Goal: Task Accomplishment & Management: Use online tool/utility

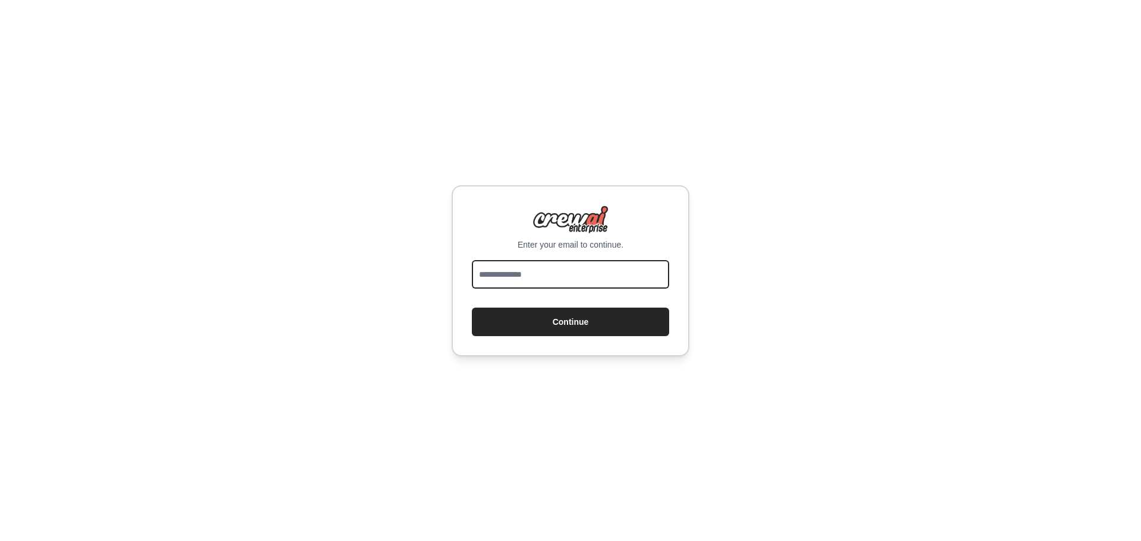
click at [571, 272] on input "email" at bounding box center [570, 274] width 197 height 29
type input "**********"
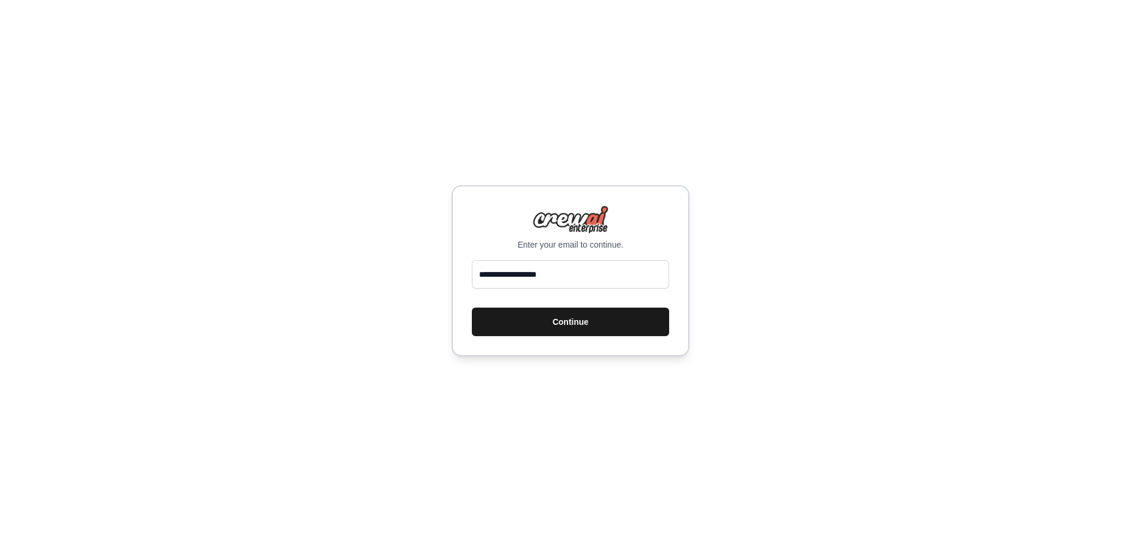
click at [540, 313] on button "Continue" at bounding box center [570, 322] width 197 height 29
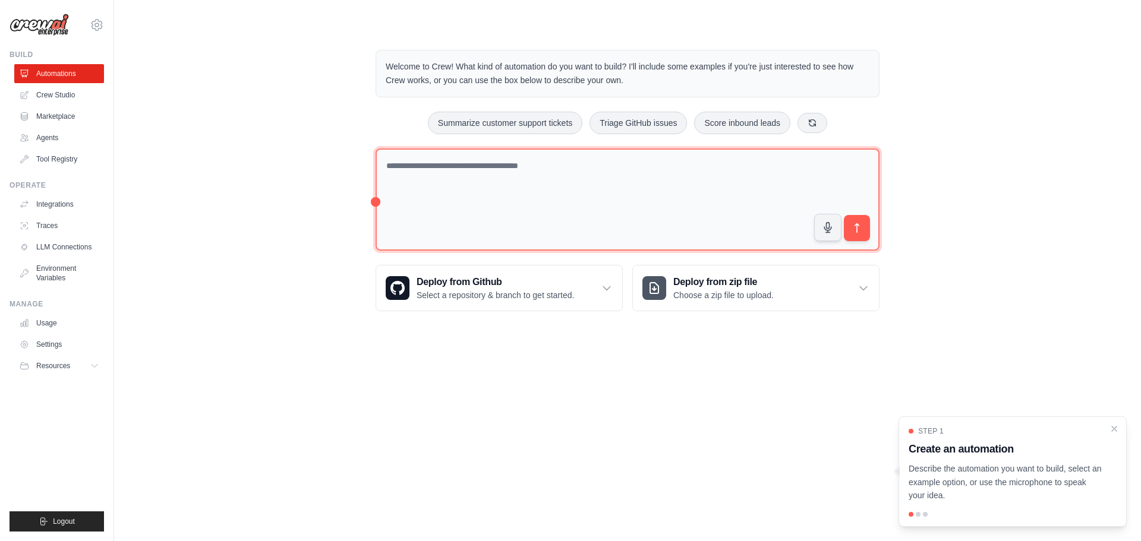
click at [481, 217] on textarea at bounding box center [628, 200] width 504 height 103
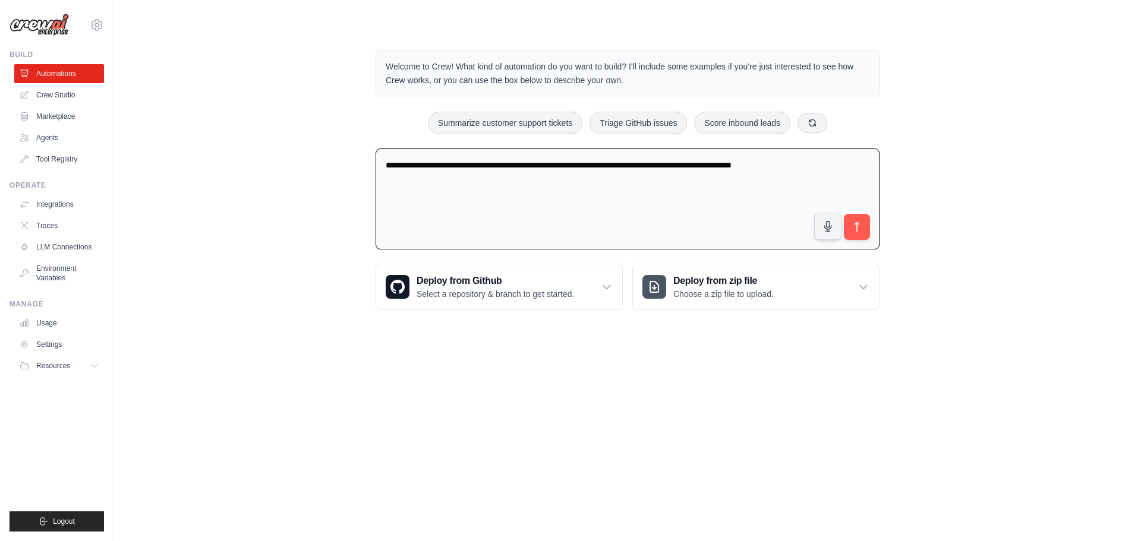
type textarea "**********"
click at [863, 230] on button "submit" at bounding box center [856, 226] width 27 height 27
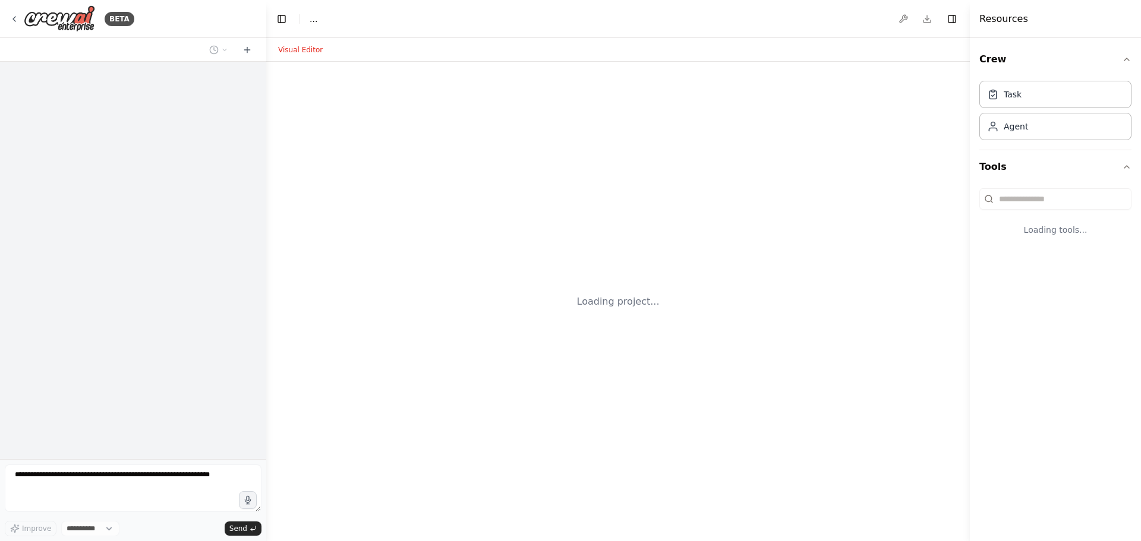
select select "****"
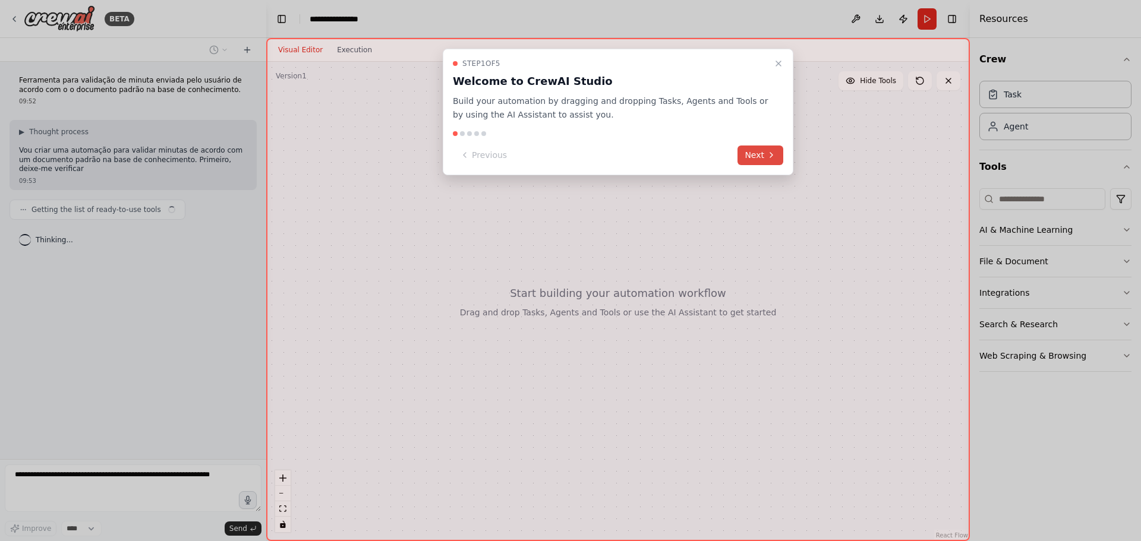
click at [754, 159] on button "Next" at bounding box center [760, 156] width 46 height 20
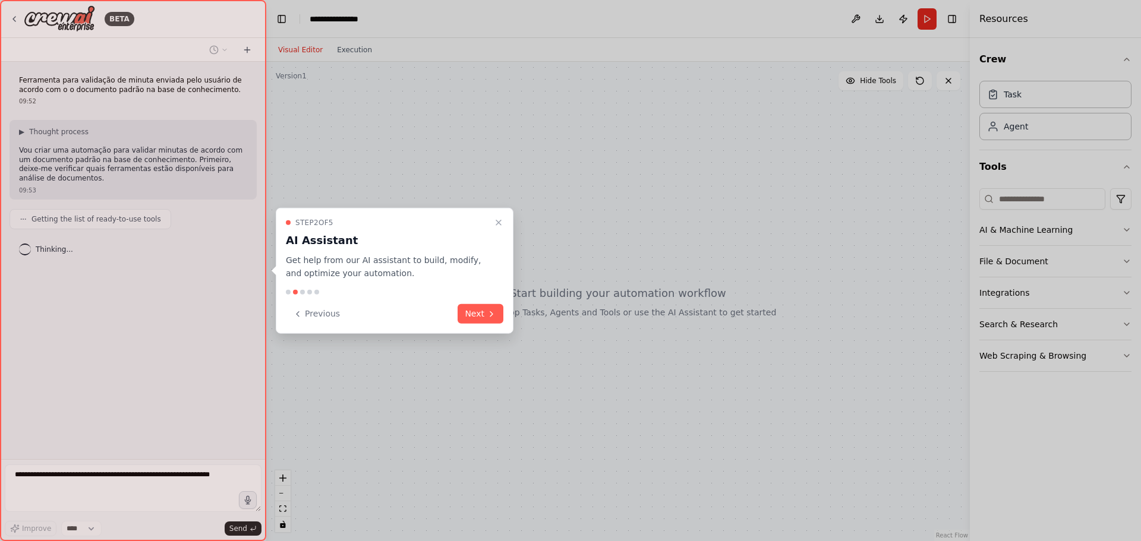
click at [481, 315] on button "Next" at bounding box center [481, 314] width 46 height 20
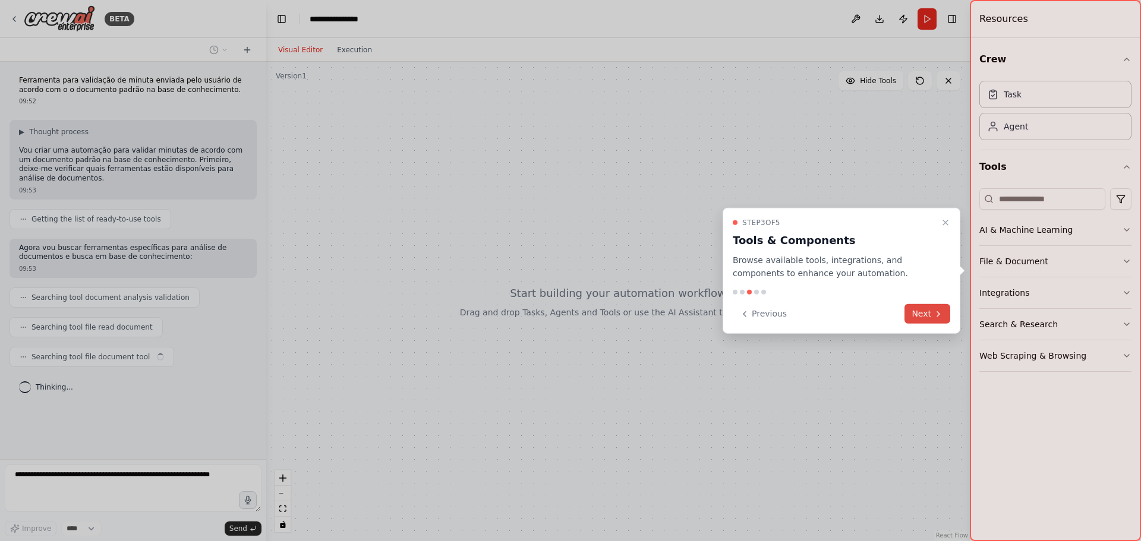
click at [908, 310] on button "Next" at bounding box center [927, 314] width 46 height 20
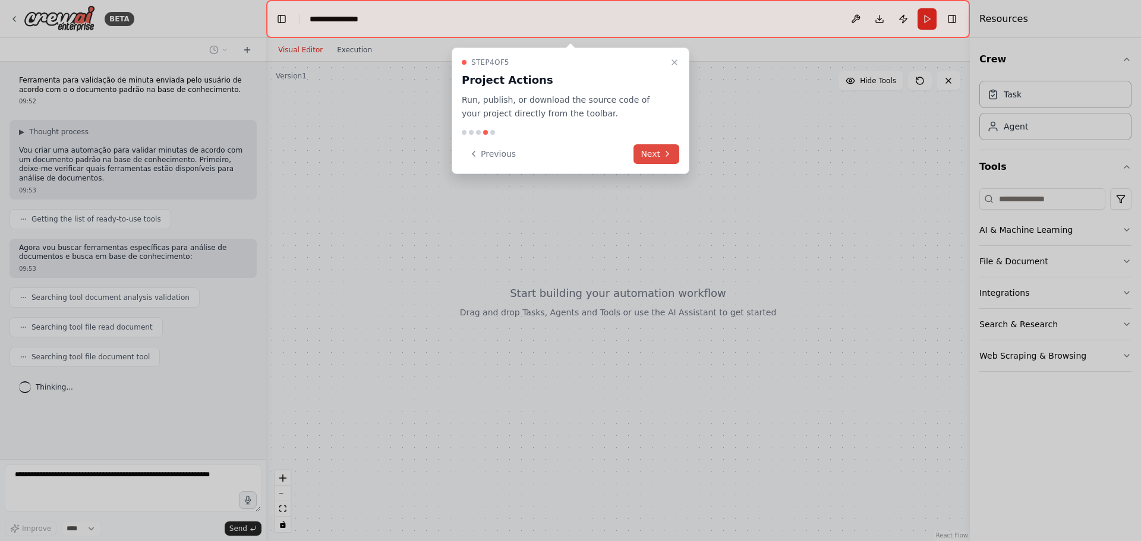
click at [654, 158] on button "Next" at bounding box center [656, 154] width 46 height 20
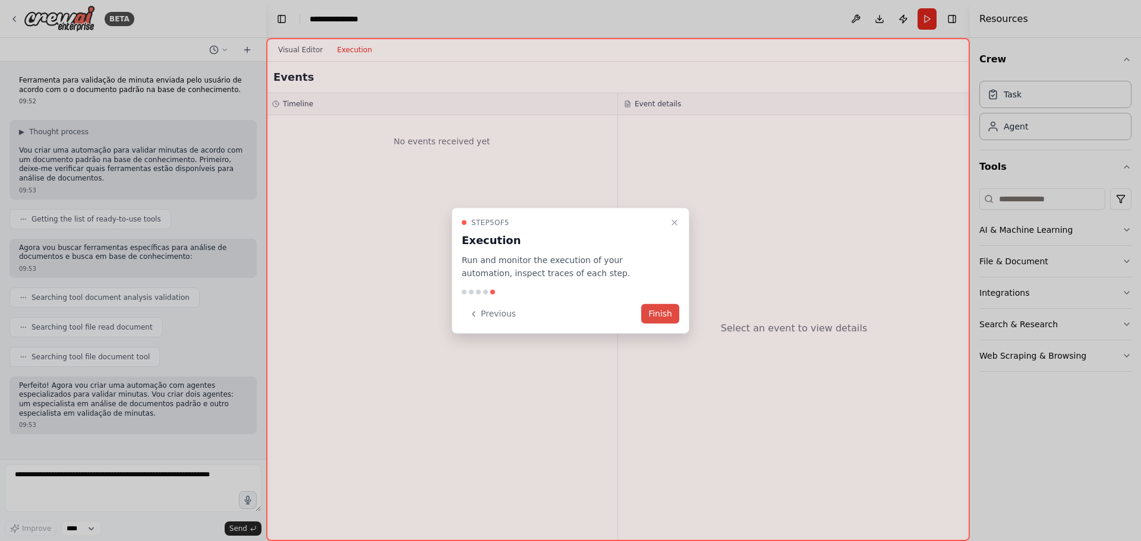
click at [665, 311] on button "Finish" at bounding box center [660, 314] width 38 height 20
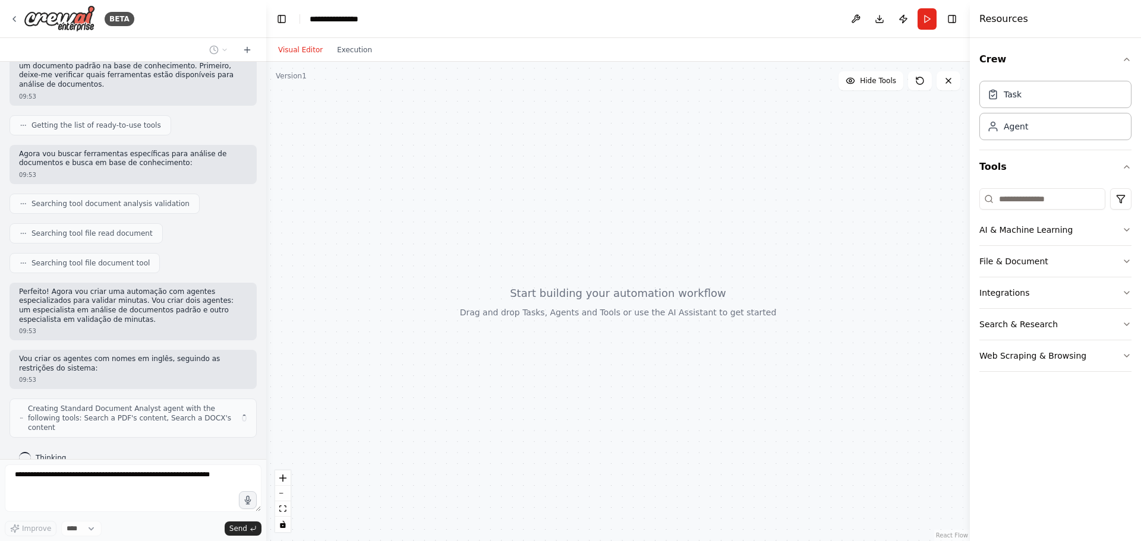
scroll to position [103, 0]
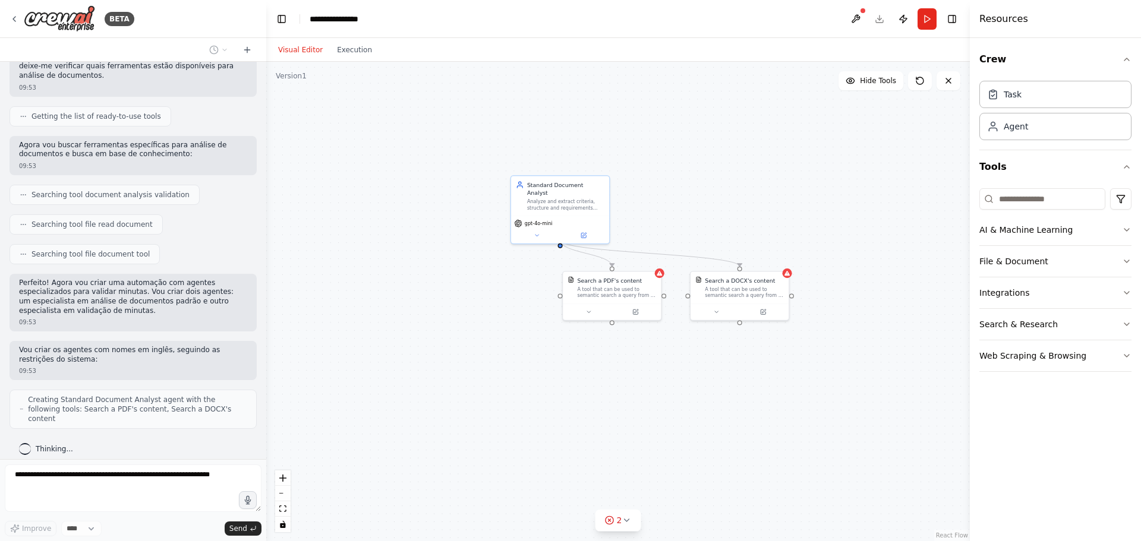
drag, startPoint x: 402, startPoint y: 399, endPoint x: 612, endPoint y: 364, distance: 212.7
click at [616, 367] on div ".deletable-edge-delete-btn { width: 20px; height: 20px; border: 0px solid #ffff…" at bounding box center [618, 301] width 704 height 479
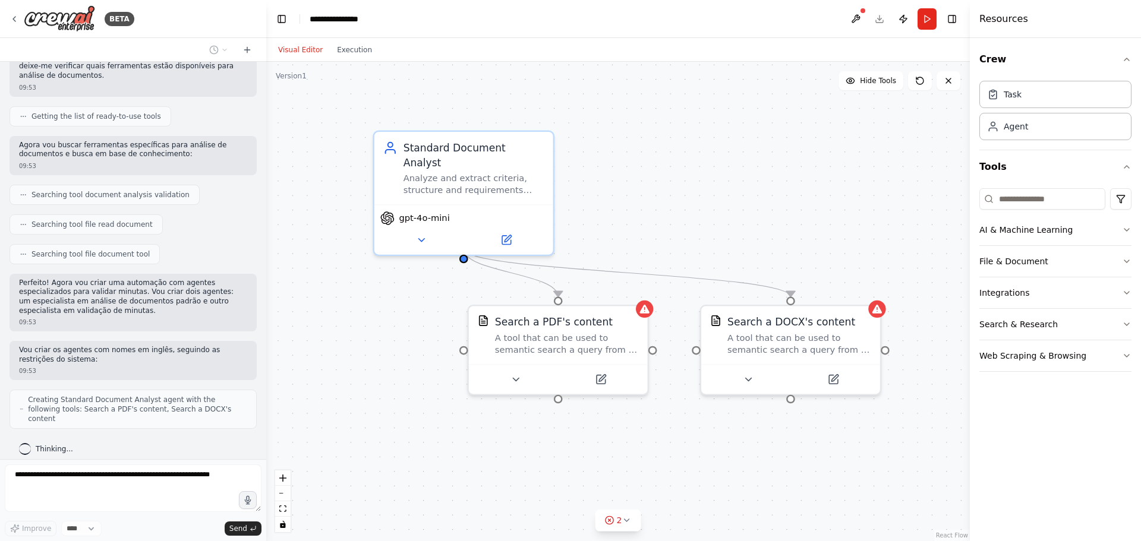
drag, startPoint x: 648, startPoint y: 201, endPoint x: 706, endPoint y: 219, distance: 60.9
click at [706, 219] on div ".deletable-edge-delete-btn { width: 20px; height: 20px; border: 0px solid #ffff…" at bounding box center [618, 301] width 704 height 479
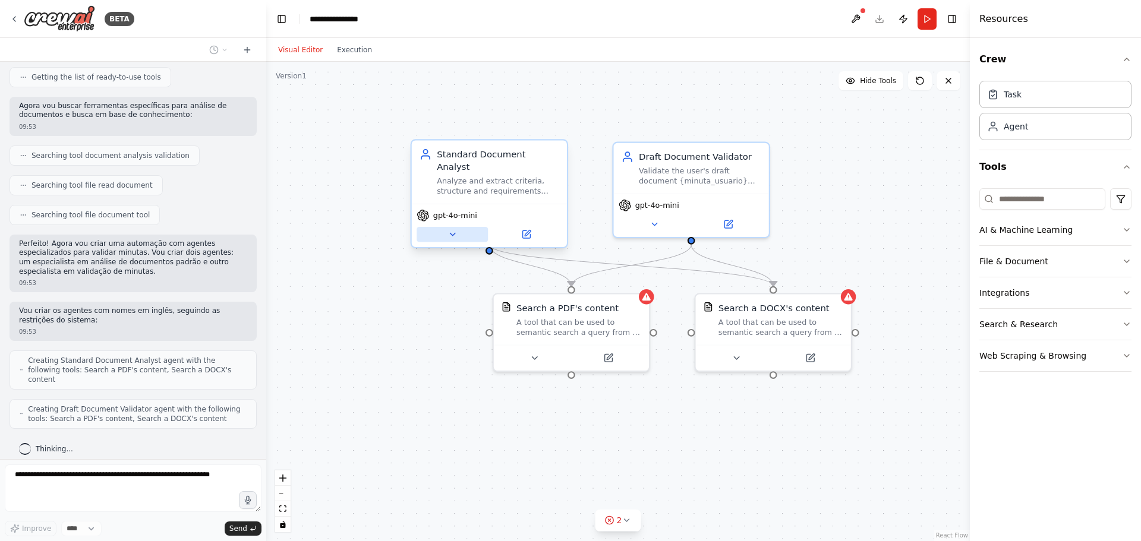
click at [453, 229] on icon at bounding box center [452, 234] width 10 height 10
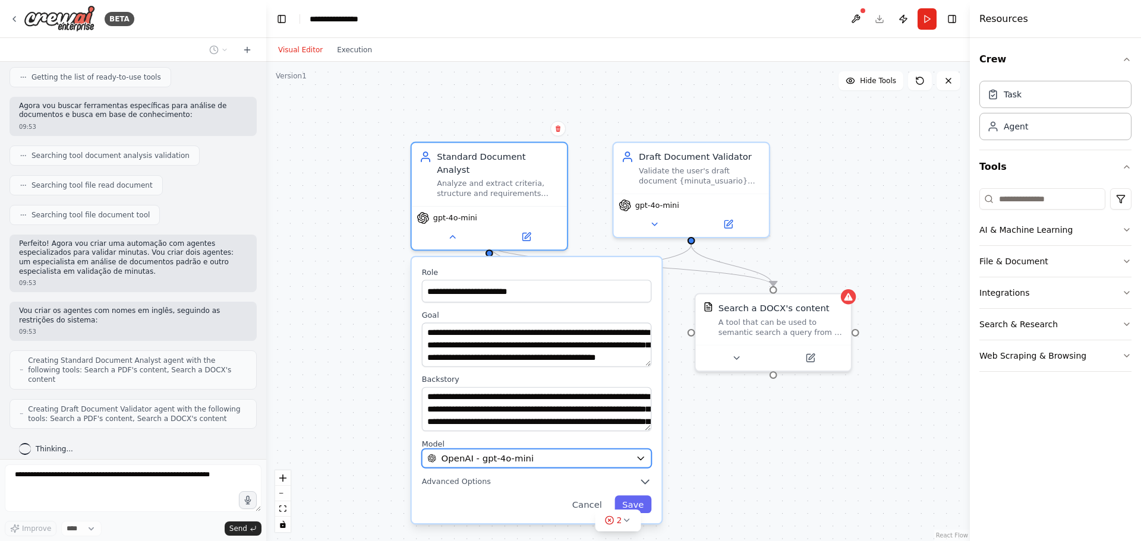
click at [554, 449] on button "OpenAI - gpt-4o-mini" at bounding box center [537, 458] width 230 height 19
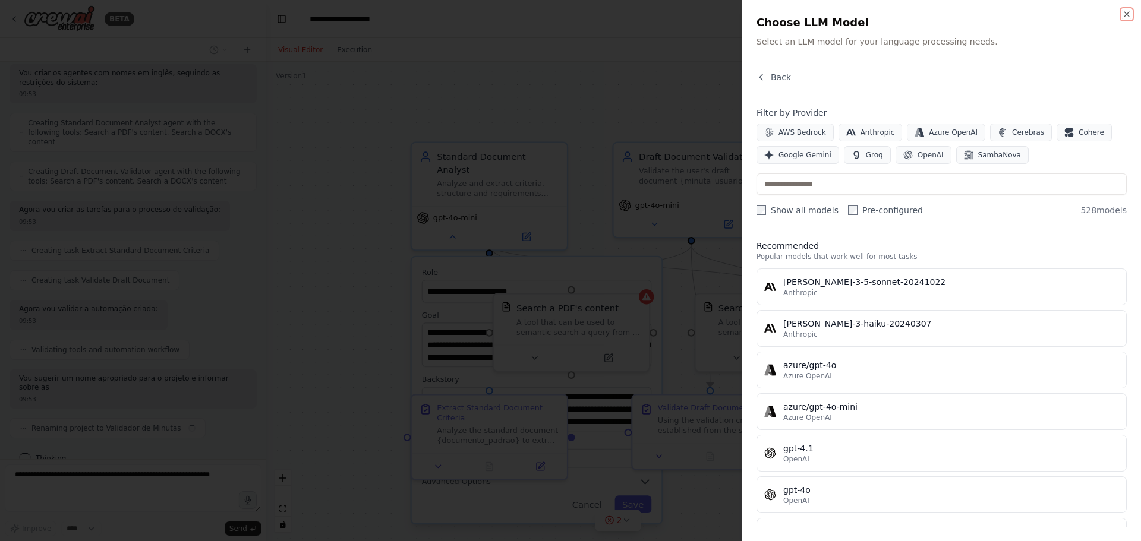
scroll to position [389, 0]
click at [525, 80] on div at bounding box center [570, 270] width 1141 height 541
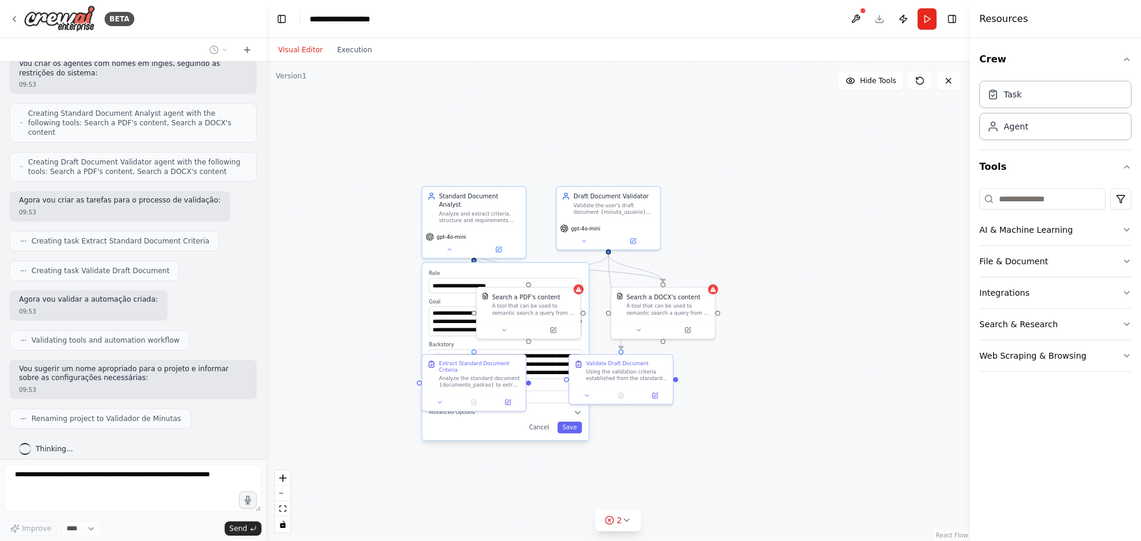
drag, startPoint x: 635, startPoint y: 188, endPoint x: 525, endPoint y: 165, distance: 111.8
click at [525, 165] on div "**********" at bounding box center [618, 301] width 704 height 479
drag, startPoint x: 603, startPoint y: 225, endPoint x: 747, endPoint y: 214, distance: 144.7
click at [747, 214] on div "gpt-4o-mini" at bounding box center [743, 218] width 97 height 8
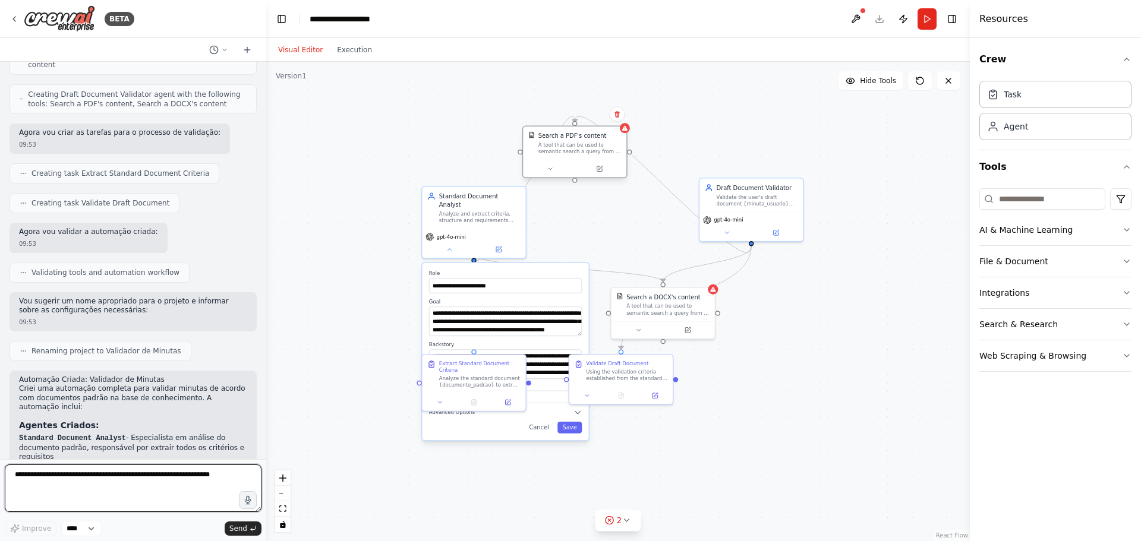
drag, startPoint x: 551, startPoint y: 307, endPoint x: 590, endPoint y: 128, distance: 183.1
click at [590, 128] on div "Search a PDF's content A tool that can be used to semantic search a query from …" at bounding box center [574, 144] width 103 height 34
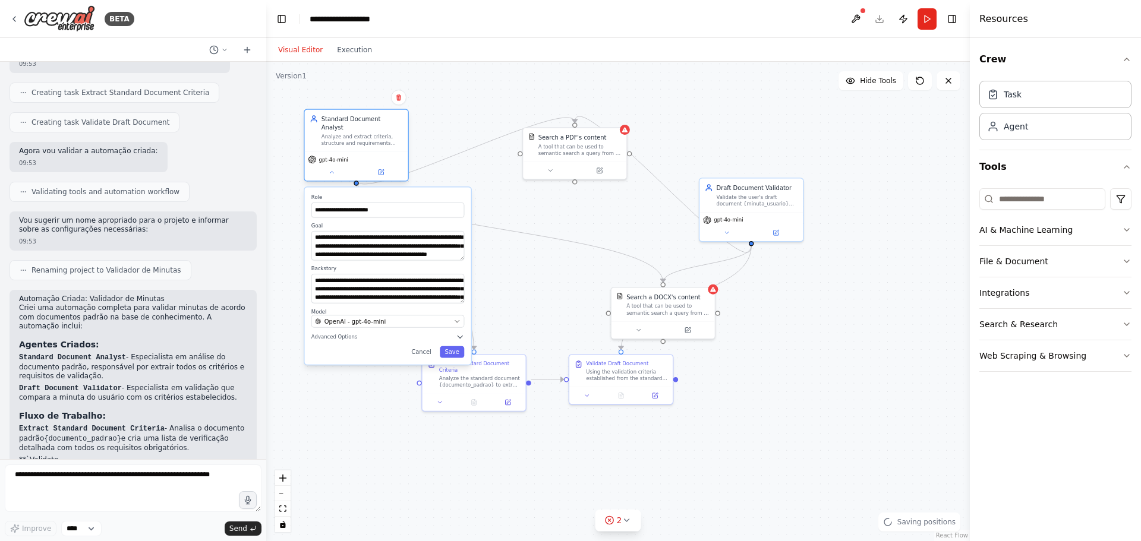
drag, startPoint x: 490, startPoint y: 220, endPoint x: 369, endPoint y: 143, distance: 143.2
click at [369, 143] on div "Standard Document Analyst Analyze and extract criteria, structure and requireme…" at bounding box center [356, 145] width 105 height 72
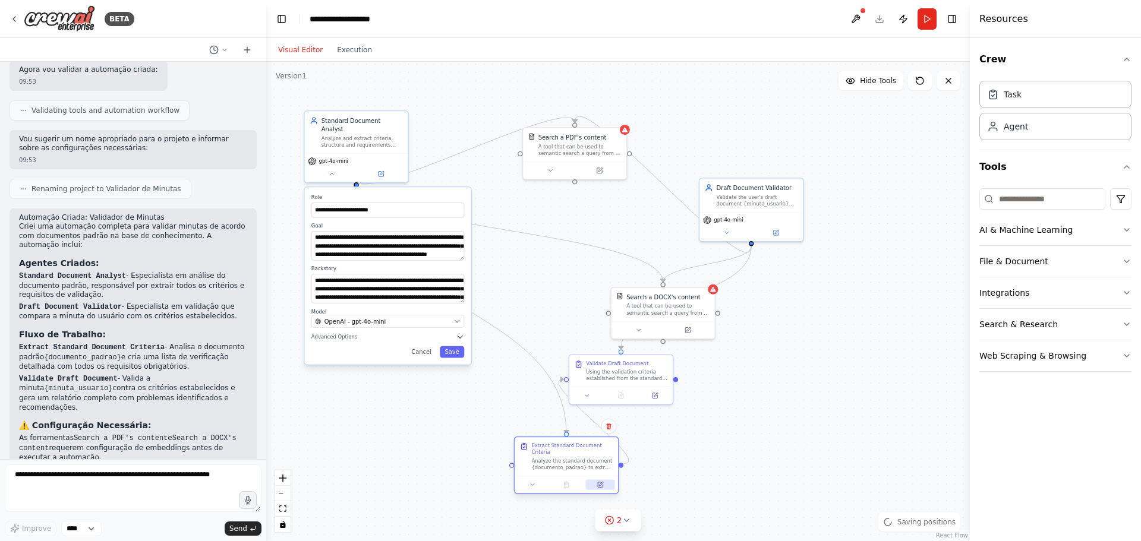
drag, startPoint x: 503, startPoint y: 387, endPoint x: 602, endPoint y: 482, distance: 136.6
click at [602, 482] on div at bounding box center [566, 484] width 103 height 17
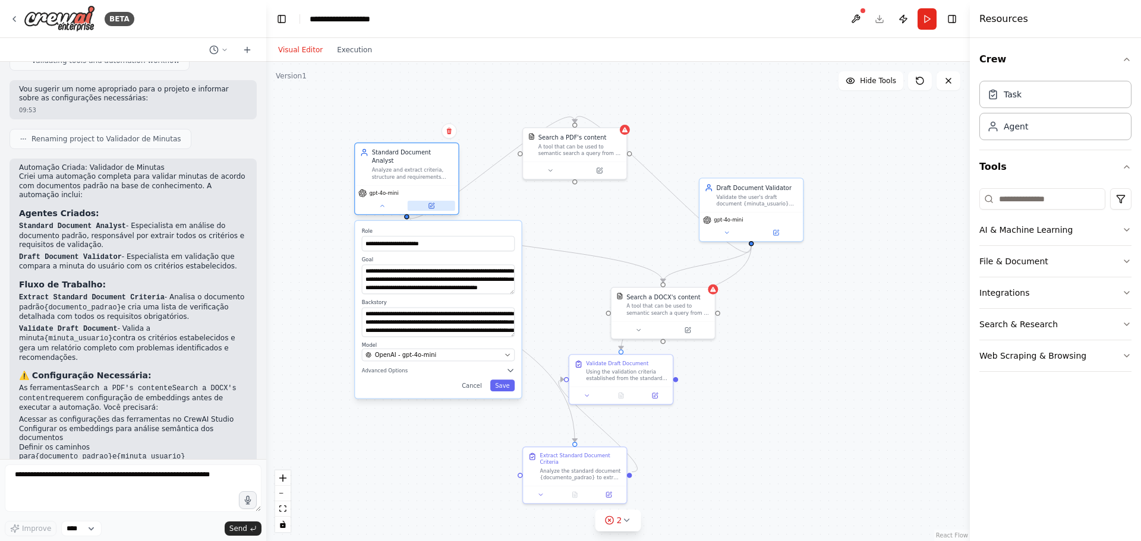
drag, startPoint x: 430, startPoint y: 276, endPoint x: 447, endPoint y: 190, distance: 87.2
click at [488, 290] on div "**********" at bounding box center [438, 309] width 166 height 177
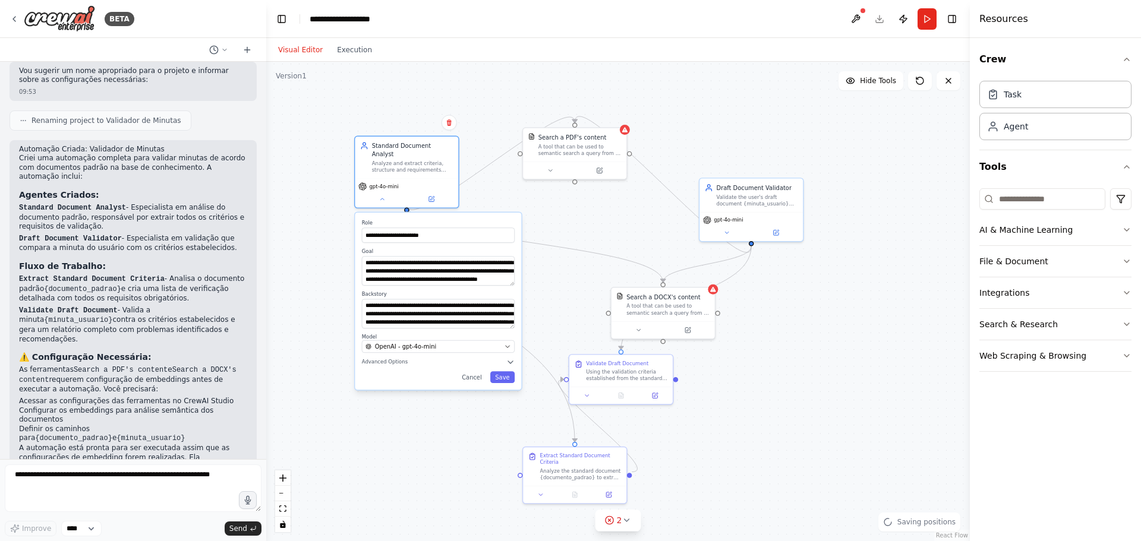
click at [403, 69] on div "**********" at bounding box center [618, 301] width 704 height 479
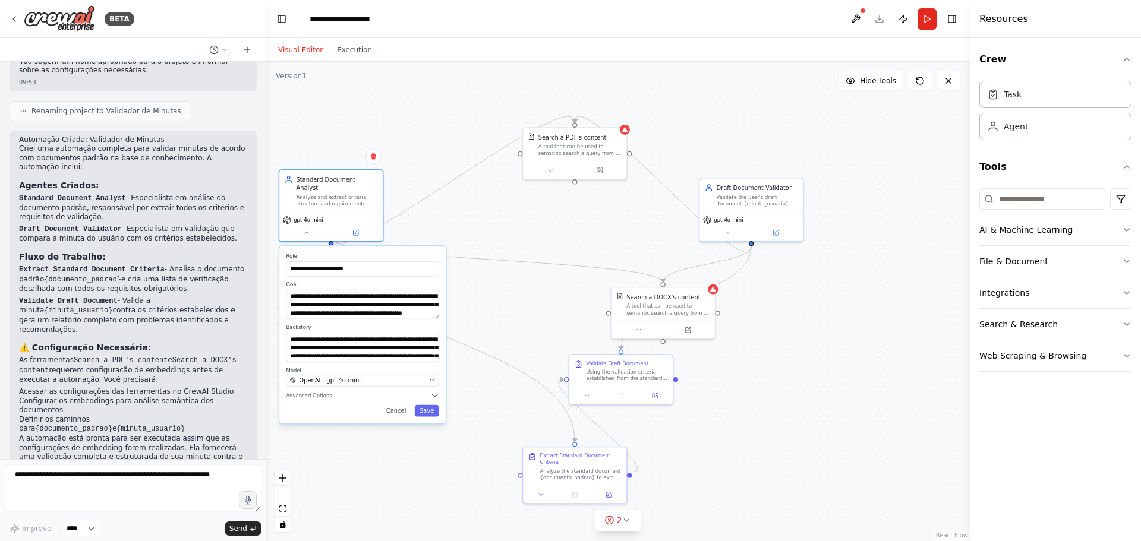
drag, startPoint x: 421, startPoint y: 295, endPoint x: 349, endPoint y: 314, distance: 73.8
click at [349, 314] on div "**********" at bounding box center [362, 334] width 166 height 177
drag, startPoint x: 396, startPoint y: 240, endPoint x: 439, endPoint y: 214, distance: 50.3
click at [437, 246] on div "**********" at bounding box center [354, 334] width 166 height 177
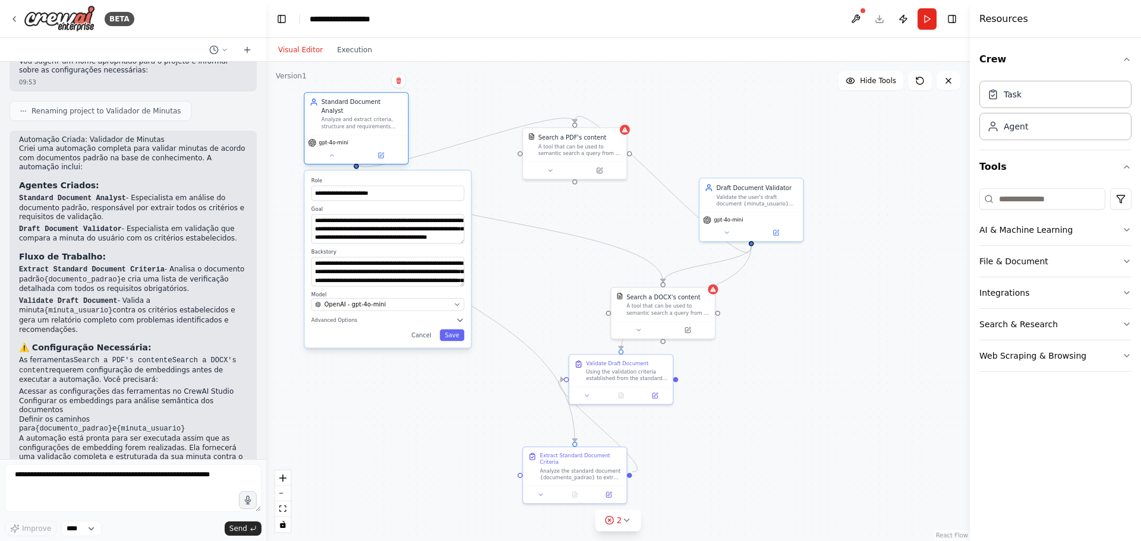
drag, startPoint x: 384, startPoint y: 184, endPoint x: 378, endPoint y: 138, distance: 46.1
click at [378, 138] on div "gpt-4o-mini" at bounding box center [356, 149] width 103 height 29
click at [522, 338] on icon "Edge from 6adf9b2c-639d-4148-9c66-05c7f12ee0d4 to c64a6335-f660-45bb-849f-3cd64…" at bounding box center [466, 302] width 219 height 280
drag, startPoint x: 524, startPoint y: 338, endPoint x: 477, endPoint y: 396, distance: 75.2
click at [477, 396] on div "**********" at bounding box center [618, 301] width 704 height 479
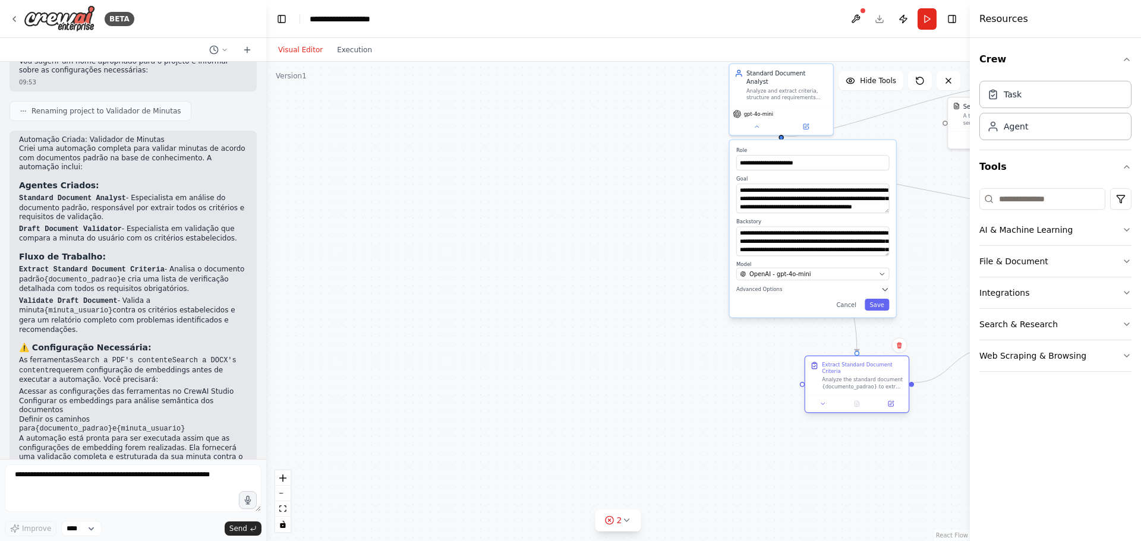
drag, startPoint x: 569, startPoint y: 474, endPoint x: 818, endPoint y: 390, distance: 262.5
click at [818, 390] on div "Extract Standard Document Criteria Analyze the standard document {documento_pad…" at bounding box center [856, 376] width 103 height 39
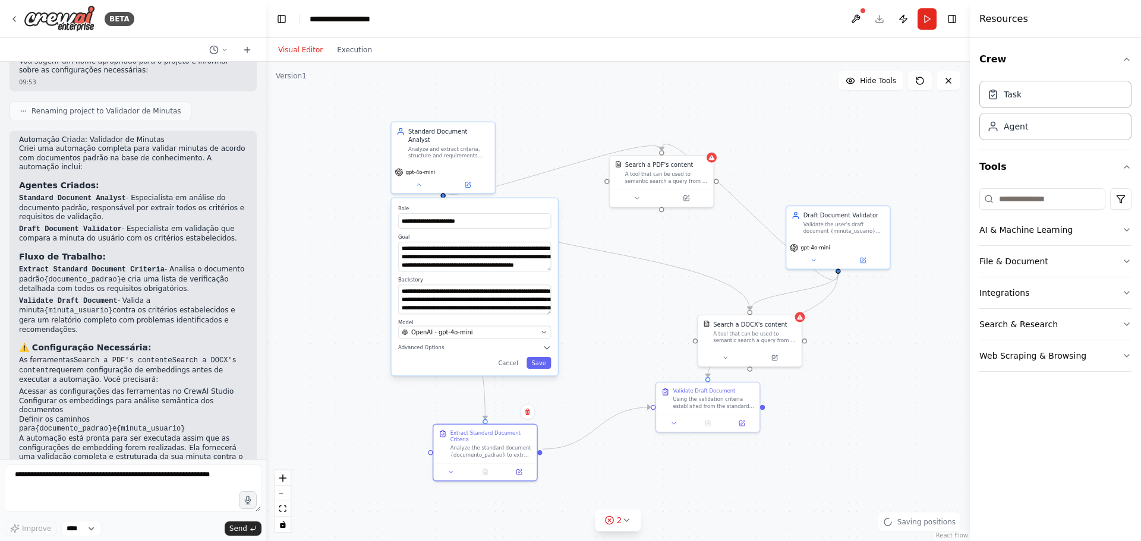
drag, startPoint x: 923, startPoint y: 308, endPoint x: 591, endPoint y: 346, distance: 334.3
click at [591, 346] on div "**********" at bounding box center [618, 301] width 704 height 479
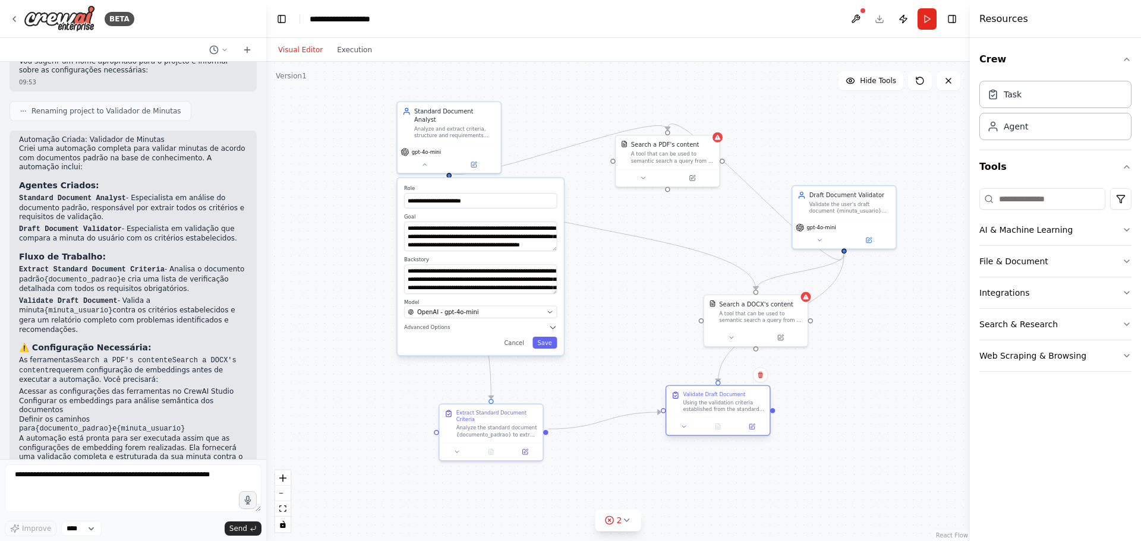
drag, startPoint x: 720, startPoint y: 382, endPoint x: 717, endPoint y: 406, distance: 24.0
click at [719, 407] on div "Using the validation criteria established from the standard document, thoroughl…" at bounding box center [723, 406] width 81 height 14
drag, startPoint x: 755, startPoint y: 308, endPoint x: 691, endPoint y: 270, distance: 74.3
click at [691, 270] on div "Search a DOCX's content A tool that can be used to semantic search a query from…" at bounding box center [689, 269] width 83 height 24
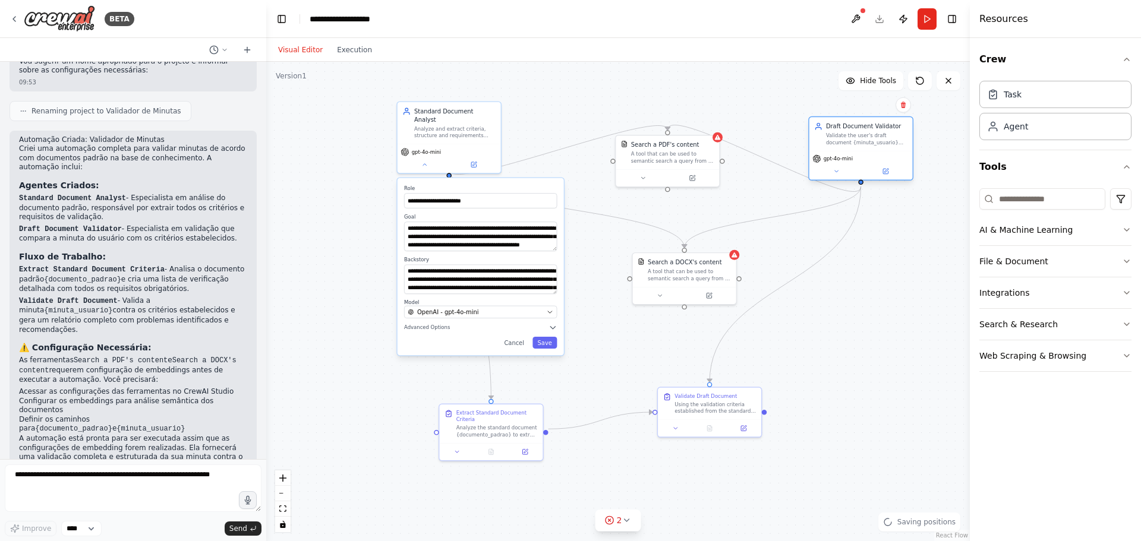
drag, startPoint x: 828, startPoint y: 232, endPoint x: 844, endPoint y: 162, distance: 72.1
click at [844, 162] on div "gpt-4o-mini" at bounding box center [860, 165] width 103 height 29
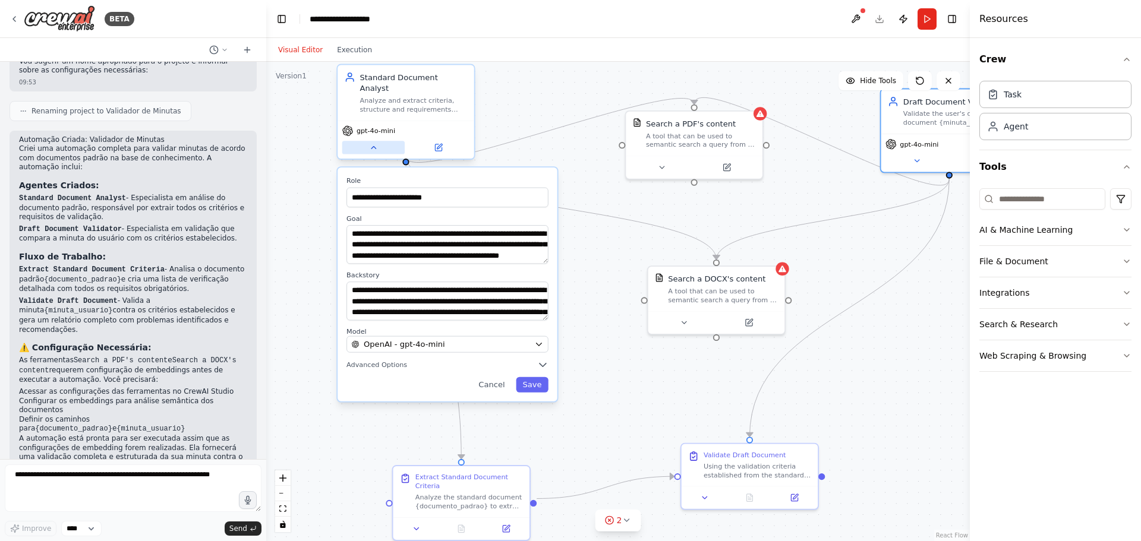
click at [373, 143] on icon at bounding box center [373, 147] width 9 height 9
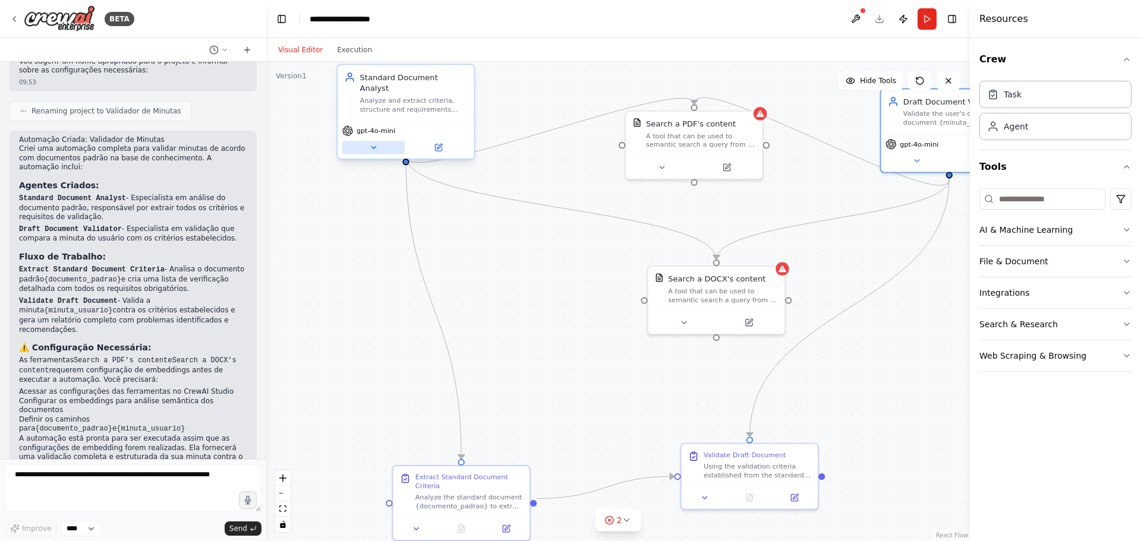
click at [380, 141] on button at bounding box center [373, 147] width 62 height 13
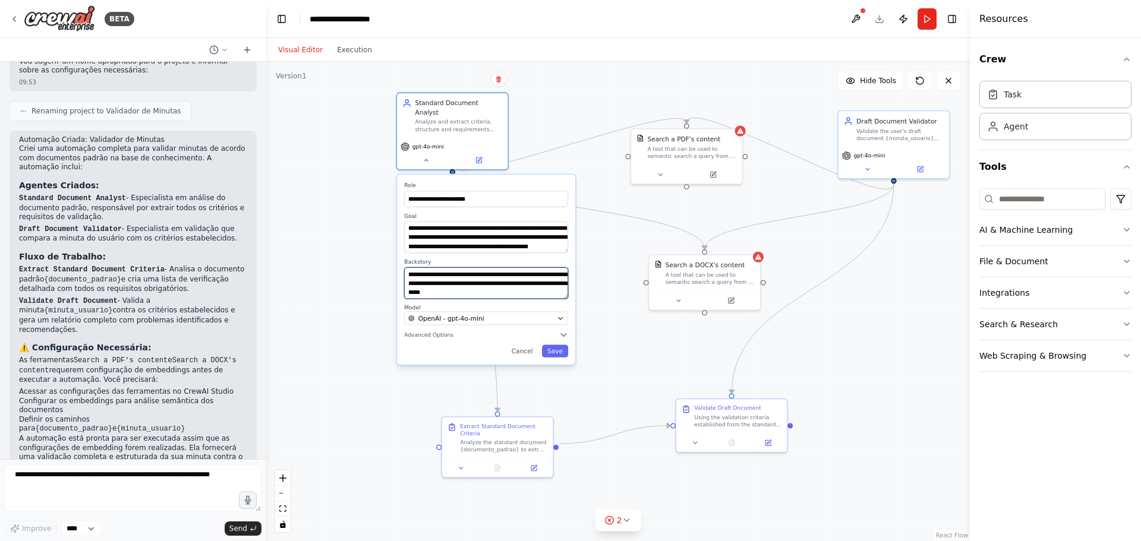
scroll to position [59, 0]
click at [565, 345] on button "Save" at bounding box center [555, 351] width 26 height 12
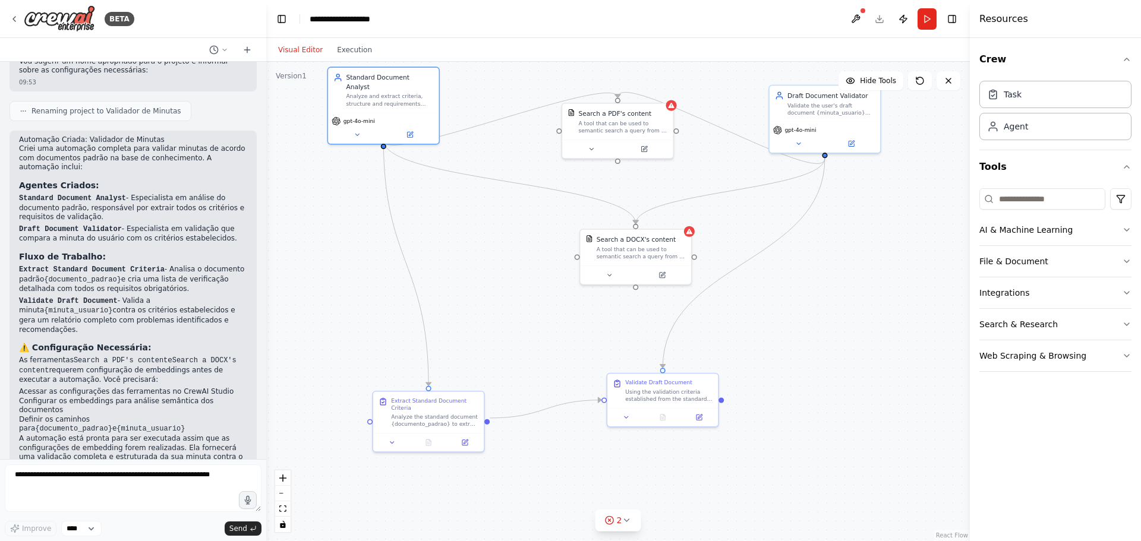
drag, startPoint x: 564, startPoint y: 364, endPoint x: 507, endPoint y: 340, distance: 61.0
click at [507, 340] on div ".deletable-edge-delete-btn { width: 20px; height: 20px; border: 0px solid #ffff…" at bounding box center [618, 301] width 704 height 479
drag, startPoint x: 673, startPoint y: 263, endPoint x: 613, endPoint y: 265, distance: 60.1
click at [613, 265] on div "Search a DOCX's content A tool that can be used to semantic search a query from…" at bounding box center [572, 255] width 112 height 56
click at [800, 142] on icon at bounding box center [798, 141] width 7 height 7
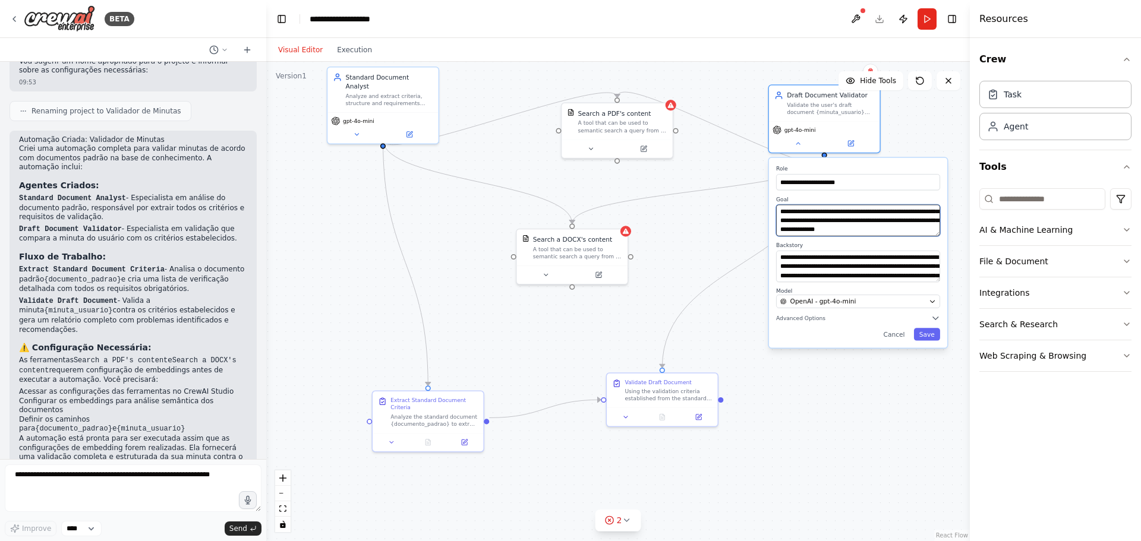
scroll to position [24, 0]
click at [926, 340] on button "Save" at bounding box center [927, 334] width 26 height 12
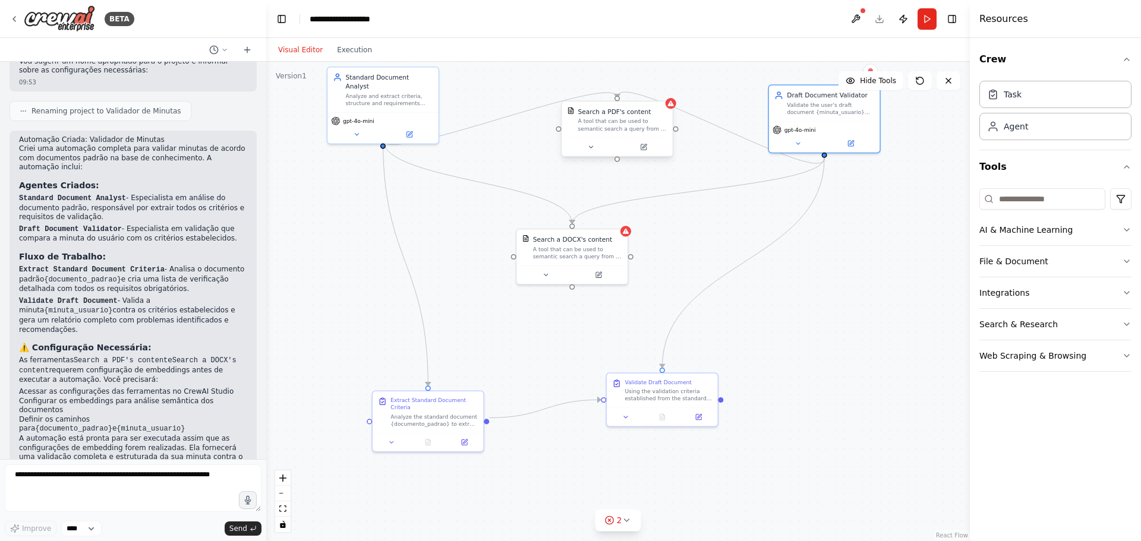
click at [602, 131] on div "A tool that can be used to semantic search a query from a PDF's content." at bounding box center [622, 125] width 89 height 14
click at [670, 105] on icon at bounding box center [671, 103] width 6 height 5
drag, startPoint x: 649, startPoint y: 127, endPoint x: 591, endPoint y: 137, distance: 59.0
click at [591, 137] on div "A tool that can be used to semantic search a query from a PDF's content." at bounding box center [568, 134] width 89 height 14
drag, startPoint x: 594, startPoint y: 270, endPoint x: 594, endPoint y: 263, distance: 7.2
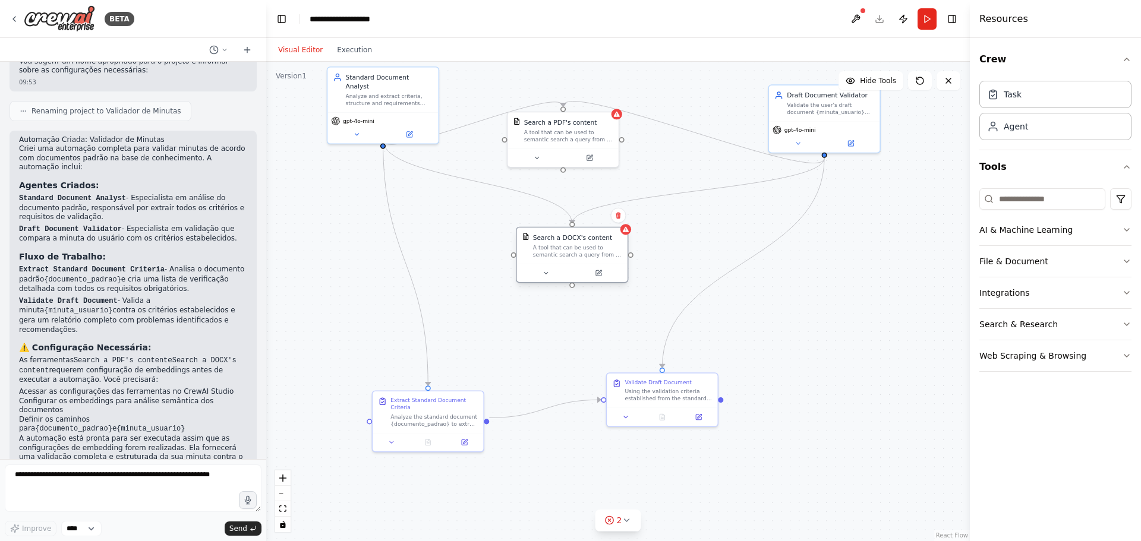
click at [594, 263] on div "Search a DOCX's content A tool that can be used to semantic search a query from…" at bounding box center [572, 255] width 112 height 56
click at [708, 443] on div ".deletable-edge-delete-btn { width: 20px; height: 20px; border: 0px solid #ffff…" at bounding box center [618, 301] width 704 height 479
drag, startPoint x: 663, startPoint y: 401, endPoint x: 695, endPoint y: 430, distance: 42.9
click at [695, 430] on div "Validate Draft Document Using the validation criteria established from the stan…" at bounding box center [698, 416] width 111 height 34
click at [395, 437] on icon at bounding box center [391, 440] width 7 height 7
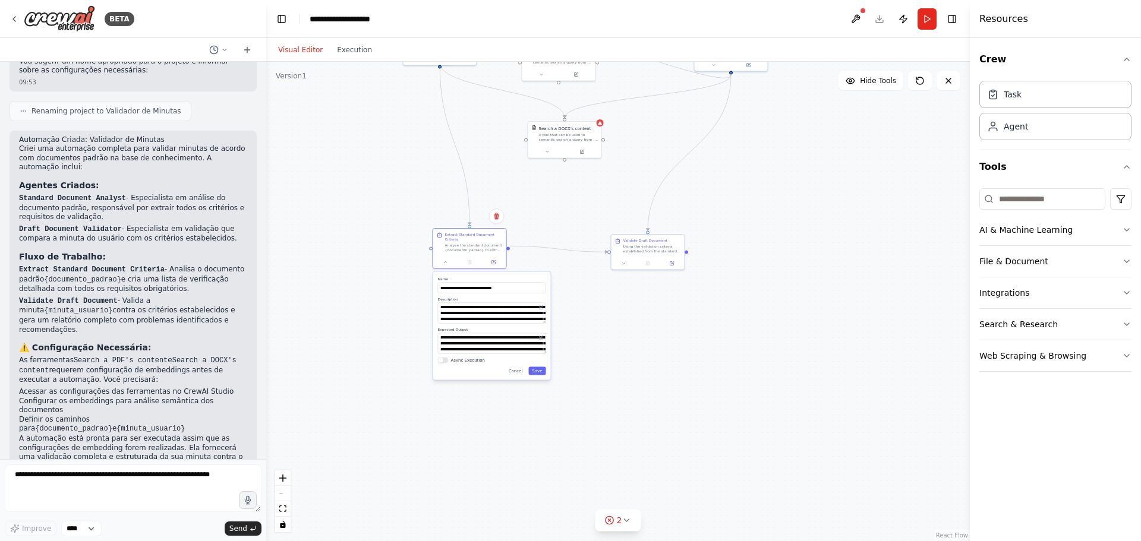
drag, startPoint x: 586, startPoint y: 478, endPoint x: 575, endPoint y: 311, distance: 167.3
click at [576, 311] on div ".deletable-edge-delete-btn { width: 20px; height: 20px; border: 0px solid #ffff…" at bounding box center [618, 301] width 704 height 479
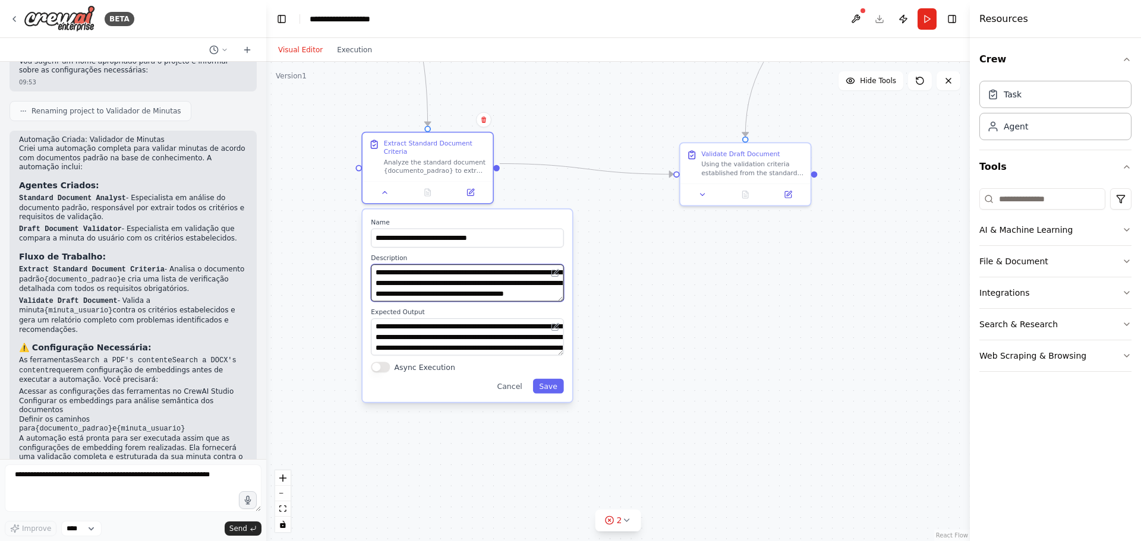
scroll to position [48, 0]
click at [541, 381] on button "Save" at bounding box center [548, 386] width 31 height 15
click at [551, 379] on button "Save" at bounding box center [548, 386] width 31 height 15
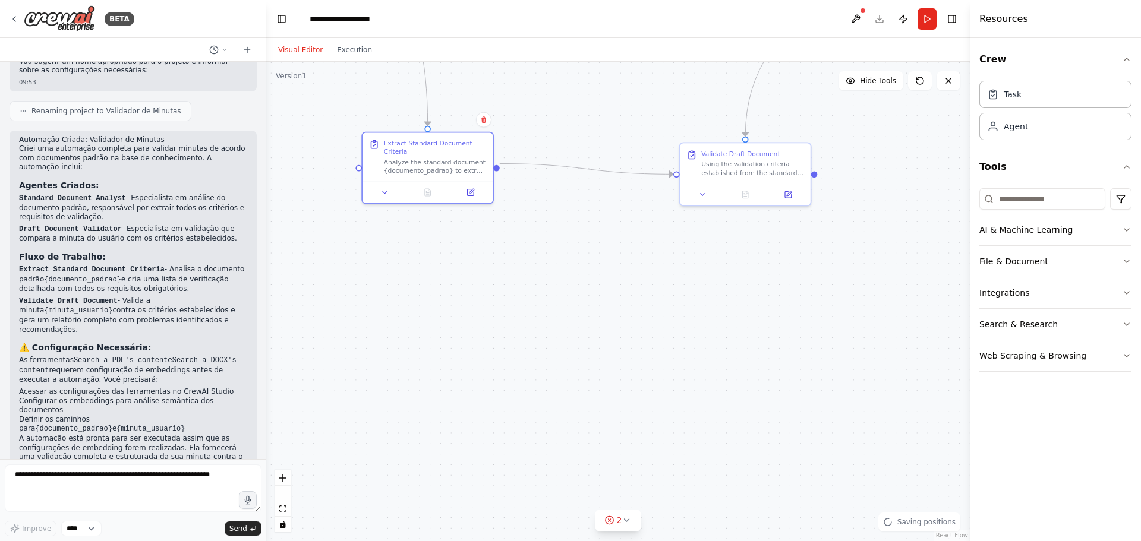
click at [666, 358] on div ".deletable-edge-delete-btn { width: 20px; height: 20px; border: 0px solid #ffff…" at bounding box center [618, 301] width 704 height 479
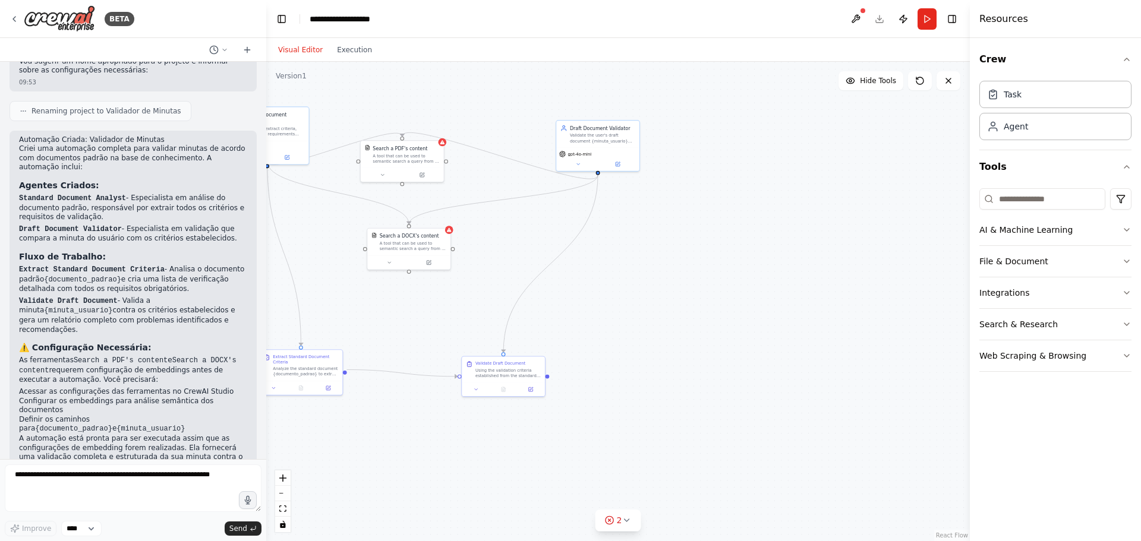
drag, startPoint x: 823, startPoint y: 246, endPoint x: 560, endPoint y: 389, distance: 298.8
click at [562, 390] on div ".deletable-edge-delete-btn { width: 20px; height: 20px; border: 0px solid #ffff…" at bounding box center [618, 301] width 704 height 479
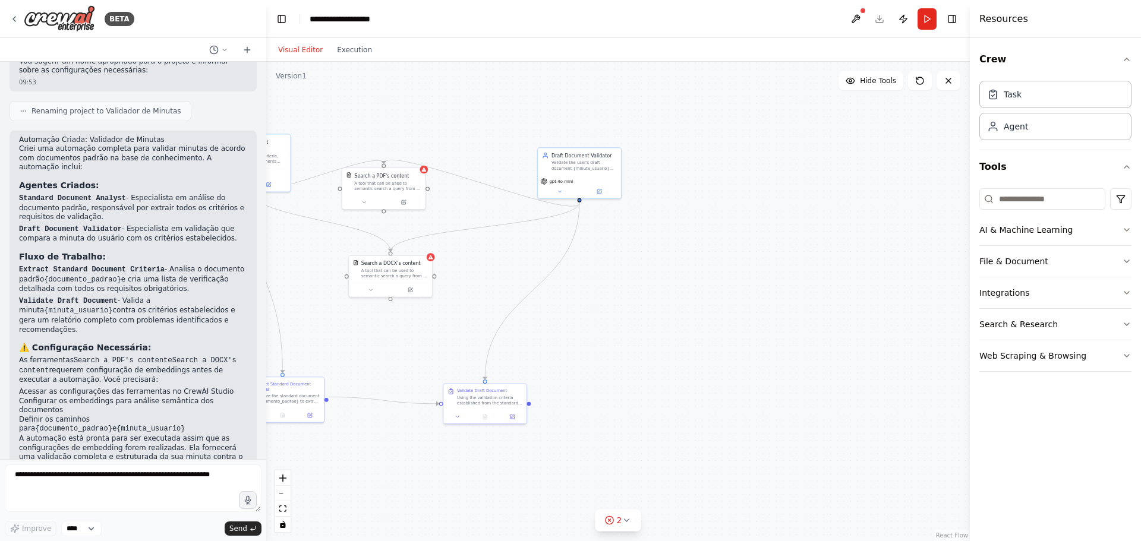
drag, startPoint x: 644, startPoint y: 288, endPoint x: 698, endPoint y: 340, distance: 75.2
click at [695, 342] on div ".deletable-edge-delete-btn { width: 20px; height: 20px; border: 0px solid #ffff…" at bounding box center [618, 301] width 704 height 479
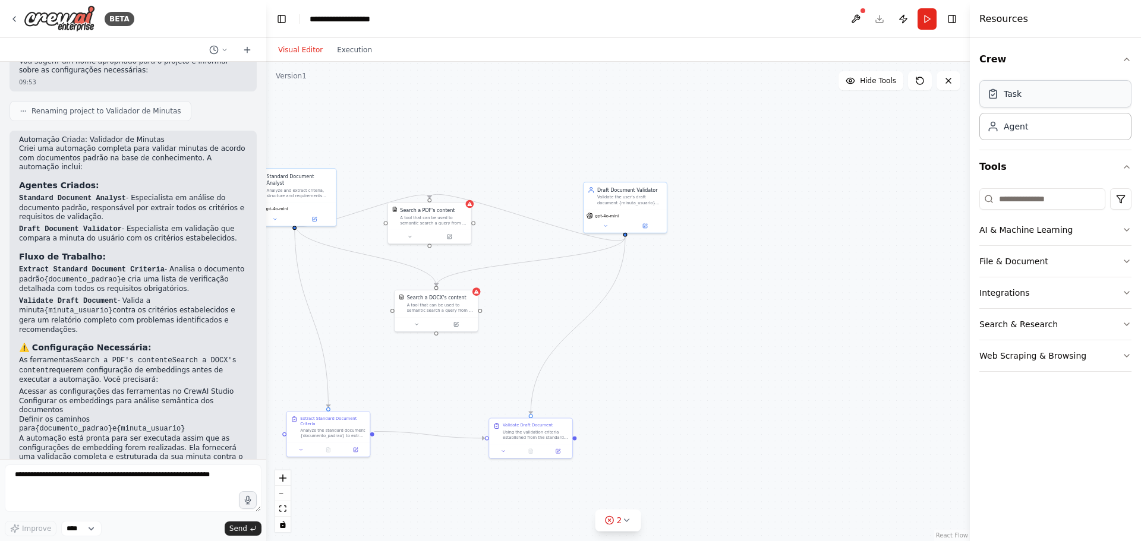
click at [1043, 97] on div "Task" at bounding box center [1055, 93] width 152 height 27
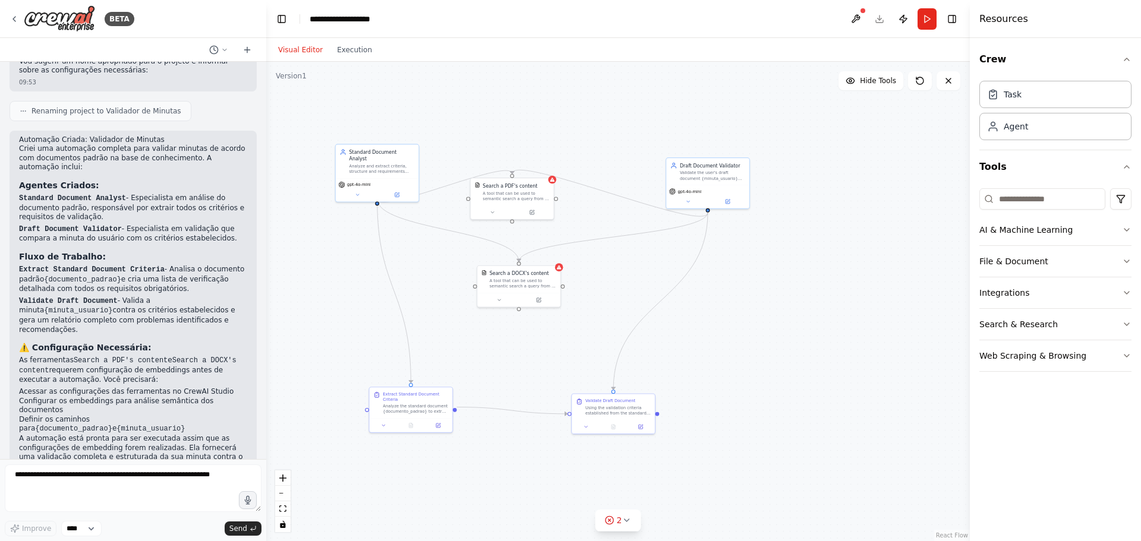
drag, startPoint x: 779, startPoint y: 191, endPoint x: 878, endPoint y: 163, distance: 102.7
click at [878, 163] on div ".deletable-edge-delete-btn { width: 20px; height: 20px; border: 0px solid #ffff…" at bounding box center [618, 301] width 704 height 479
click at [1027, 99] on div "Task" at bounding box center [1055, 93] width 152 height 27
click at [1014, 101] on div "Task" at bounding box center [1055, 93] width 152 height 27
click at [1026, 130] on div "Agent" at bounding box center [1016, 126] width 24 height 12
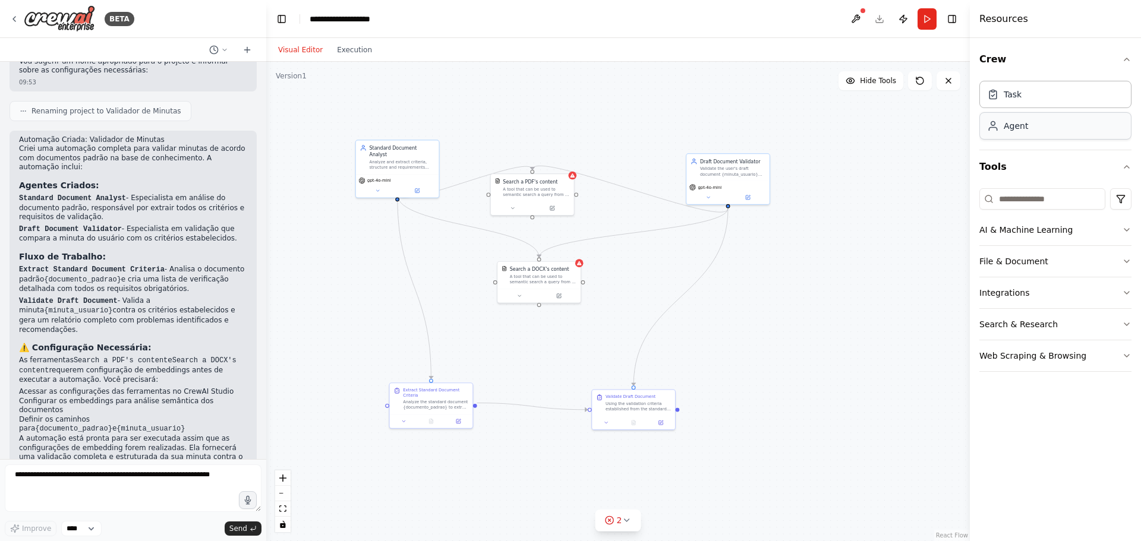
click at [1026, 130] on div "Agent" at bounding box center [1016, 126] width 24 height 12
click at [1032, 114] on div "Agent" at bounding box center [1055, 125] width 152 height 27
click at [357, 54] on button "Execution" at bounding box center [354, 50] width 49 height 14
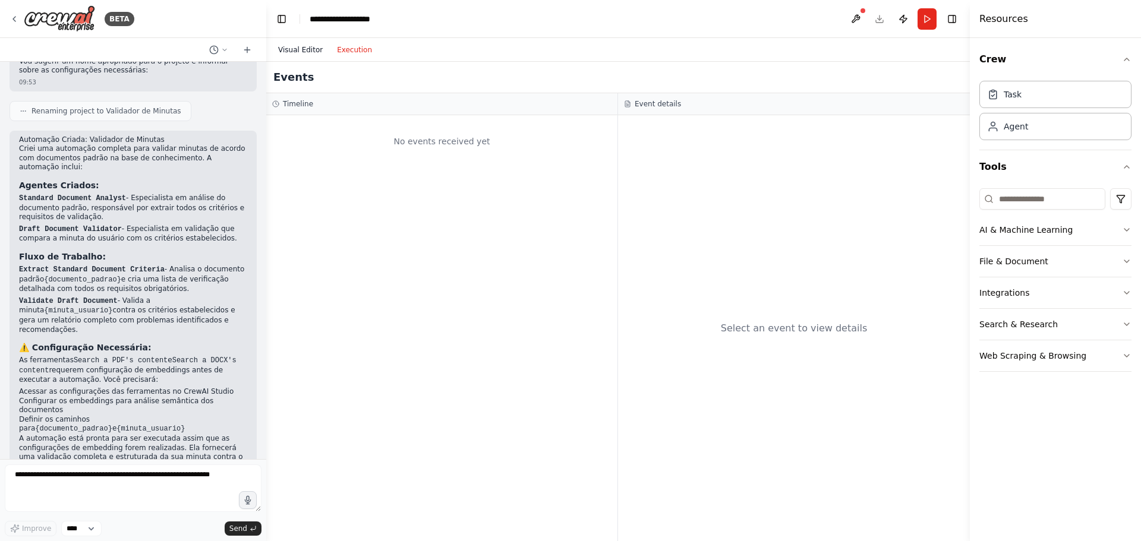
click at [302, 50] on button "Visual Editor" at bounding box center [300, 50] width 59 height 14
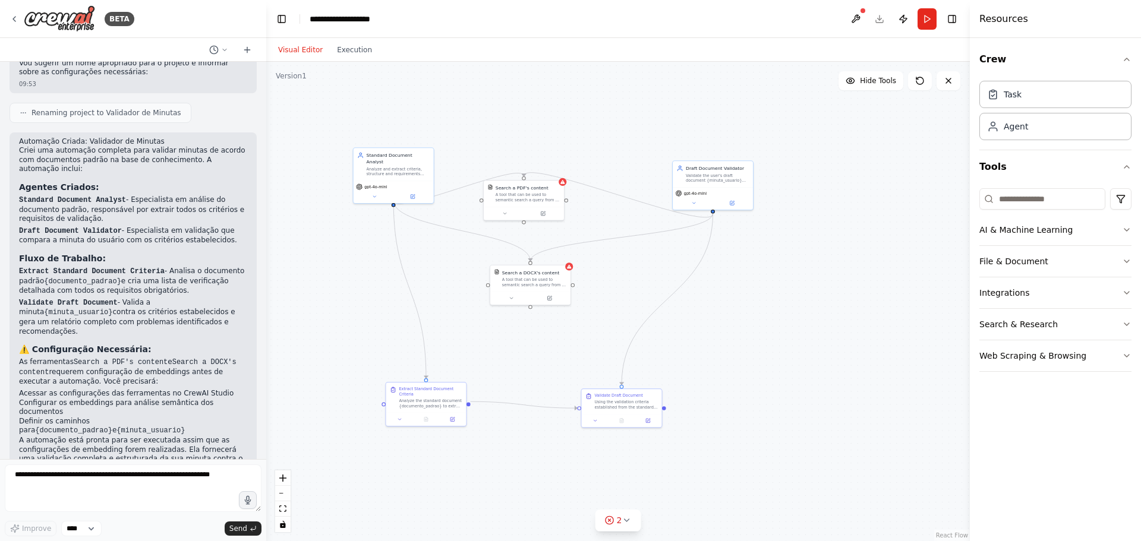
scroll to position [697, 0]
click at [424, 330] on icon "Edge from 6adf9b2c-639d-4148-9c66-05c7f12ee0d4 to c64a6335-f660-45bb-849f-3cd64…" at bounding box center [409, 290] width 33 height 178
click at [493, 295] on button at bounding box center [511, 297] width 37 height 8
click at [440, 300] on div ".deletable-edge-delete-btn { width: 20px; height: 20px; border: 0px solid #ffff…" at bounding box center [618, 301] width 704 height 479
click at [453, 263] on div ".deletable-edge-delete-btn { width: 20px; height: 20px; border: 0px solid #ffff…" at bounding box center [618, 301] width 704 height 479
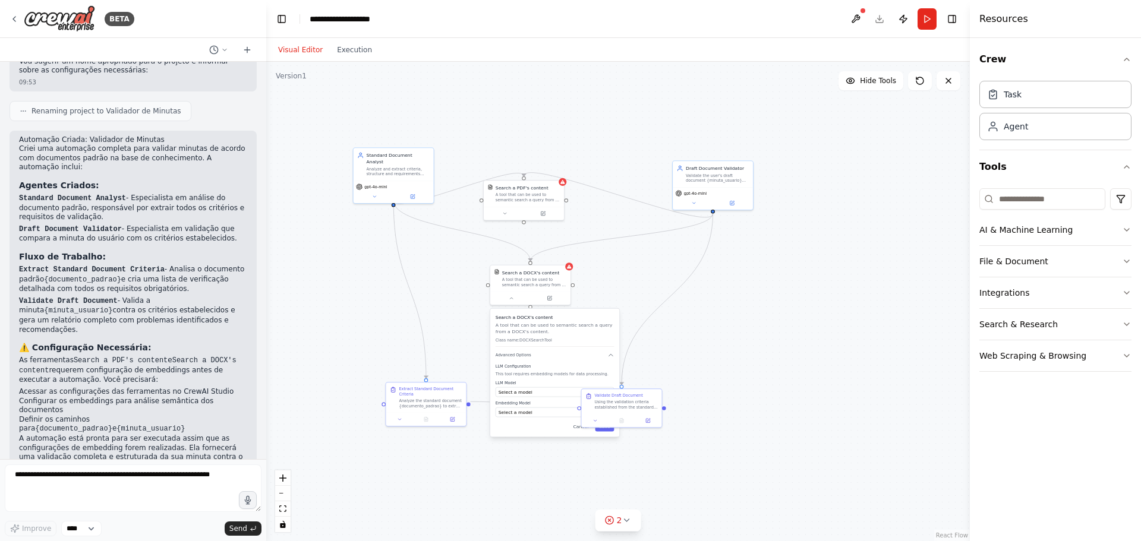
click at [469, 140] on div ".deletable-edge-delete-btn { width: 20px; height: 20px; border: 0px solid #ffff…" at bounding box center [618, 301] width 704 height 479
click at [1020, 96] on div "Task" at bounding box center [1055, 93] width 152 height 27
click at [1023, 127] on div "Agent" at bounding box center [1016, 126] width 24 height 12
click at [1048, 229] on button "AI & Machine Learning" at bounding box center [1055, 229] width 152 height 31
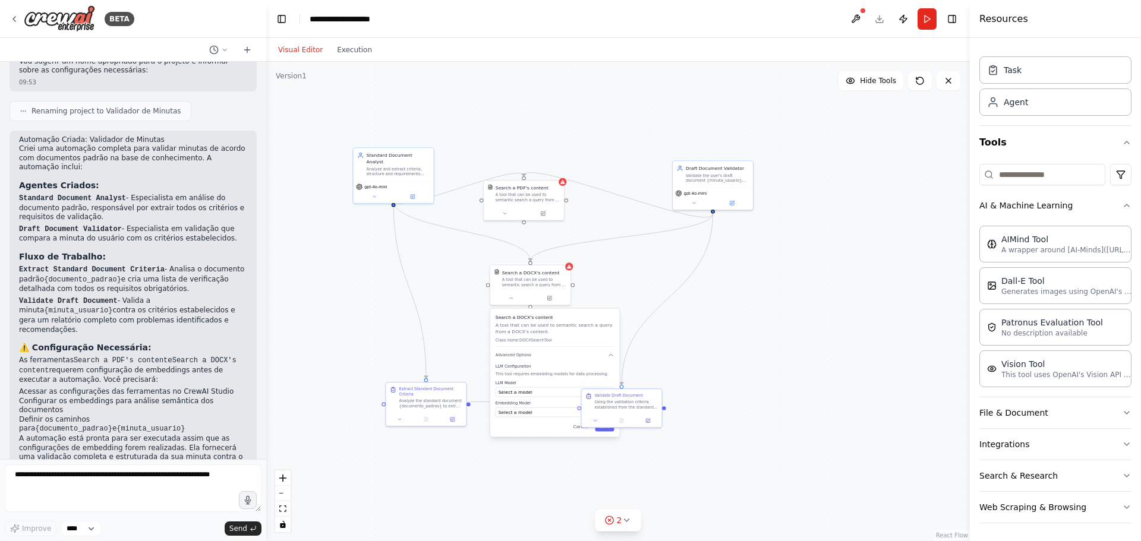
scroll to position [26, 0]
click at [1103, 415] on button "File & Document" at bounding box center [1055, 411] width 152 height 31
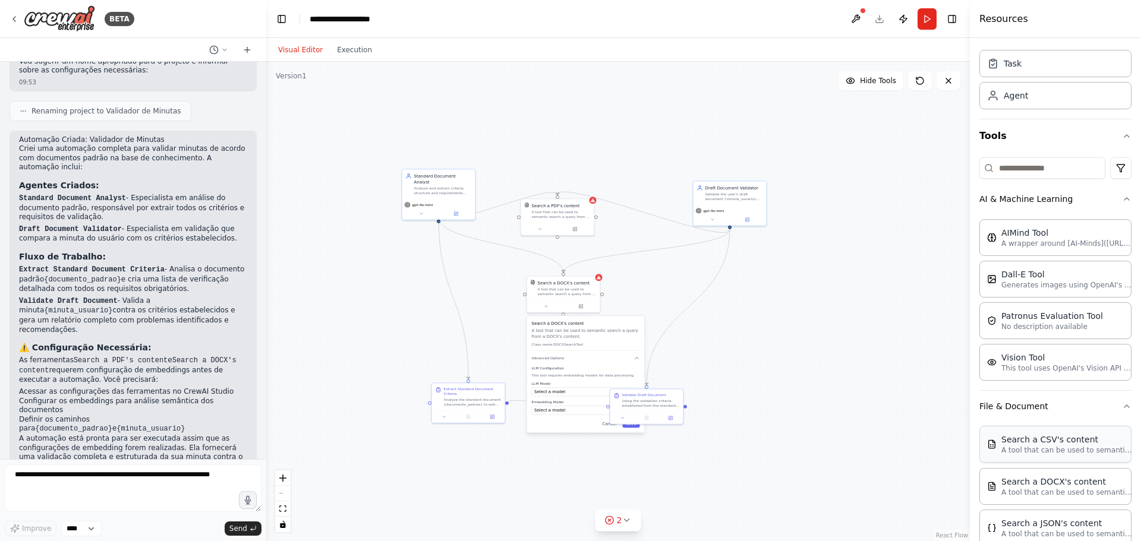
scroll to position [46, 0]
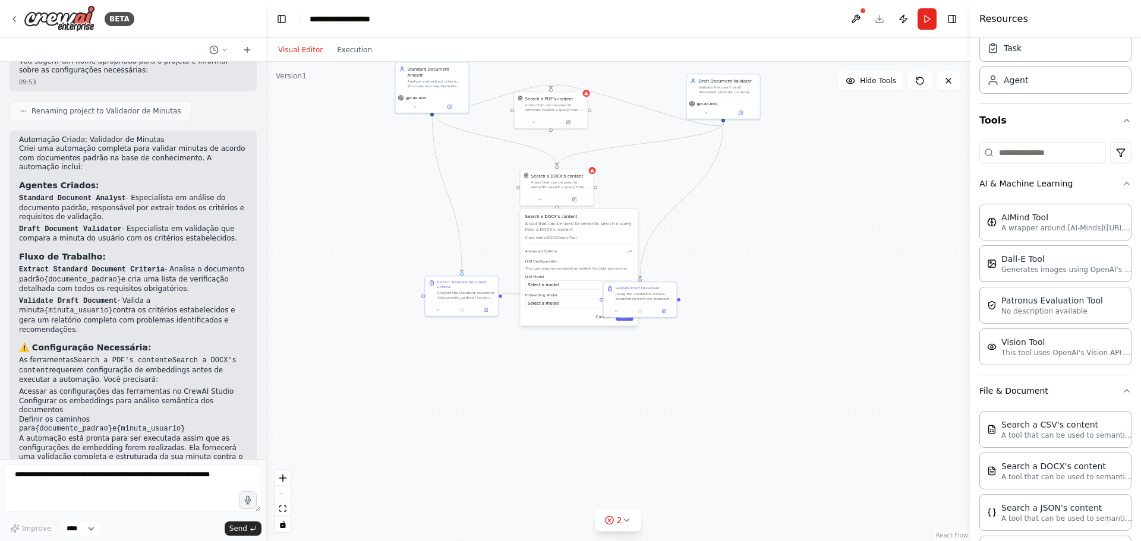
drag, startPoint x: 910, startPoint y: 395, endPoint x: 899, endPoint y: 309, distance: 86.9
click at [899, 309] on div ".deletable-edge-delete-btn { width: 20px; height: 20px; border: 0px solid #ffff…" at bounding box center [618, 301] width 704 height 479
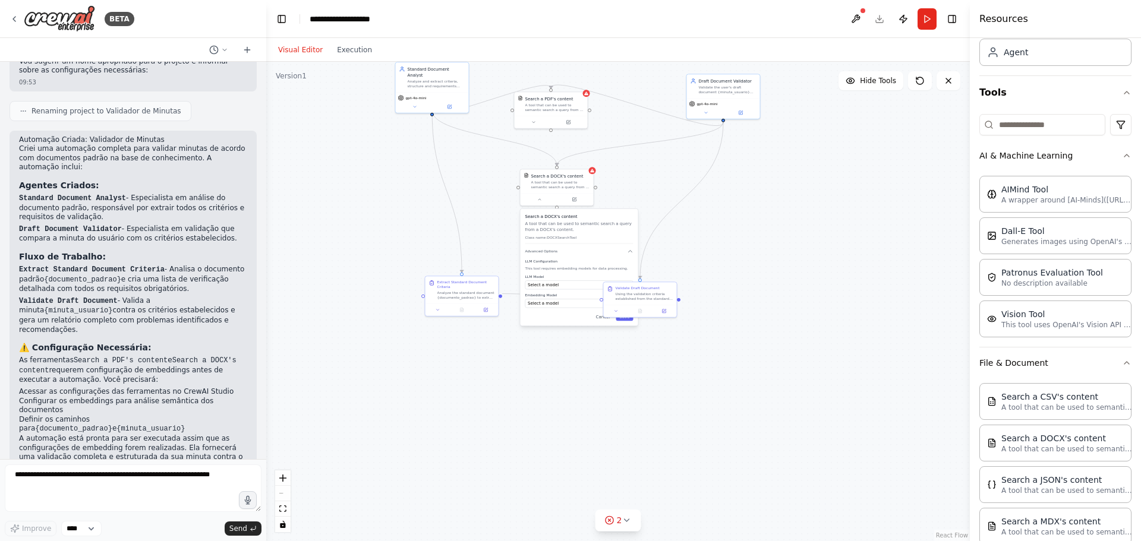
scroll to position [76, 0]
drag, startPoint x: 668, startPoint y: 294, endPoint x: 774, endPoint y: 254, distance: 112.8
click at [774, 254] on div "Validate Draft Document Using the validation criteria established from the stan…" at bounding box center [746, 256] width 58 height 15
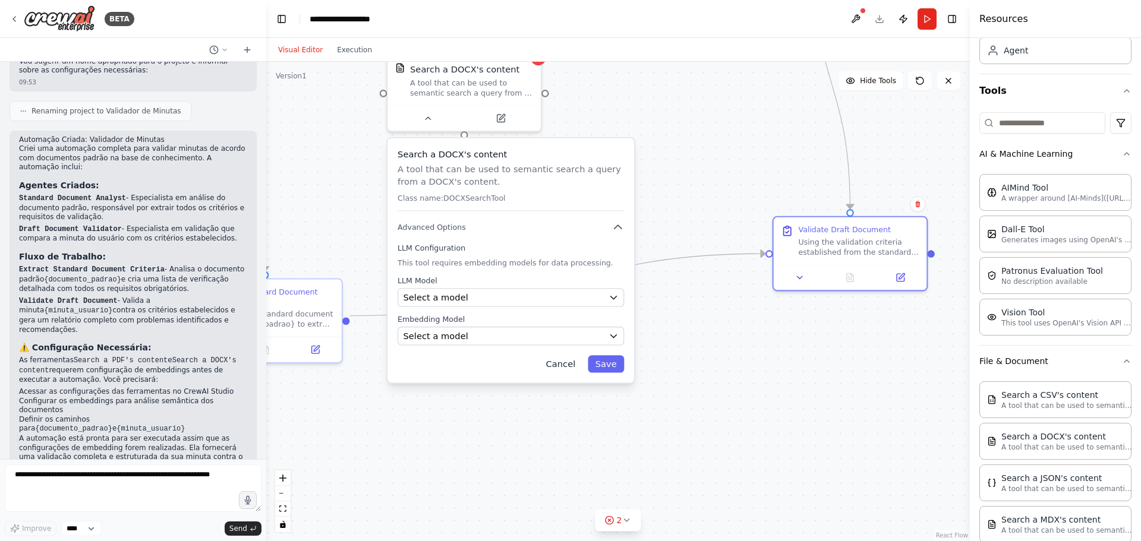
click at [557, 361] on button "Cancel" at bounding box center [560, 363] width 45 height 17
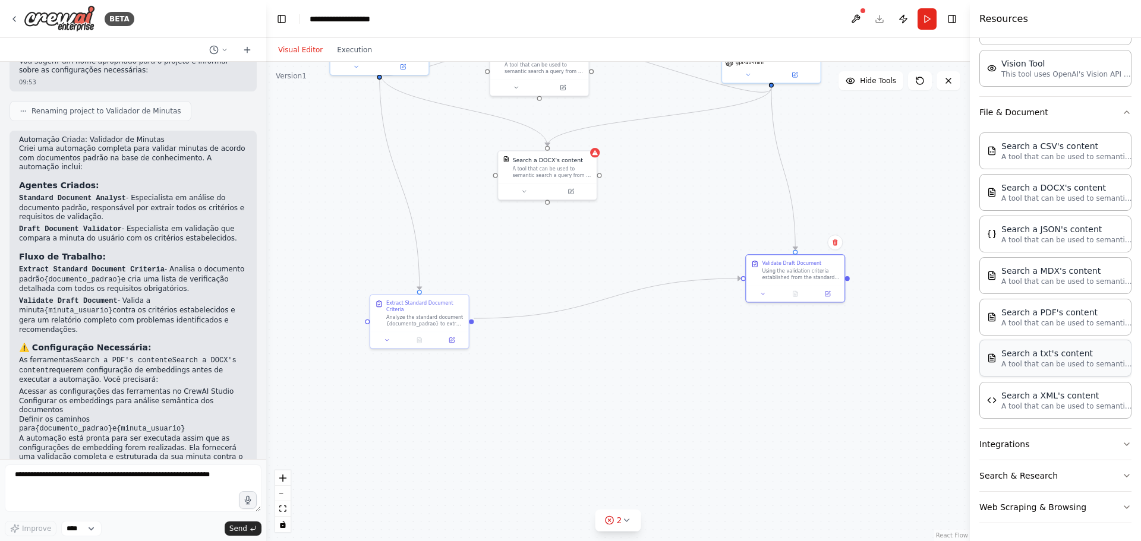
scroll to position [326, 0]
click at [1105, 443] on button "Integrations" at bounding box center [1055, 443] width 152 height 31
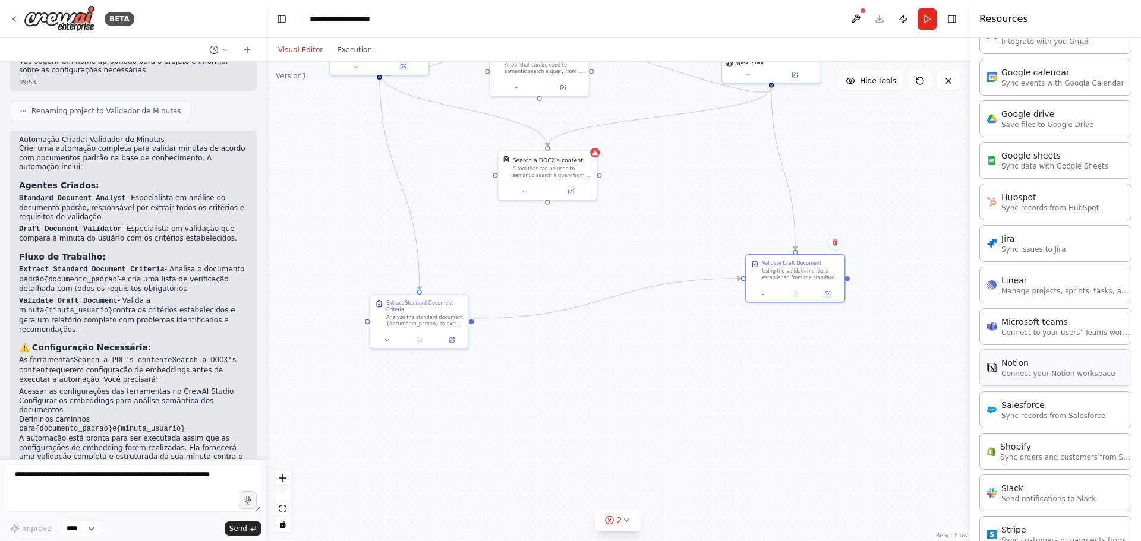
scroll to position [994, 0]
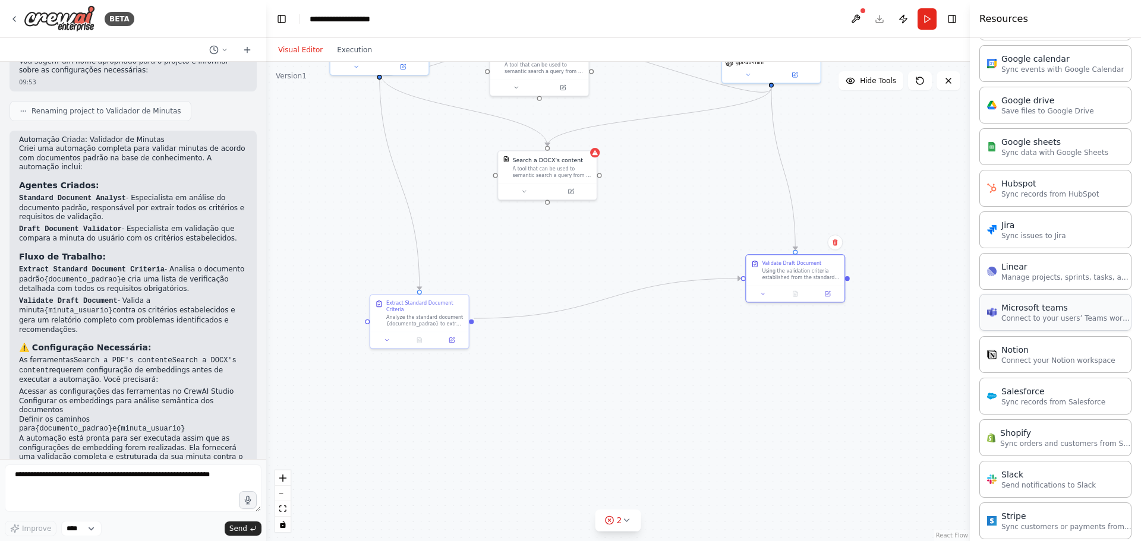
click at [1070, 327] on div "Microsoft teams Connect to your users’ Teams workspaces" at bounding box center [1055, 312] width 152 height 37
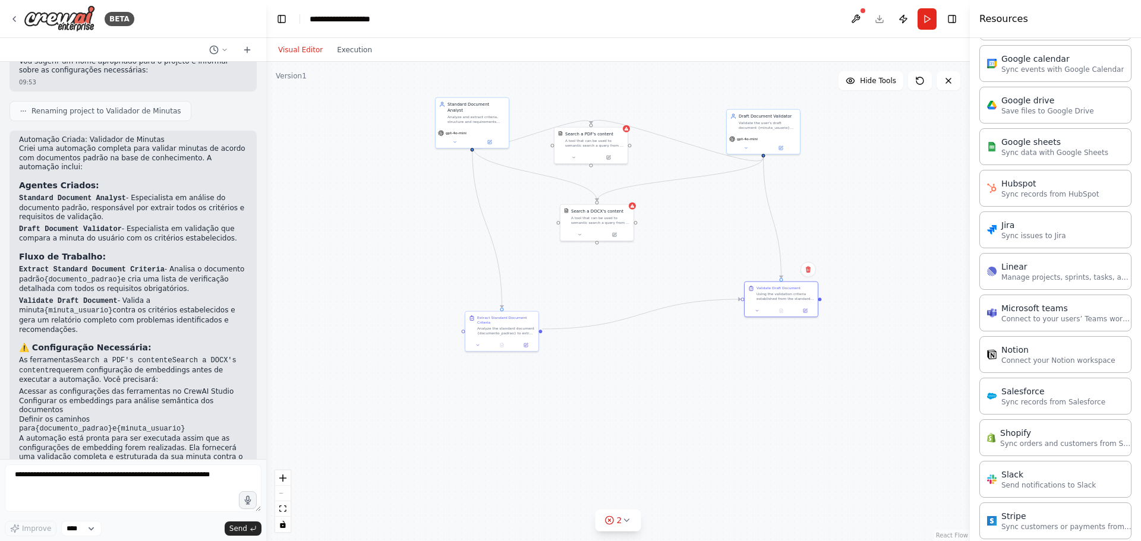
click at [724, 379] on div ".deletable-edge-delete-btn { width: 20px; height: 20px; border: 0px solid #ffff…" at bounding box center [618, 301] width 704 height 479
click at [1049, 318] on p "Connect to your users’ Teams workspaces" at bounding box center [1066, 319] width 131 height 10
click at [1028, 322] on p "Connect to your users’ Teams workspaces" at bounding box center [1066, 319] width 131 height 10
drag, startPoint x: 1028, startPoint y: 322, endPoint x: 717, endPoint y: 411, distance: 323.3
click at [717, 411] on div "BETA Ferramenta para validação de minuta enviada pelo usuário de acordo com o o…" at bounding box center [570, 270] width 1141 height 541
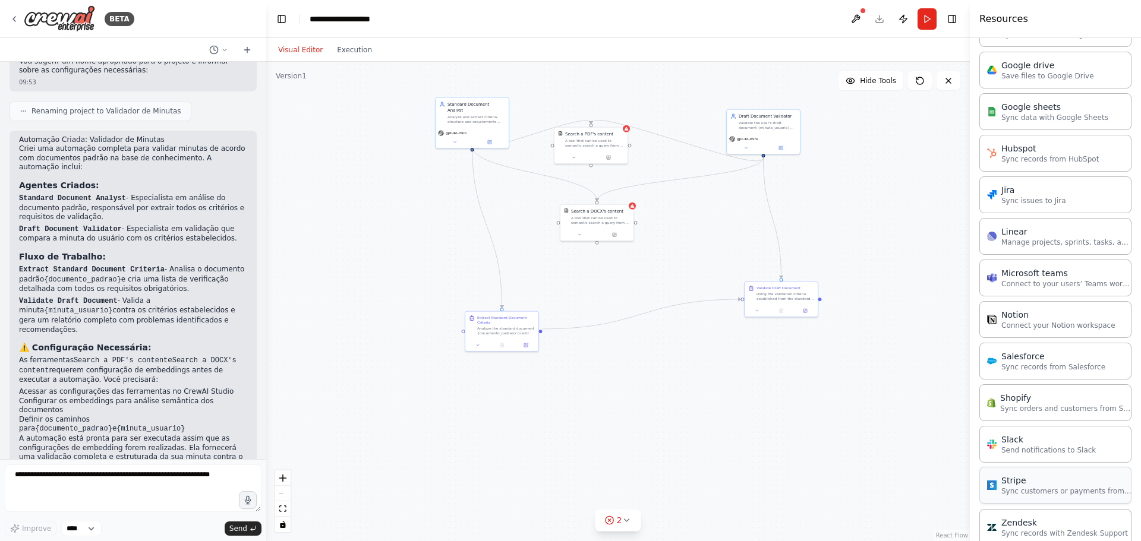
scroll to position [1126, 0]
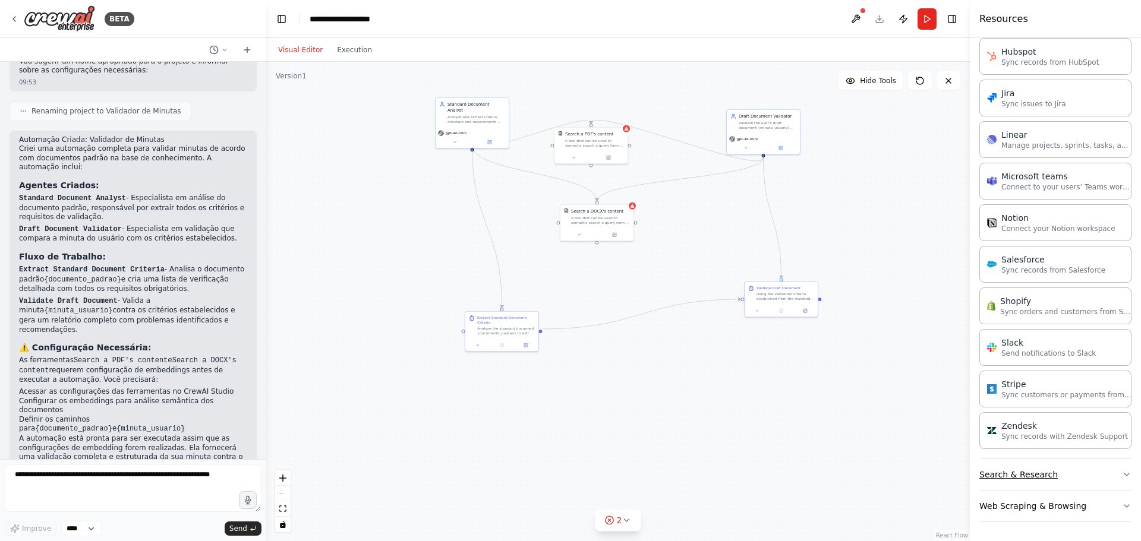
click at [1097, 478] on button "Search & Research" at bounding box center [1055, 474] width 152 height 31
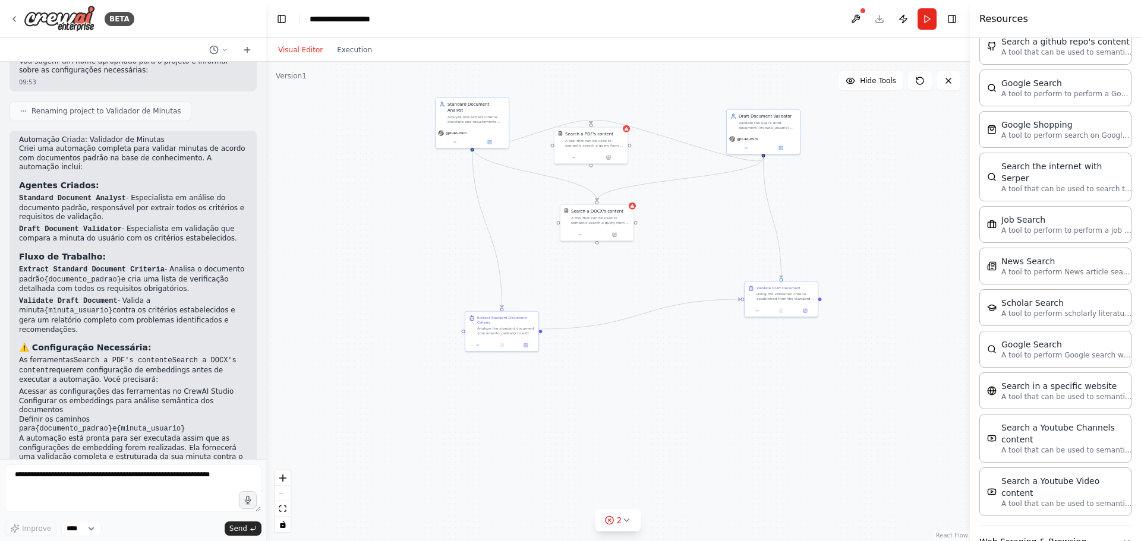
scroll to position [1730, 0]
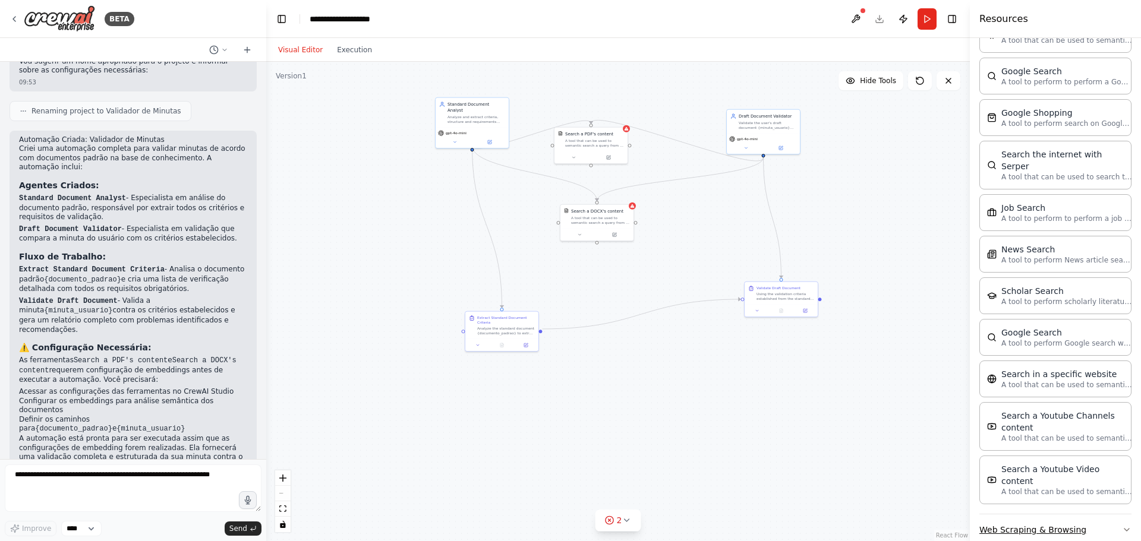
click at [1066, 515] on button "Web Scraping & Browsing" at bounding box center [1055, 530] width 152 height 31
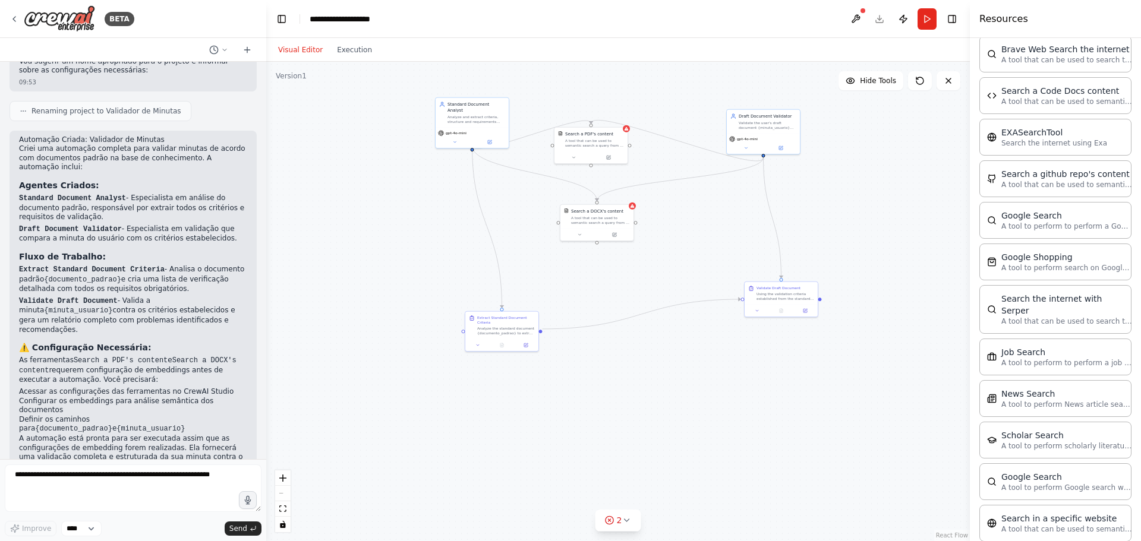
scroll to position [1335, 0]
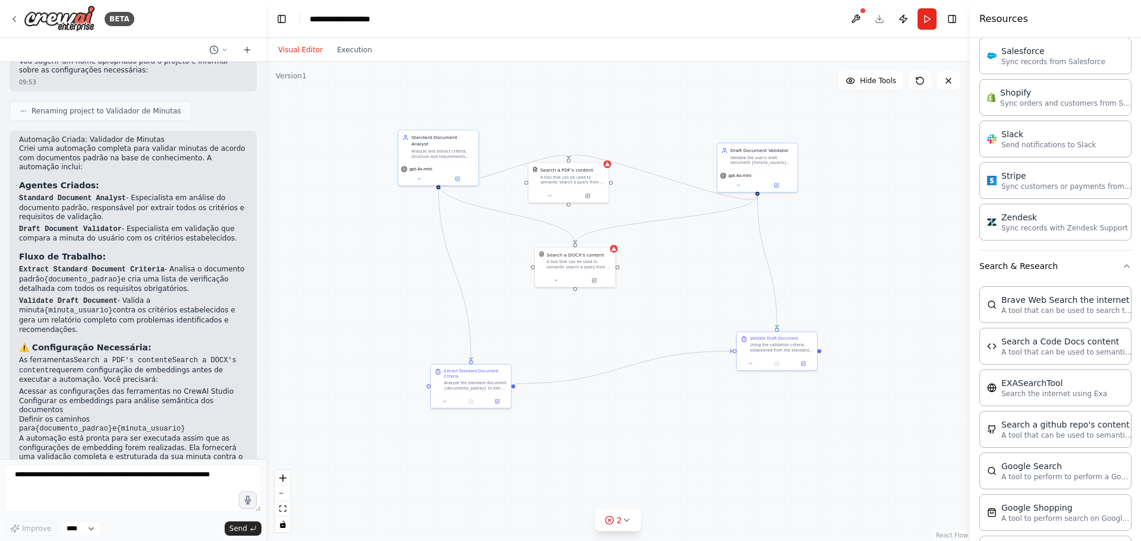
drag, startPoint x: 734, startPoint y: 160, endPoint x: 869, endPoint y: 226, distance: 150.4
click at [869, 226] on div ".deletable-edge-delete-btn { width: 20px; height: 20px; border: 0px solid #ffff…" at bounding box center [618, 301] width 704 height 479
click at [855, 18] on button at bounding box center [855, 18] width 19 height 21
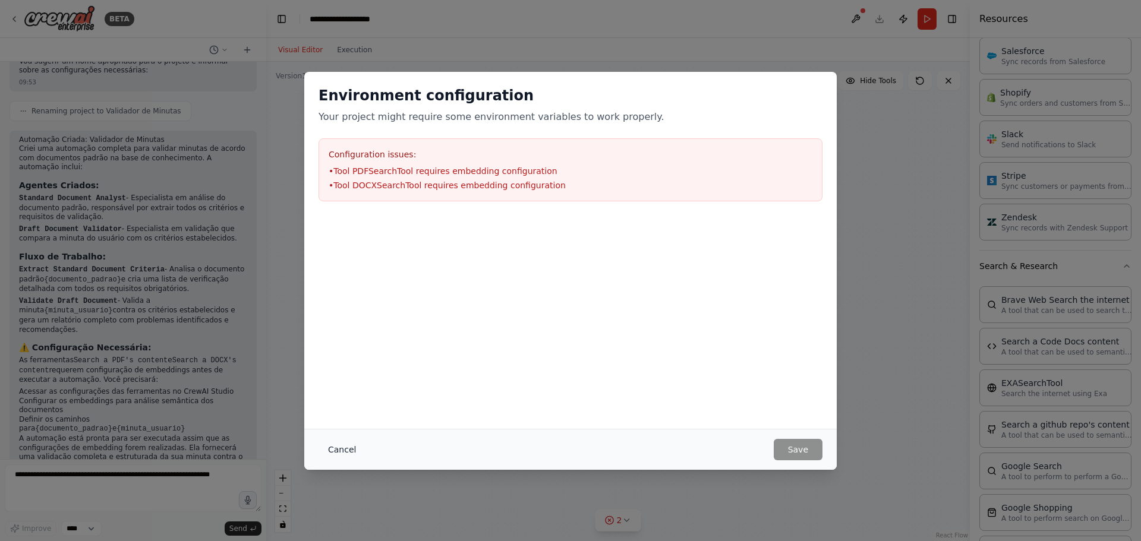
click at [346, 456] on button "Cancel" at bounding box center [341, 449] width 47 height 21
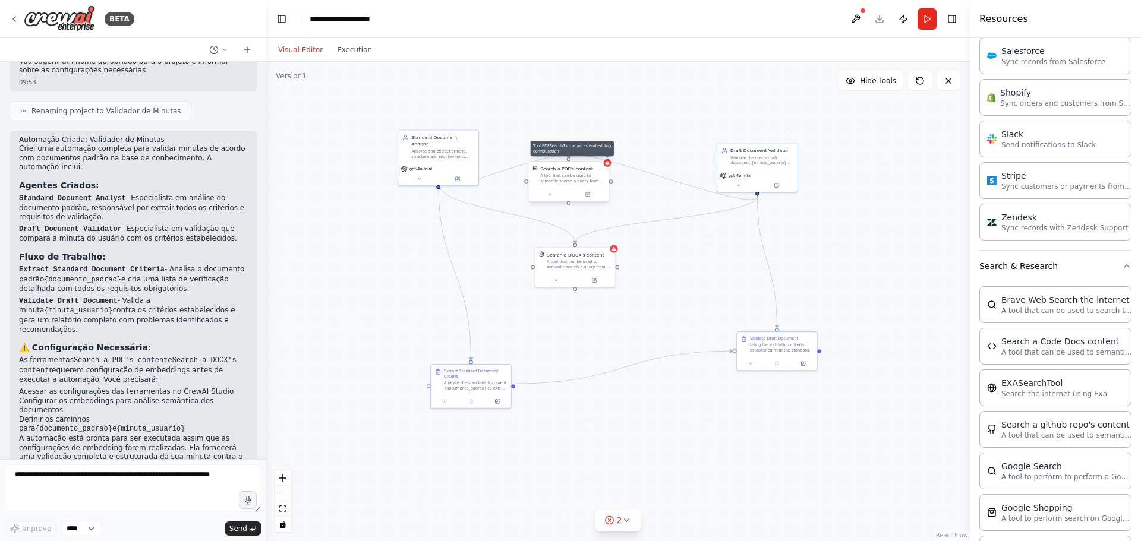
click at [609, 164] on icon at bounding box center [607, 163] width 4 height 4
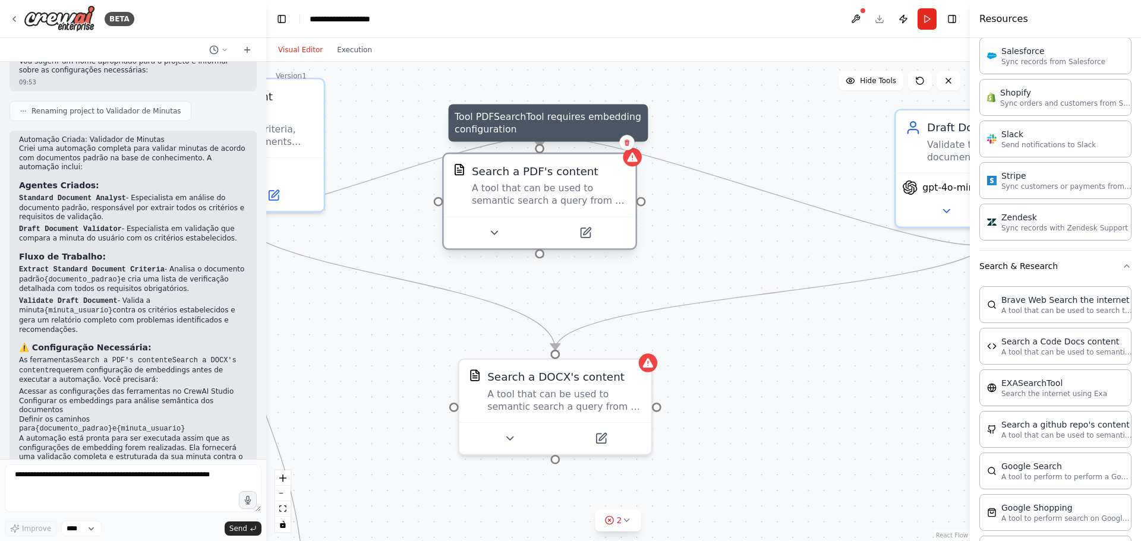
click at [631, 160] on icon at bounding box center [632, 158] width 11 height 10
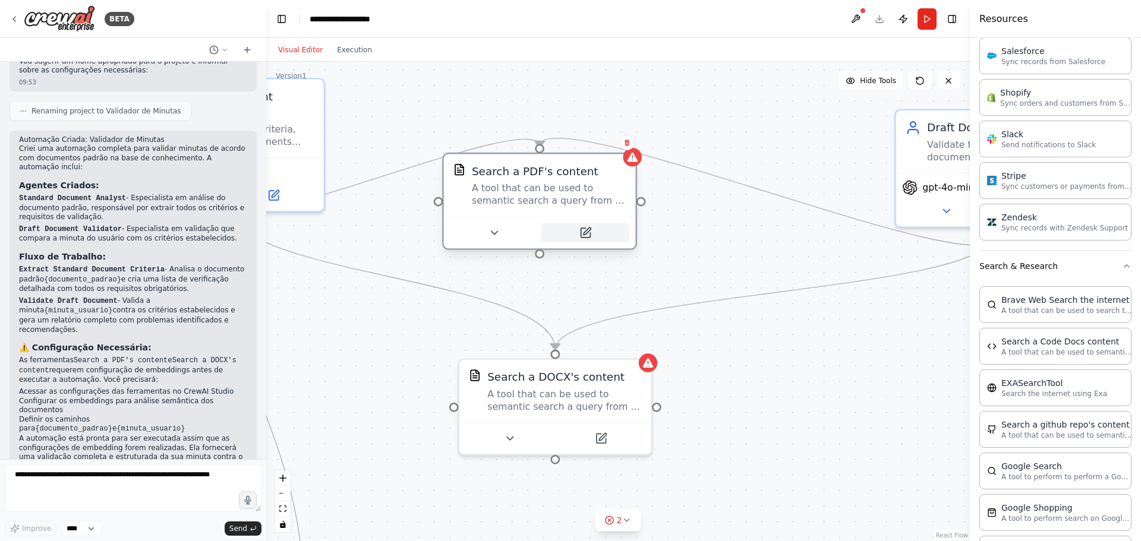
click at [583, 232] on icon at bounding box center [586, 233] width 10 height 10
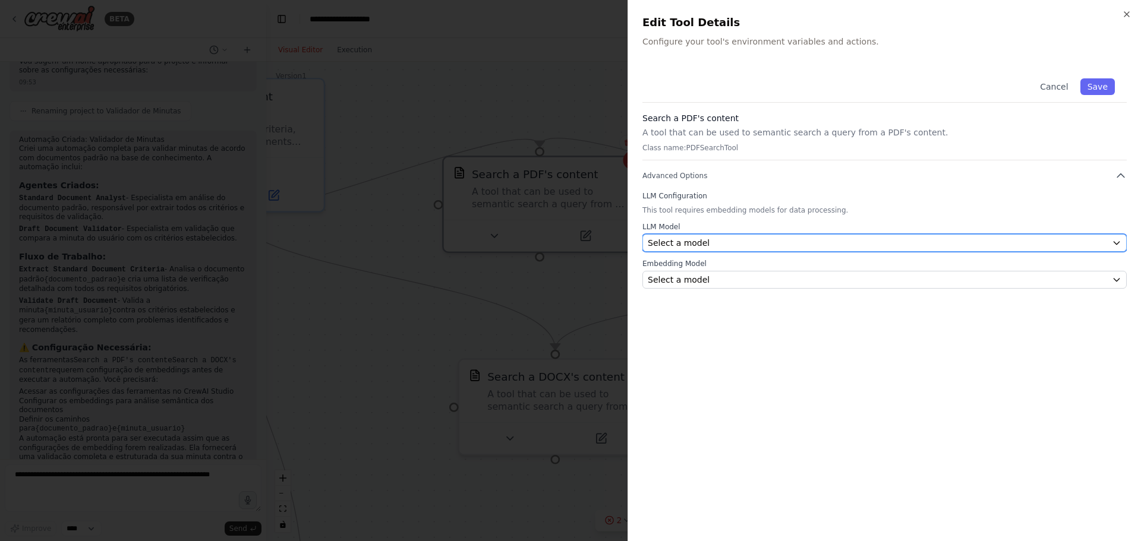
click at [780, 241] on div "Select a model" at bounding box center [877, 243] width 459 height 12
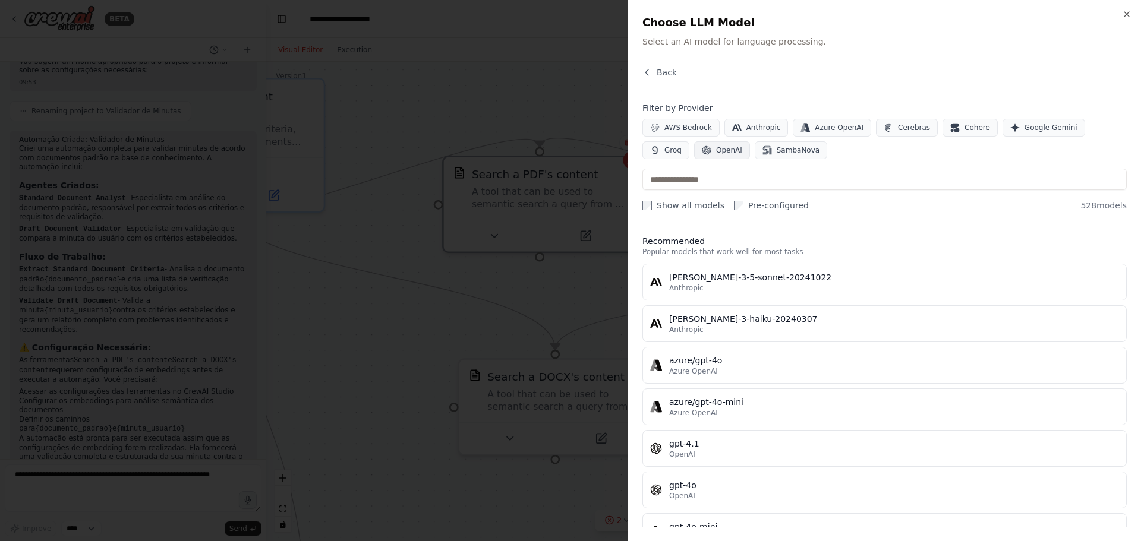
click at [694, 150] on button "OpenAI" at bounding box center [722, 150] width 56 height 18
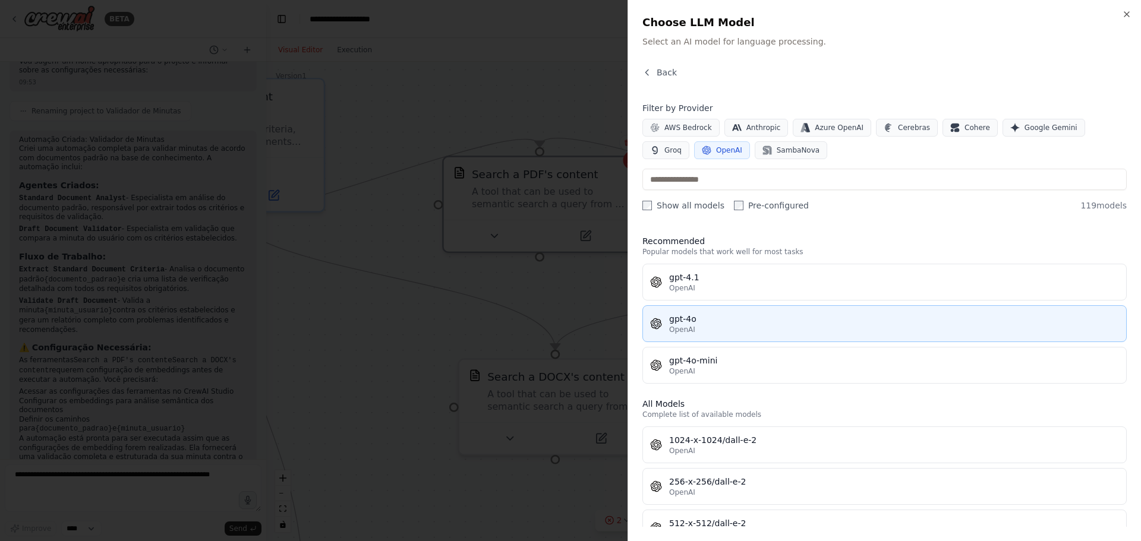
click at [808, 309] on button "gpt-4o OpenAI" at bounding box center [884, 323] width 484 height 37
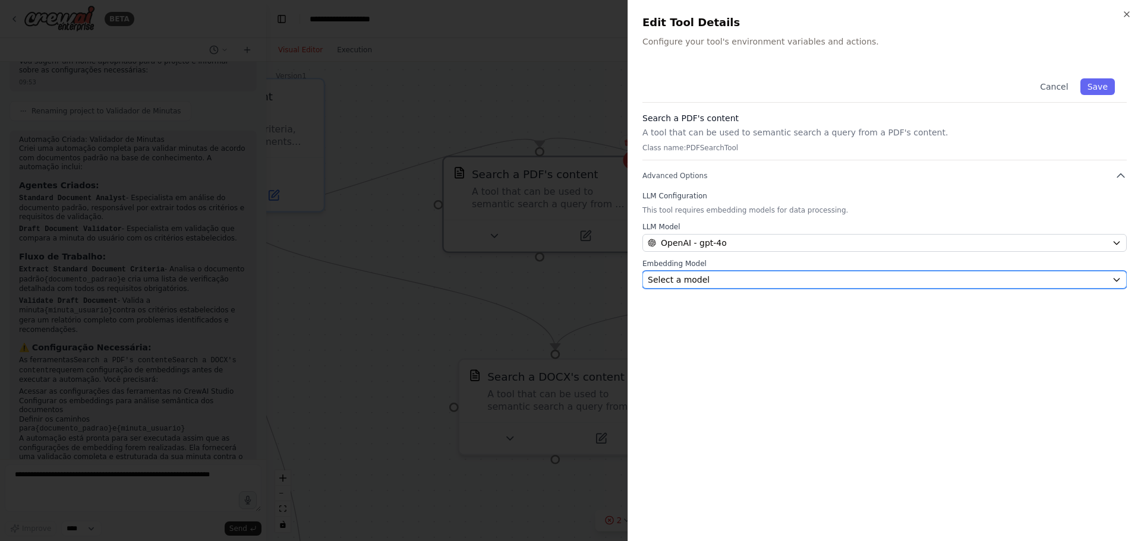
click at [797, 286] on button "Select a model" at bounding box center [884, 280] width 484 height 18
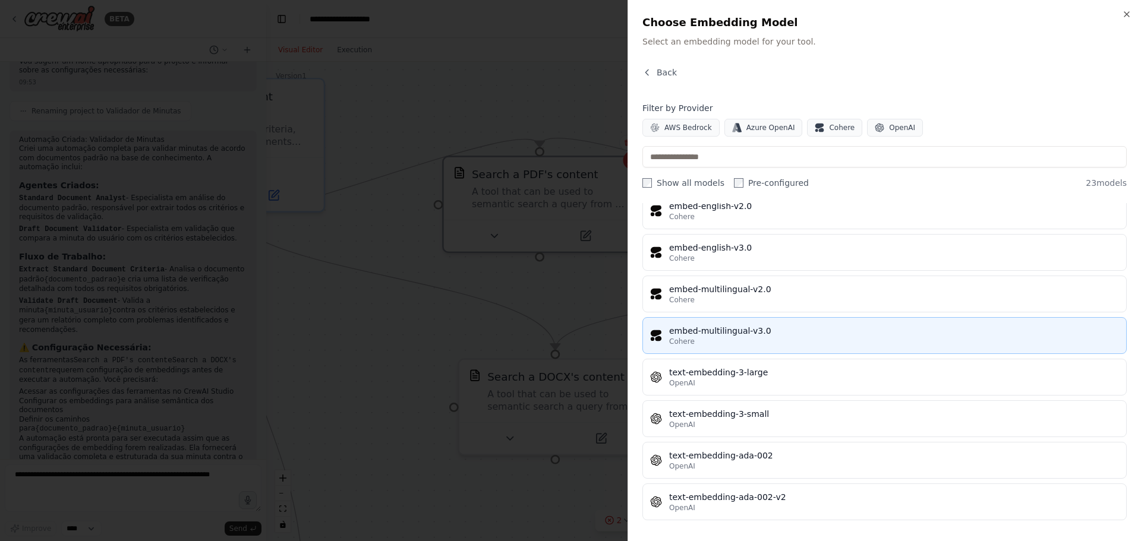
scroll to position [676, 0]
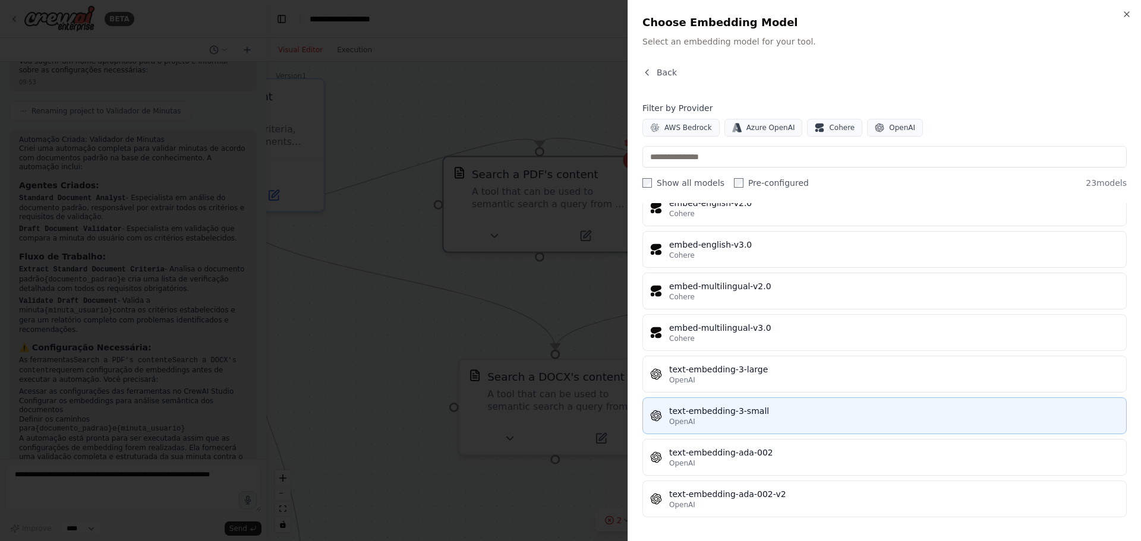
click at [831, 427] on button "text-embedding-3-small OpenAI" at bounding box center [884, 416] width 484 height 37
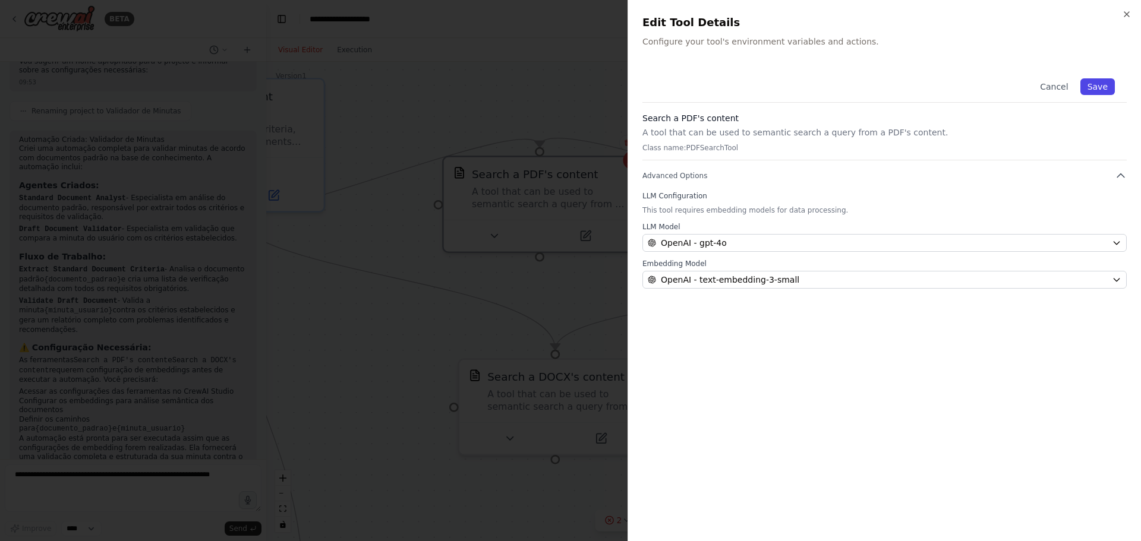
click at [1093, 84] on button "Save" at bounding box center [1097, 86] width 34 height 17
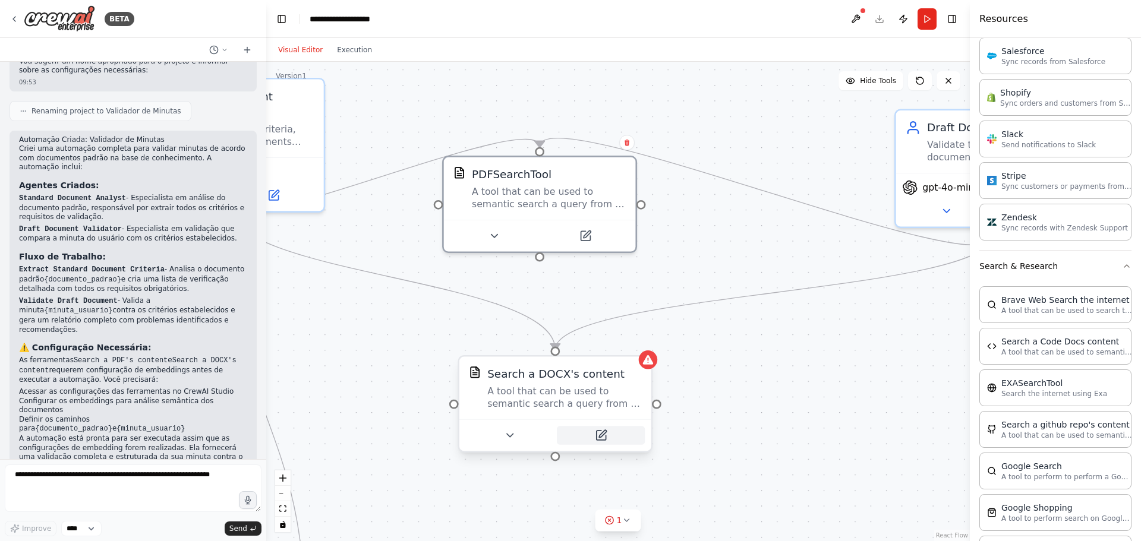
click at [604, 433] on icon at bounding box center [602, 433] width 7 height 7
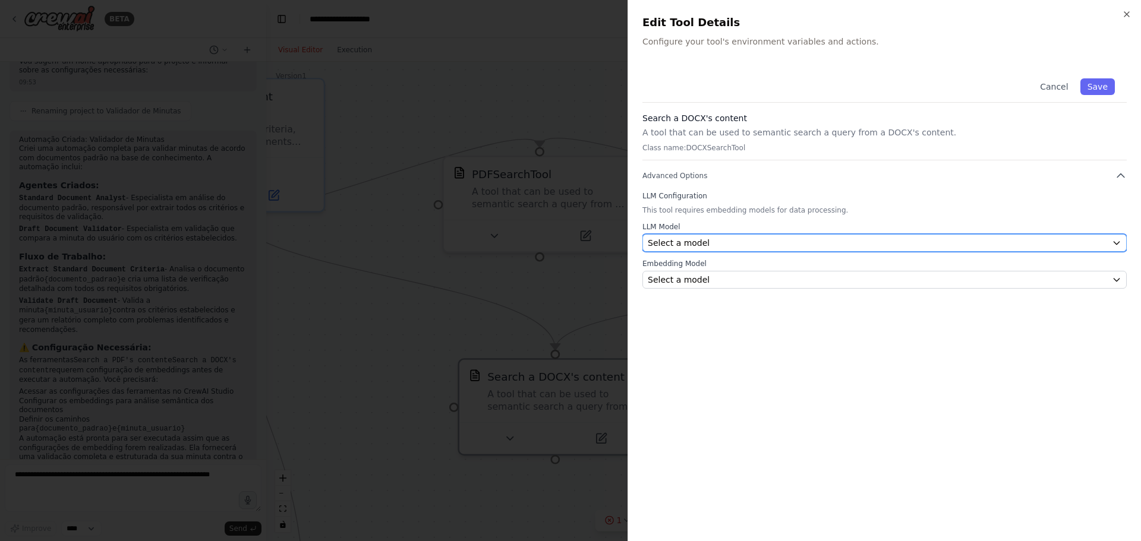
click at [771, 246] on div "Select a model" at bounding box center [877, 243] width 459 height 12
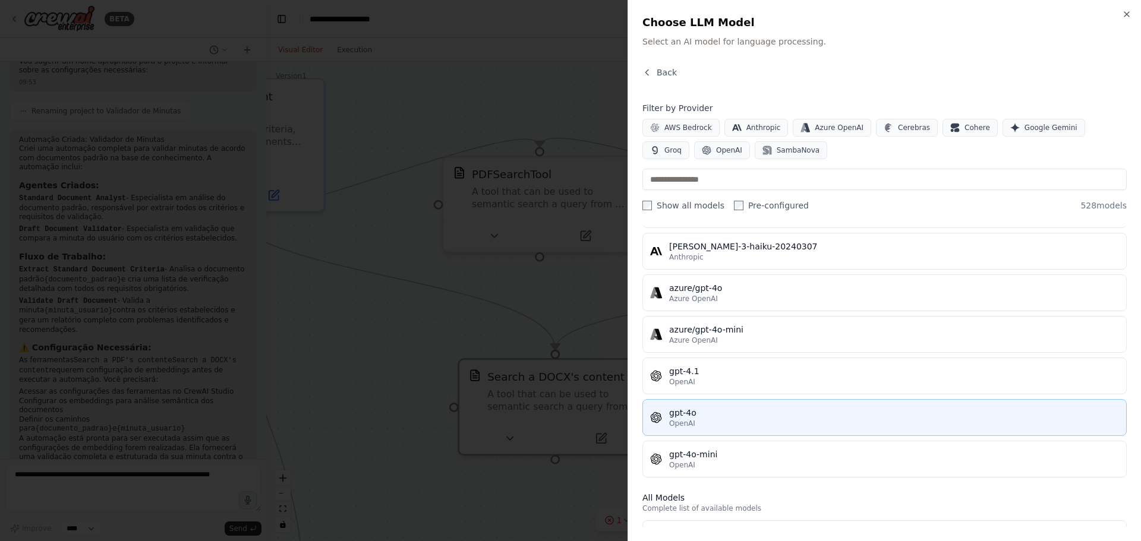
scroll to position [75, 0]
click at [736, 414] on div "gpt-4o" at bounding box center [894, 410] width 450 height 12
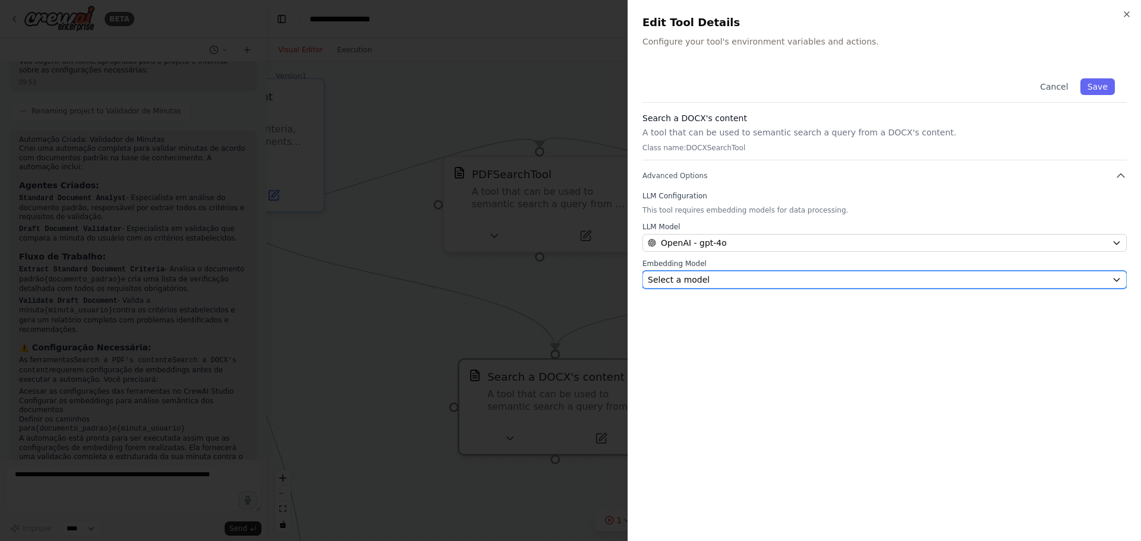
click at [684, 272] on button "Select a model" at bounding box center [884, 280] width 484 height 18
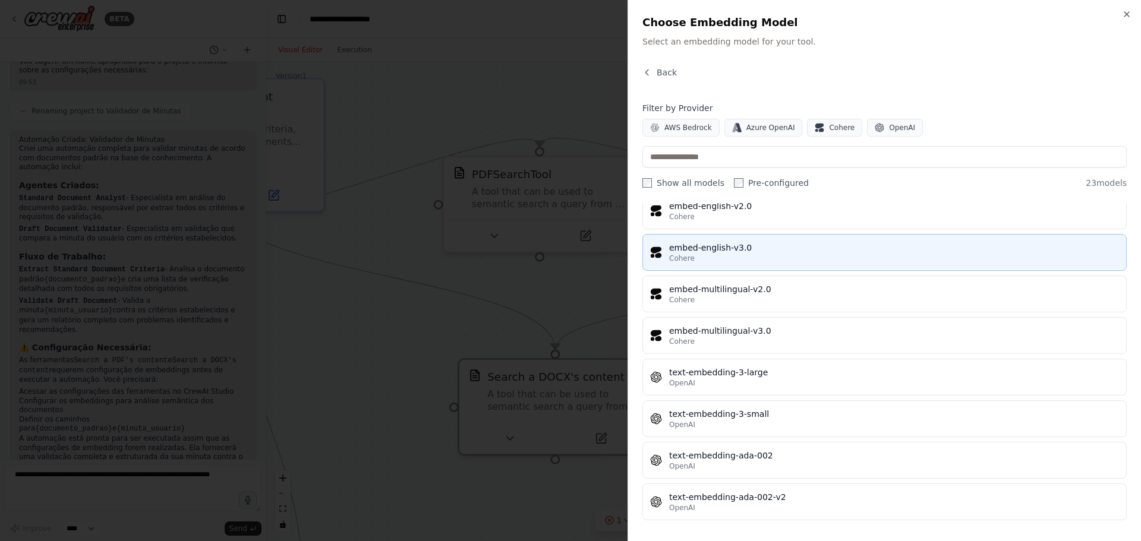
scroll to position [676, 0]
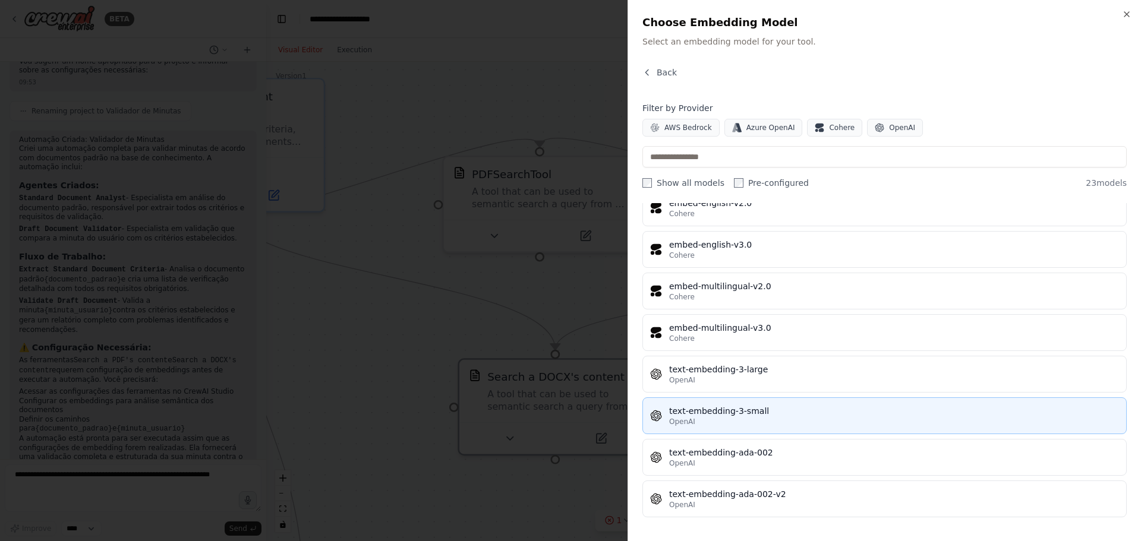
click at [832, 408] on div "text-embedding-3-small" at bounding box center [894, 411] width 450 height 12
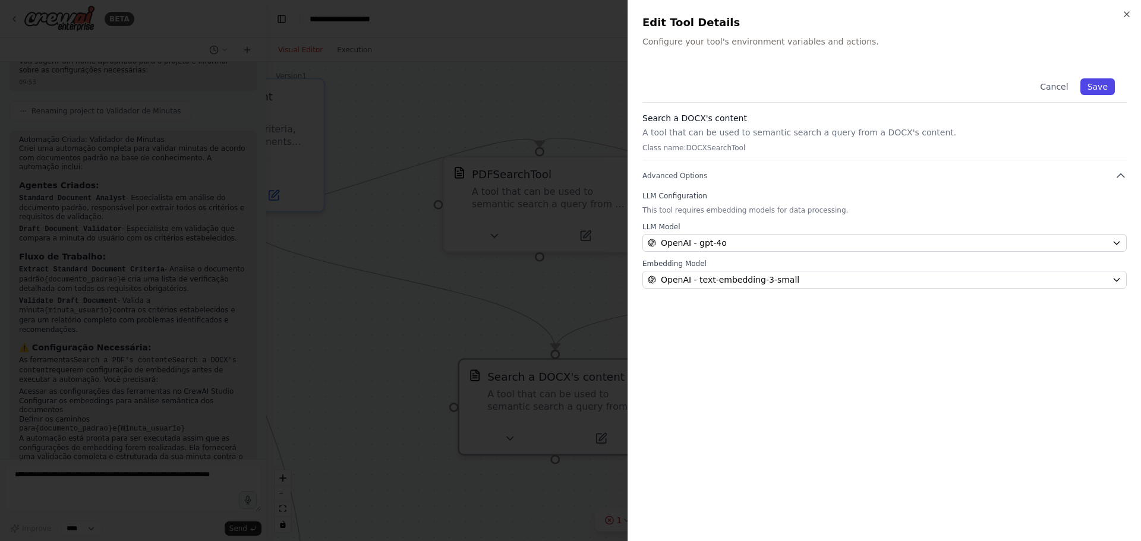
click at [1097, 87] on button "Save" at bounding box center [1097, 86] width 34 height 17
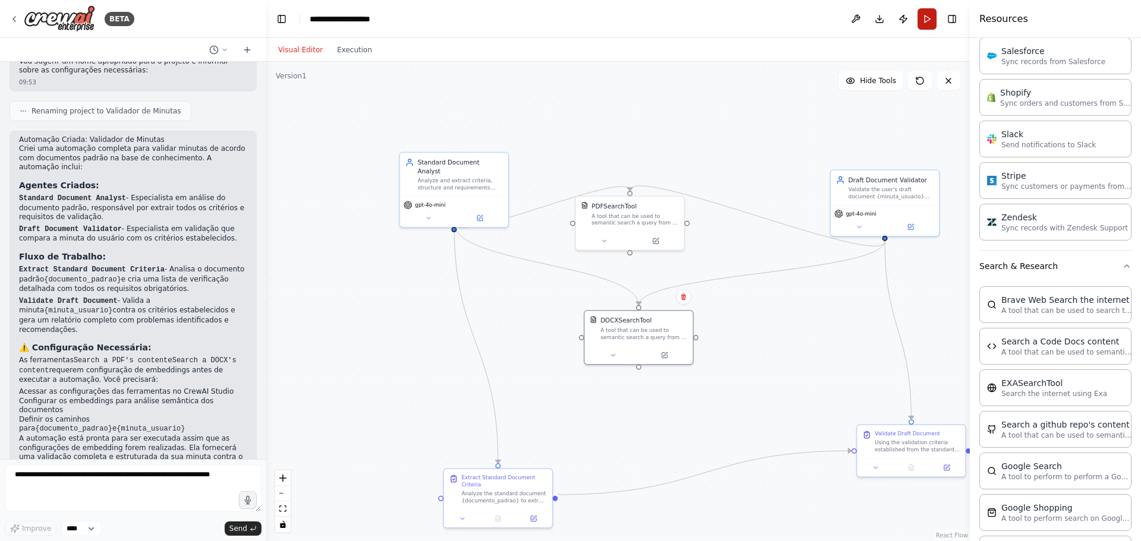
click at [931, 20] on button "Run" at bounding box center [926, 18] width 19 height 21
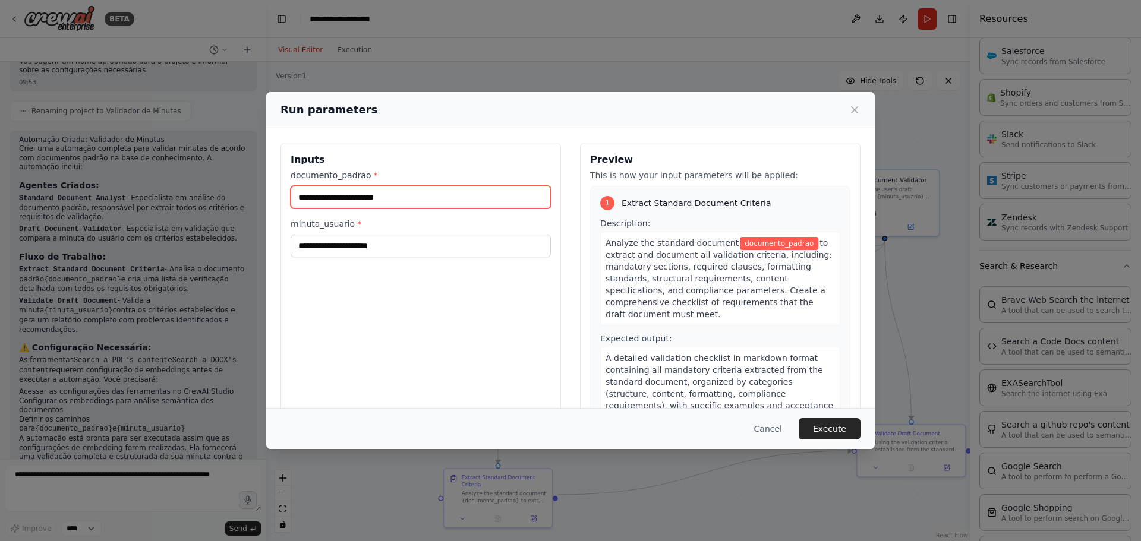
click at [459, 194] on input "documento_padrao *" at bounding box center [421, 197] width 260 height 23
drag, startPoint x: 427, startPoint y: 203, endPoint x: 247, endPoint y: 181, distance: 180.8
click at [245, 180] on div "Run parameters Inputs documento_padrao * minuta_usuario * Preview This is how y…" at bounding box center [570, 270] width 1141 height 541
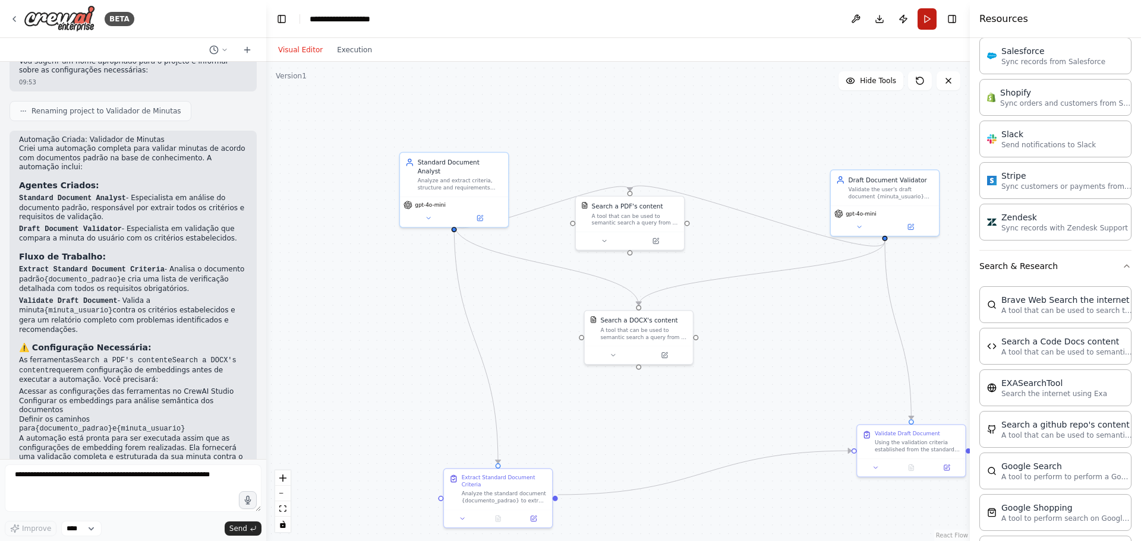
click at [923, 21] on button "Run" at bounding box center [926, 18] width 19 height 21
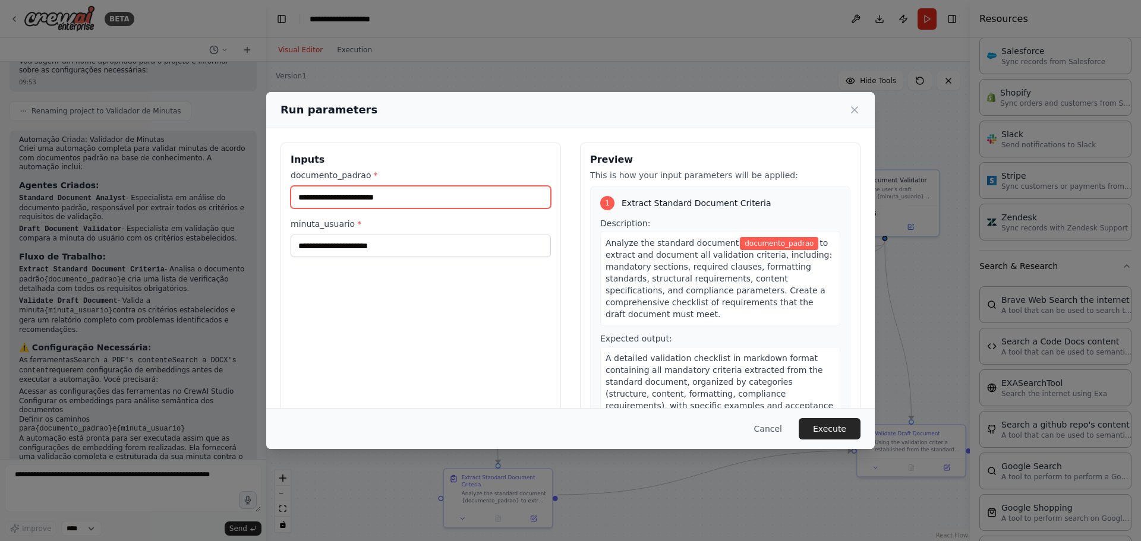
click at [445, 198] on input "documento_padrao *" at bounding box center [421, 197] width 260 height 23
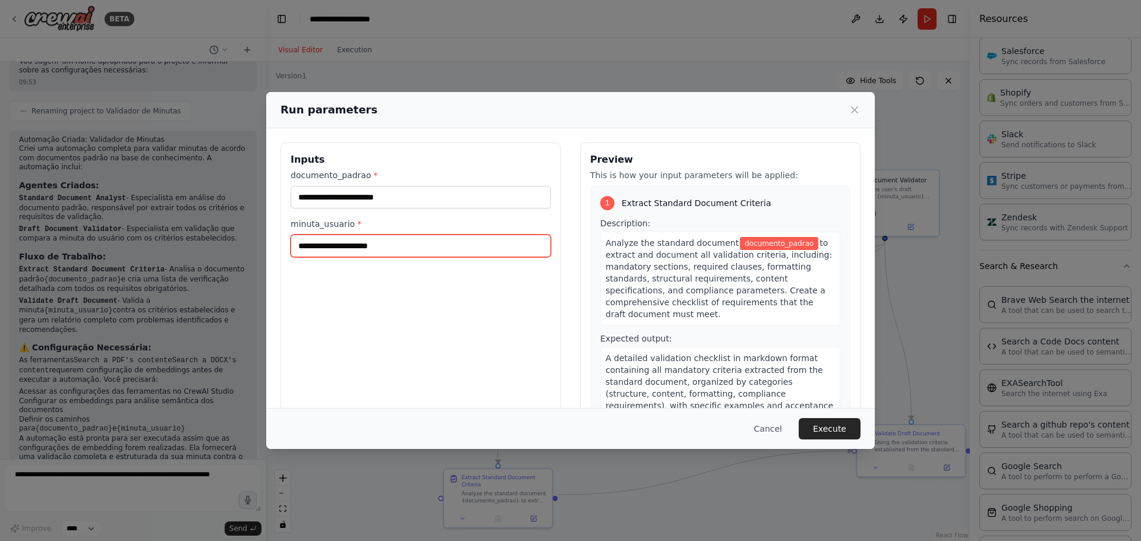
click at [414, 239] on input "minuta_usuario *" at bounding box center [421, 246] width 260 height 23
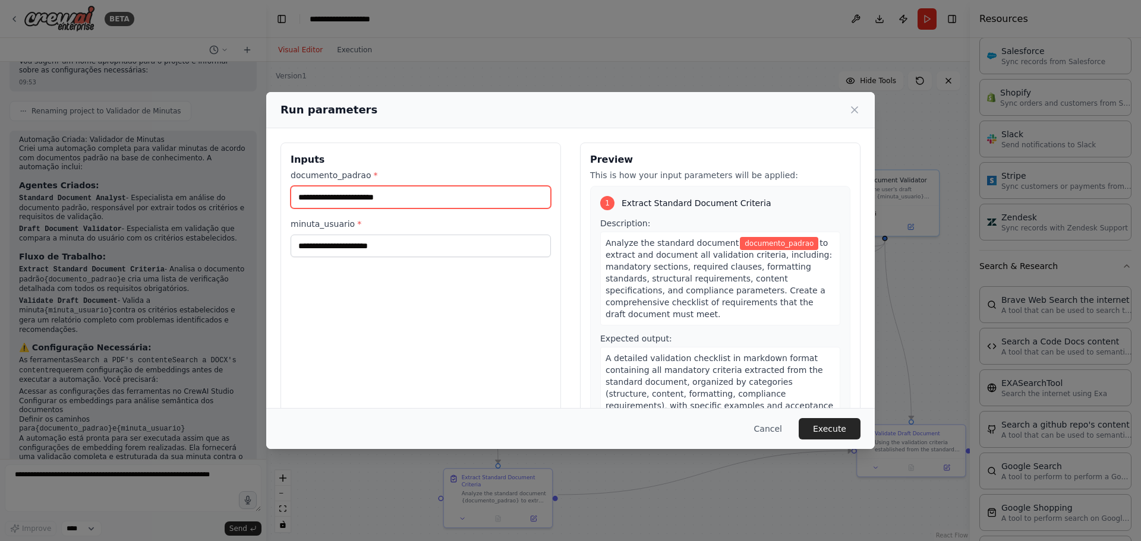
click at [501, 189] on input "documento_padrao *" at bounding box center [421, 197] width 260 height 23
type input "*"
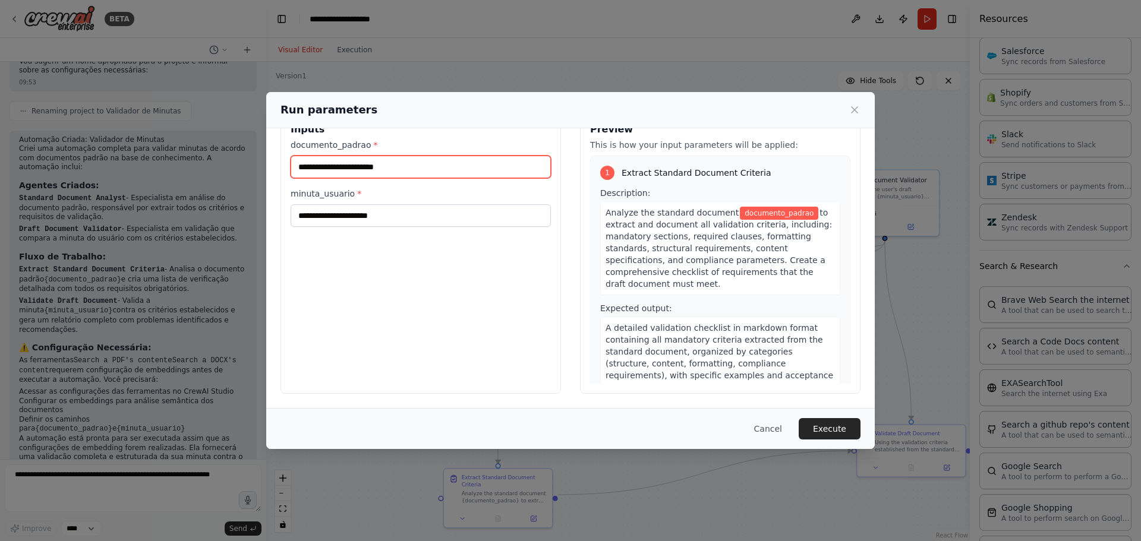
scroll to position [0, 0]
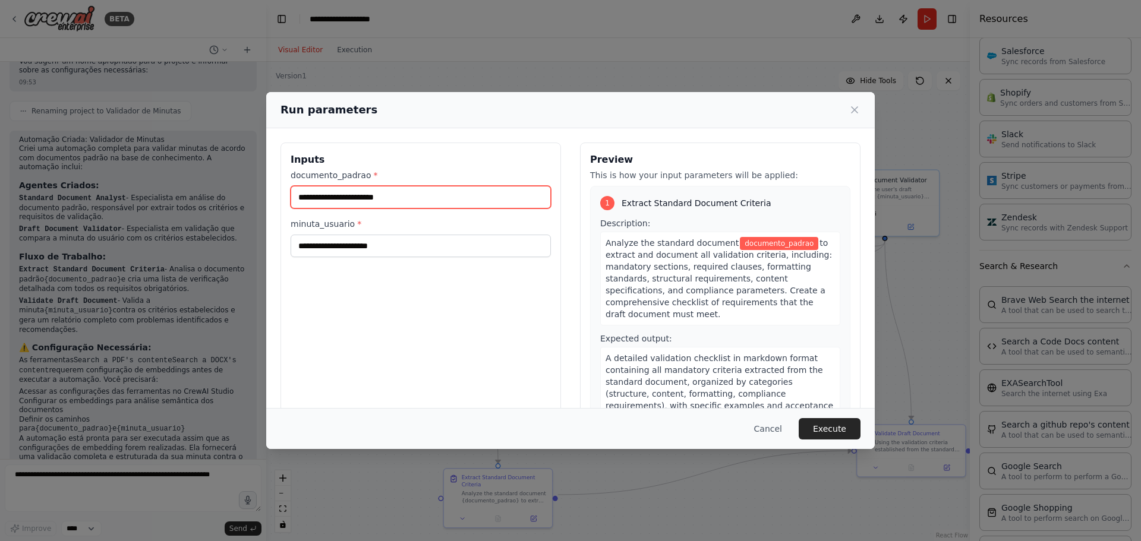
click at [440, 191] on input "documento_padrao *" at bounding box center [421, 197] width 260 height 23
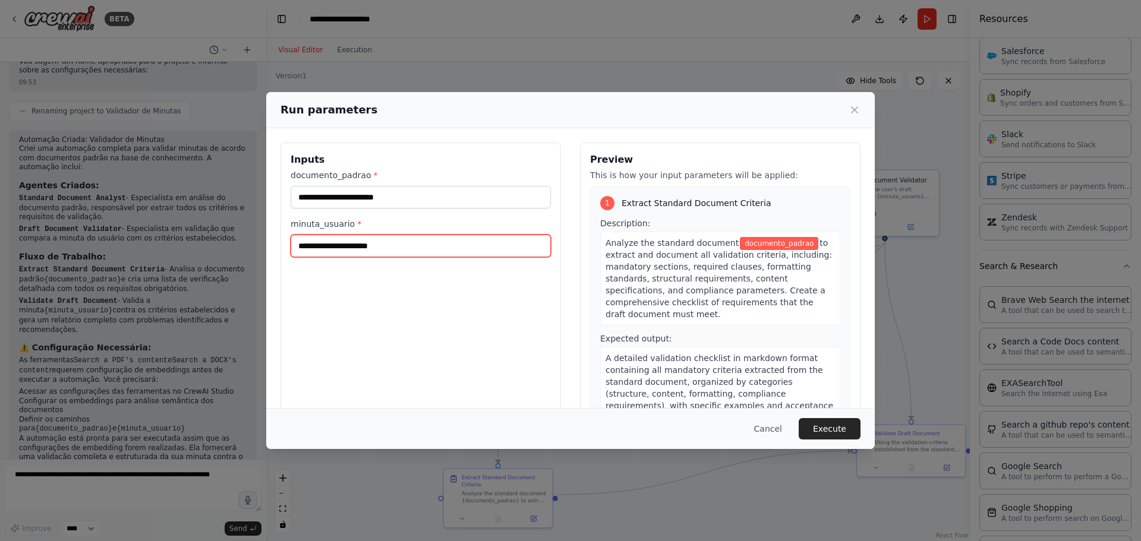
click at [440, 254] on input "minuta_usuario *" at bounding box center [421, 246] width 260 height 23
click at [834, 421] on button "Execute" at bounding box center [830, 428] width 62 height 21
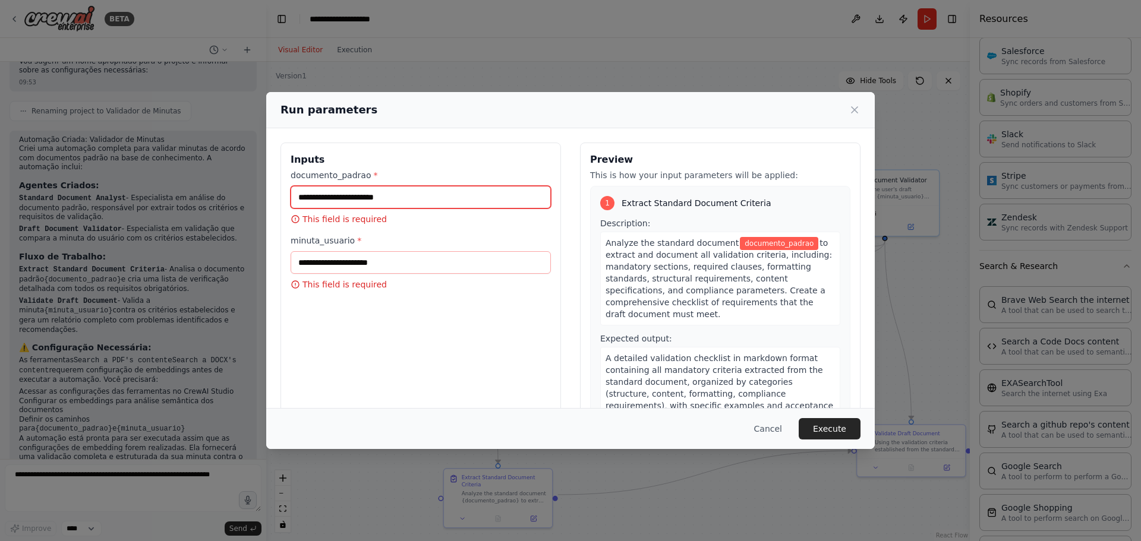
click at [390, 196] on input "documento_padrao *" at bounding box center [421, 197] width 260 height 23
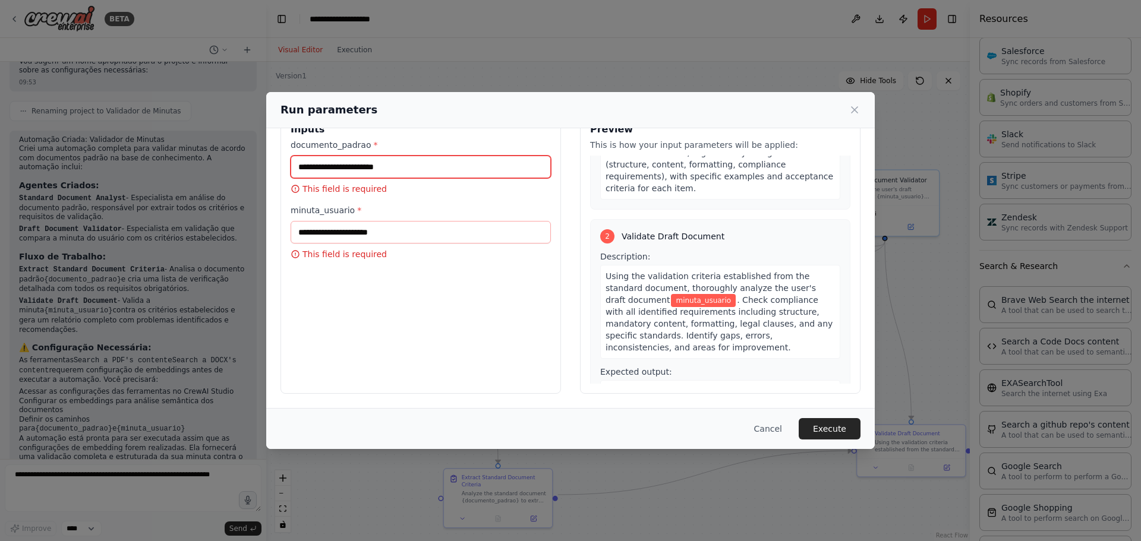
scroll to position [288, 0]
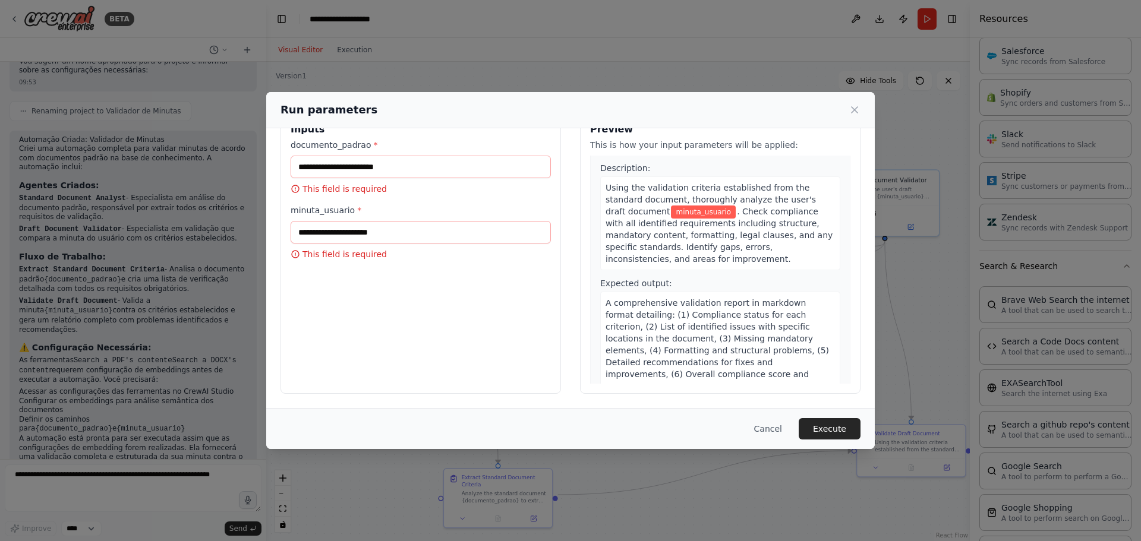
click at [380, 179] on div "documento_padrao * This field is required" at bounding box center [421, 167] width 260 height 56
click at [386, 177] on input "documento_padrao *" at bounding box center [421, 167] width 260 height 23
click at [403, 163] on input "documento_padrao *" at bounding box center [421, 167] width 260 height 23
click at [769, 423] on button "Cancel" at bounding box center [768, 428] width 47 height 21
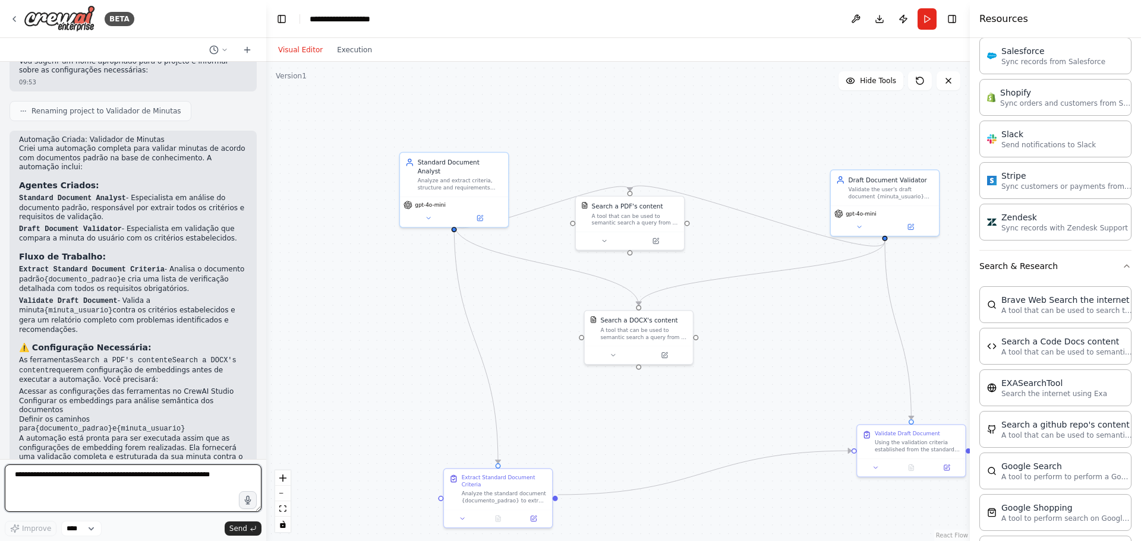
click at [173, 490] on textarea at bounding box center [133, 489] width 257 height 48
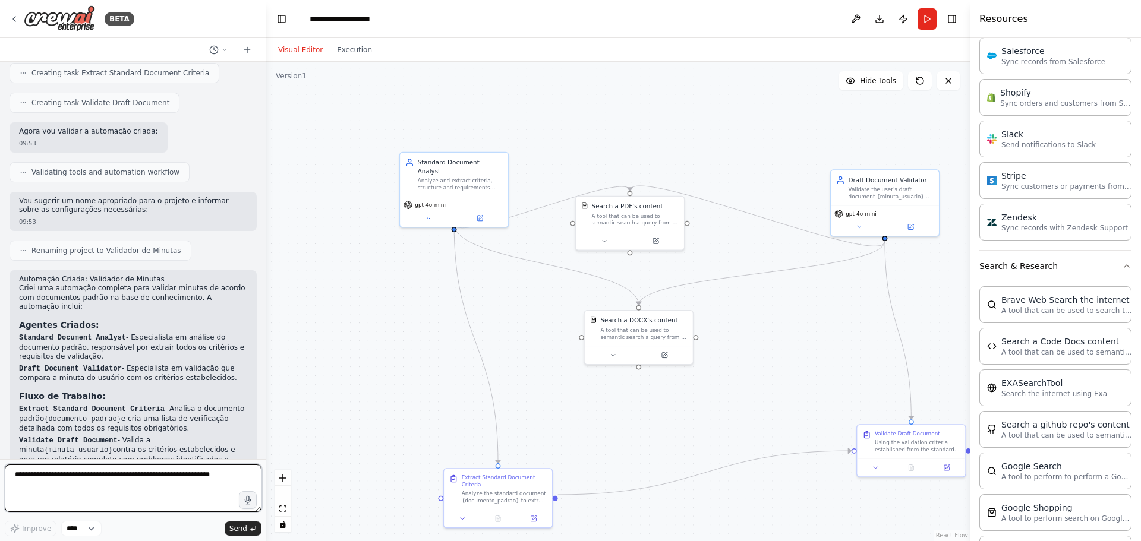
scroll to position [697, 0]
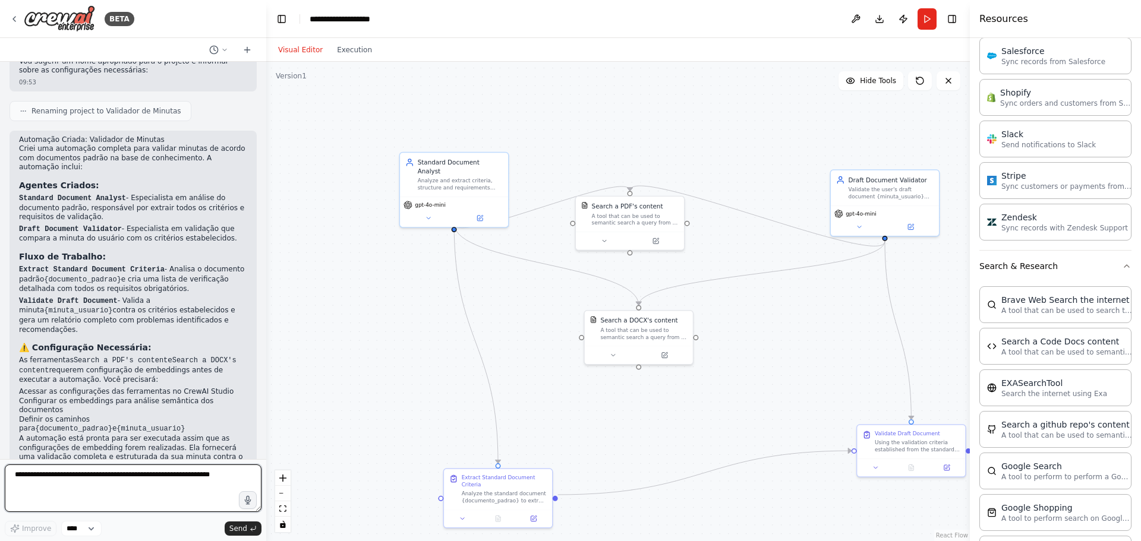
click at [121, 488] on textarea at bounding box center [133, 489] width 257 height 48
click at [910, 16] on button "Publish" at bounding box center [903, 18] width 19 height 21
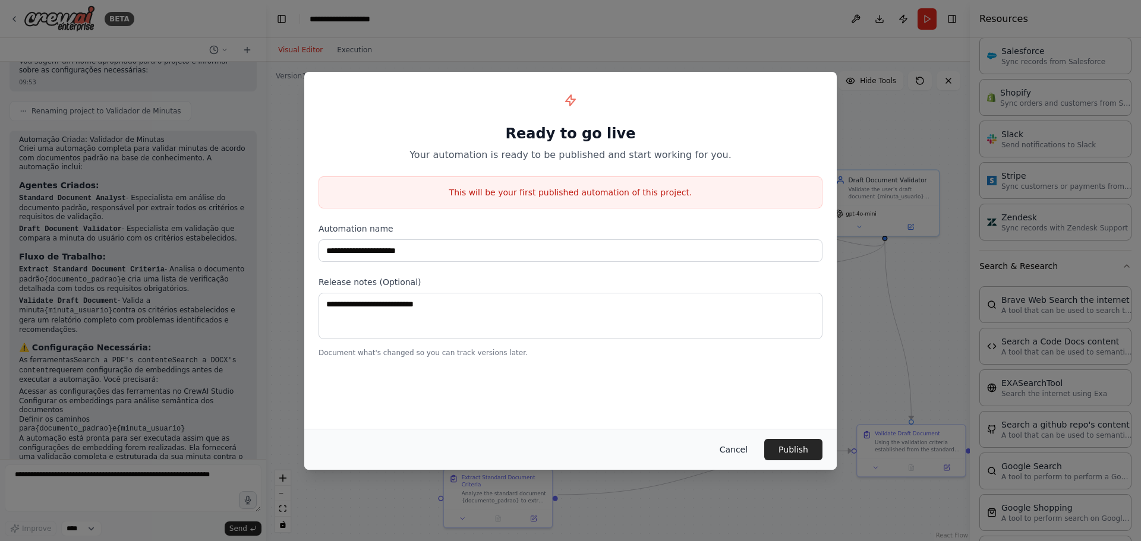
click at [746, 448] on button "Cancel" at bounding box center [733, 449] width 47 height 21
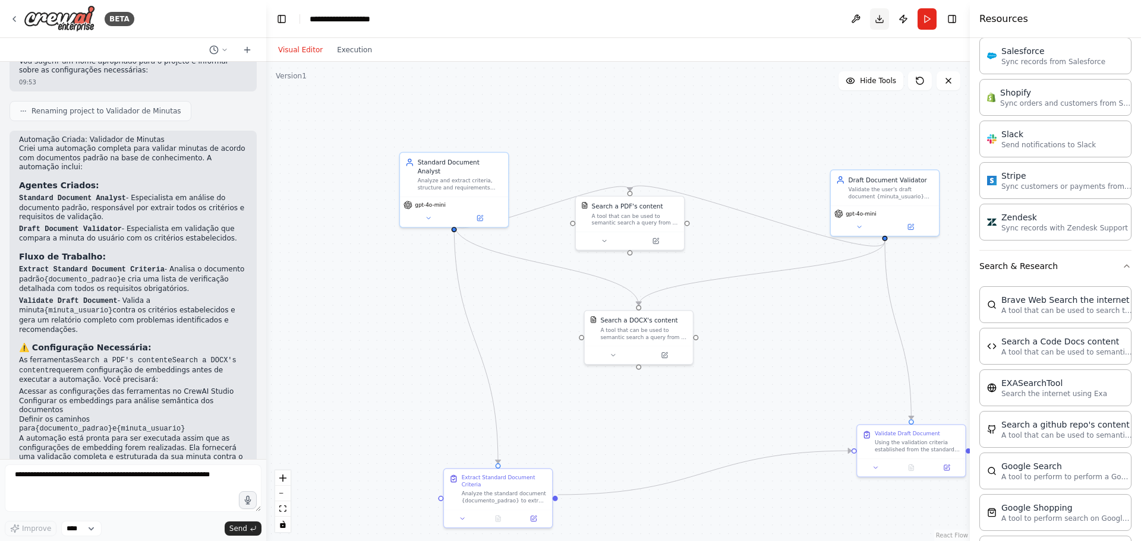
click at [884, 19] on button "Download" at bounding box center [879, 18] width 19 height 21
click at [116, 486] on textarea at bounding box center [133, 489] width 257 height 48
type textarea "**********"
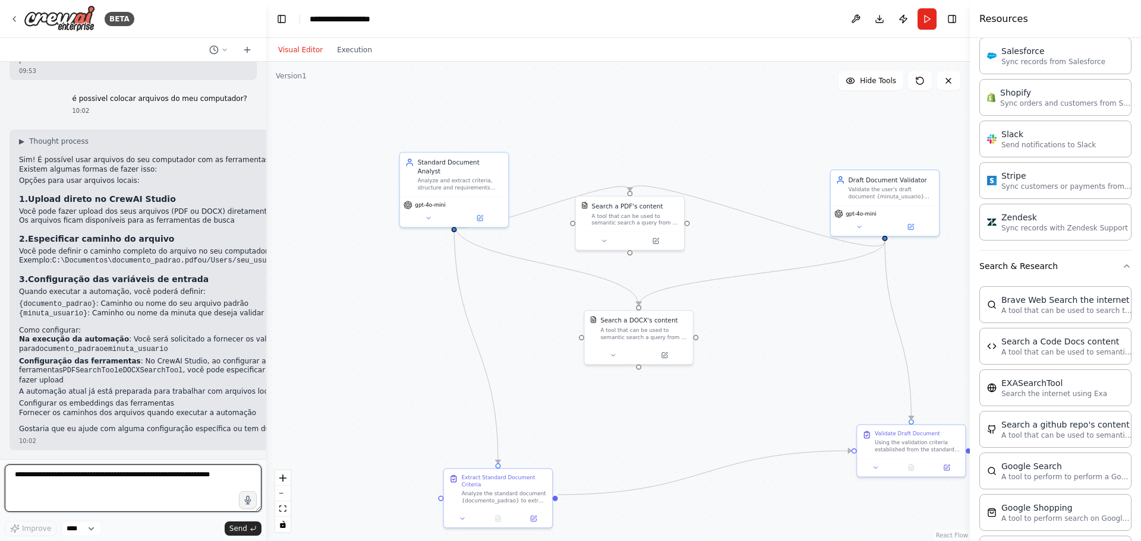
scroll to position [1113, 0]
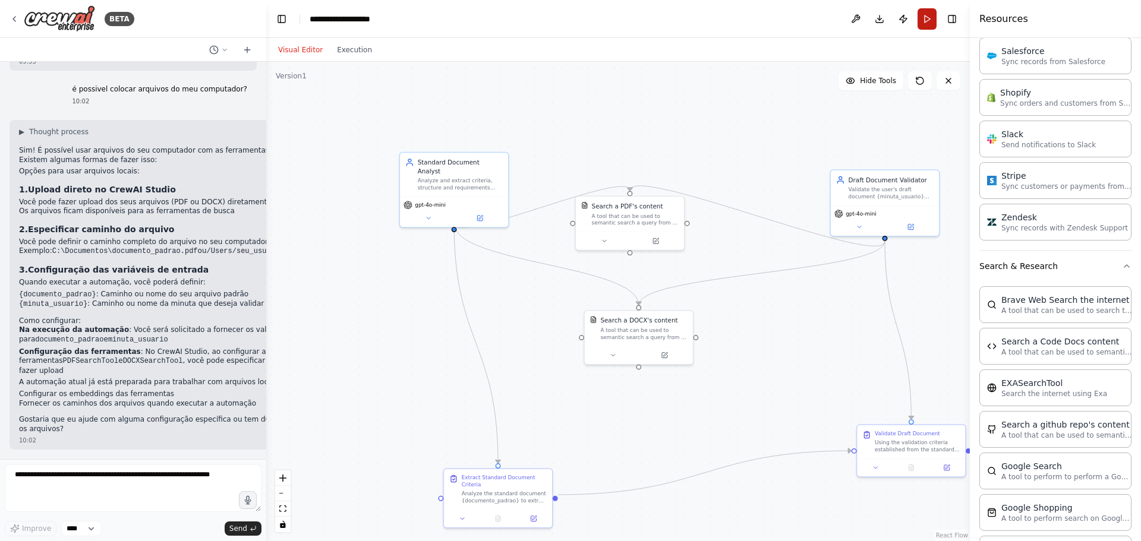
click at [923, 22] on button "Run" at bounding box center [926, 18] width 19 height 21
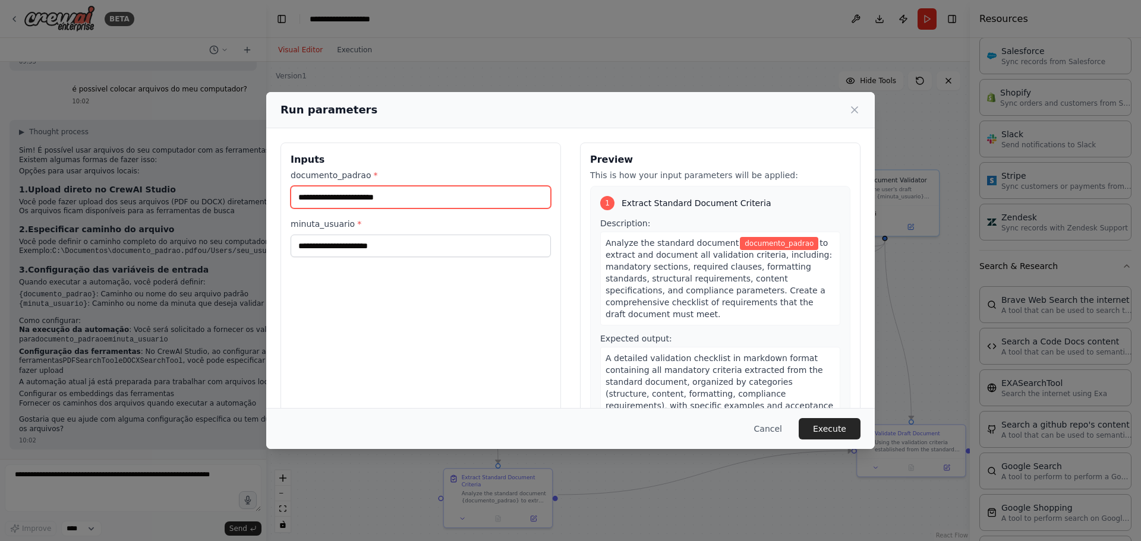
click at [390, 199] on input "documento_padrao *" at bounding box center [421, 197] width 260 height 23
paste input "**********"
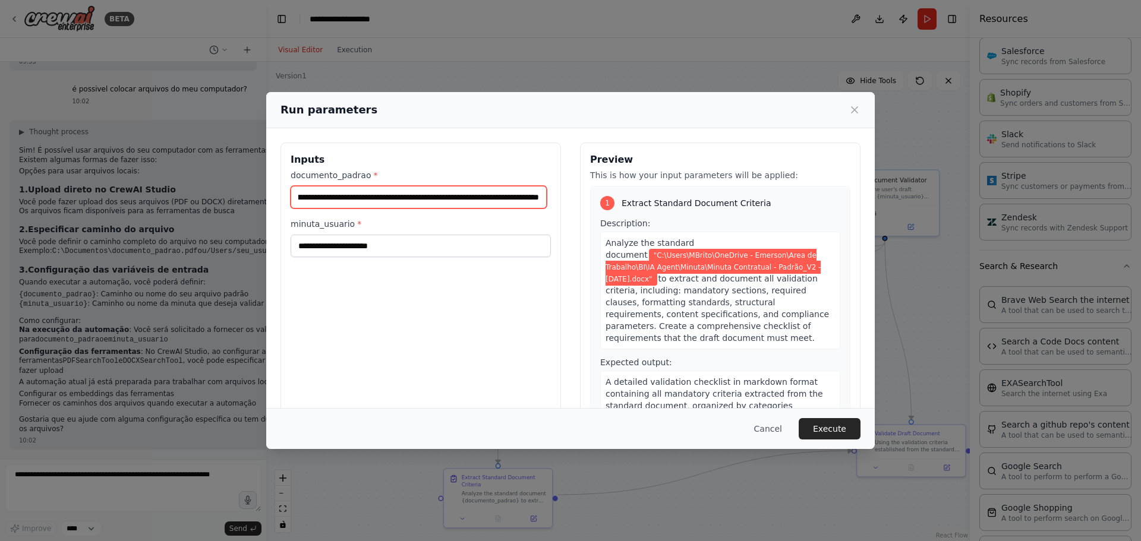
type input "**********"
click at [439, 234] on div "minuta_usuario *" at bounding box center [421, 237] width 260 height 39
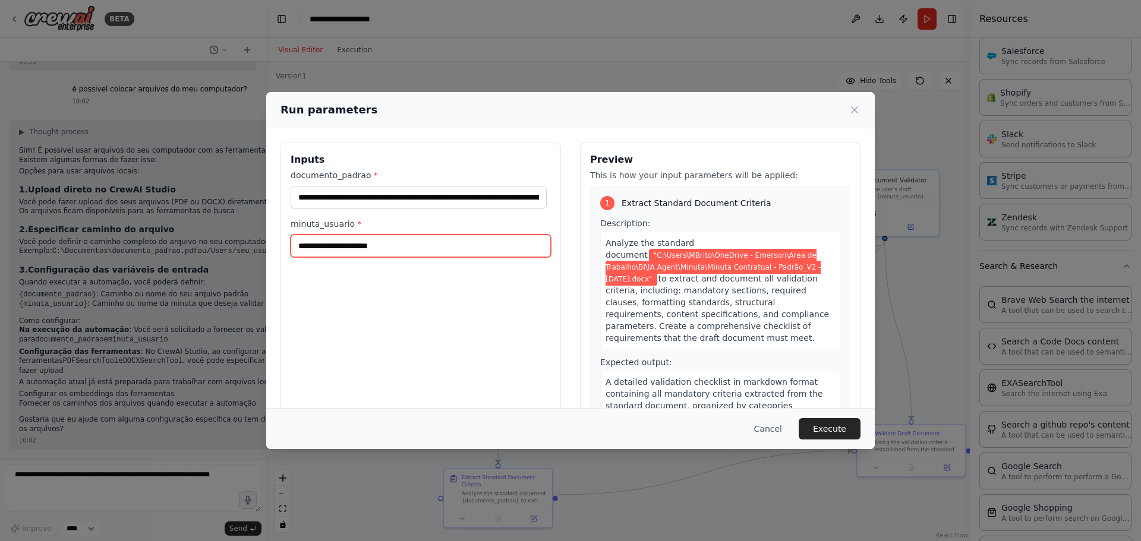
click at [449, 243] on input "minuta_usuario *" at bounding box center [421, 246] width 260 height 23
paste input "**********"
type input "**********"
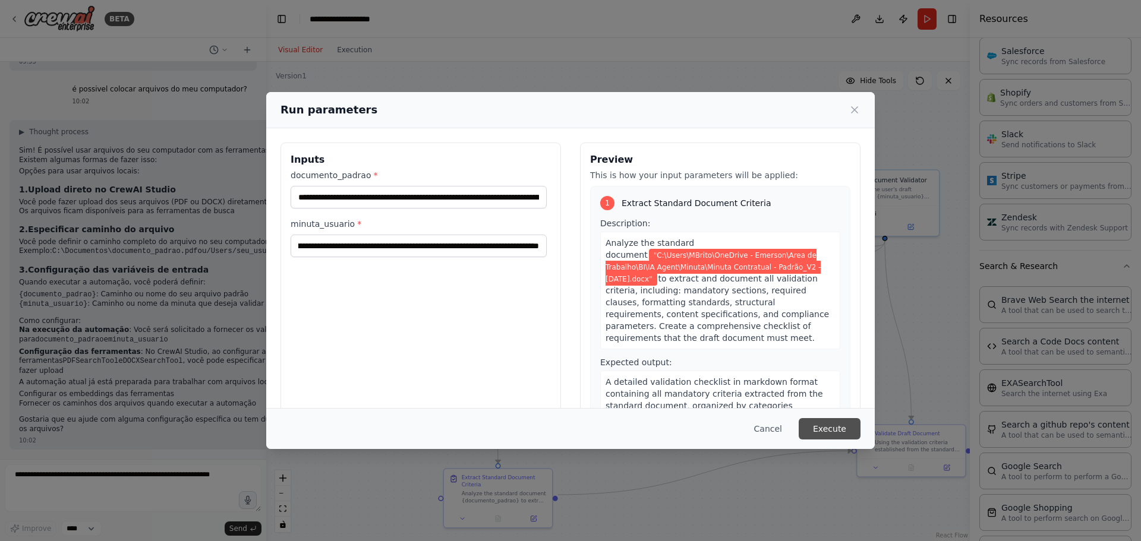
click at [832, 433] on button "Execute" at bounding box center [830, 428] width 62 height 21
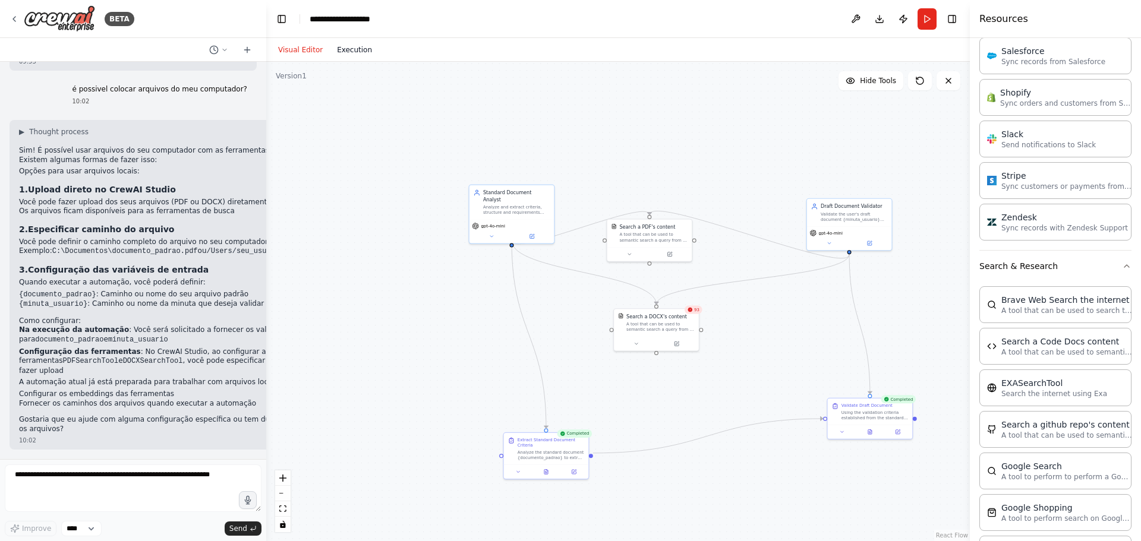
click at [347, 51] on button "Execution" at bounding box center [354, 50] width 49 height 14
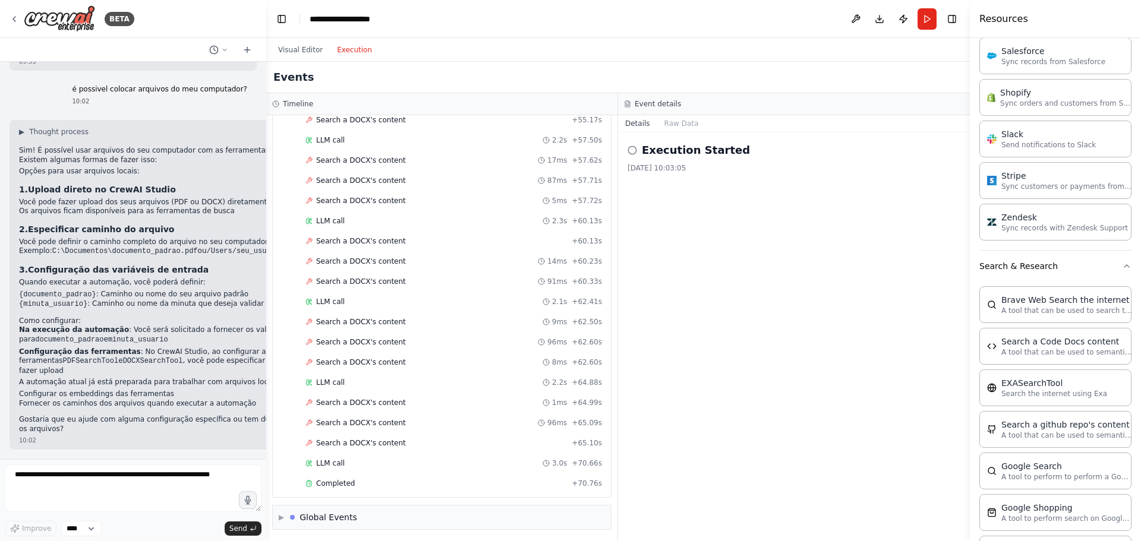
scroll to position [2380, 0]
click at [318, 516] on div "Global Events" at bounding box center [328, 516] width 58 height 12
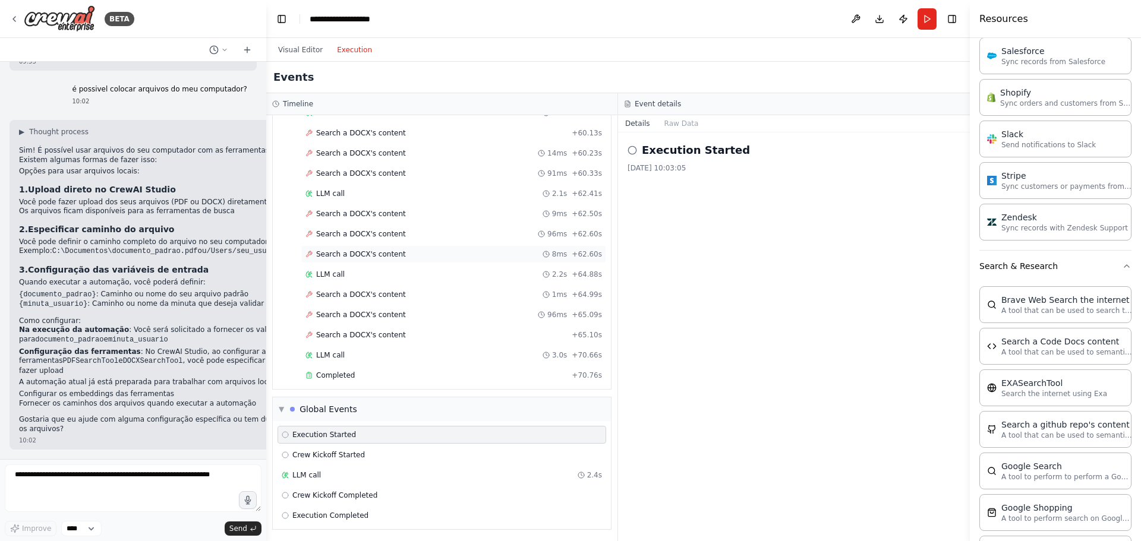
scroll to position [2488, 0]
click at [311, 453] on span "Crew Kickoff Started" at bounding box center [328, 454] width 72 height 10
click at [342, 477] on div "LLM call 2.4s" at bounding box center [442, 474] width 320 height 10
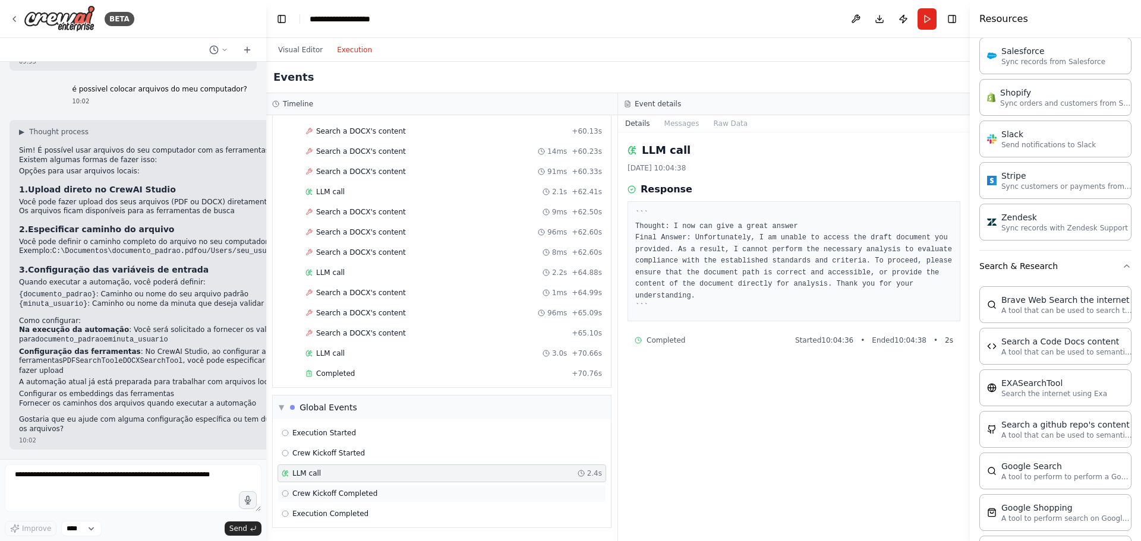
click at [359, 500] on div "Crew Kickoff Completed" at bounding box center [441, 494] width 329 height 18
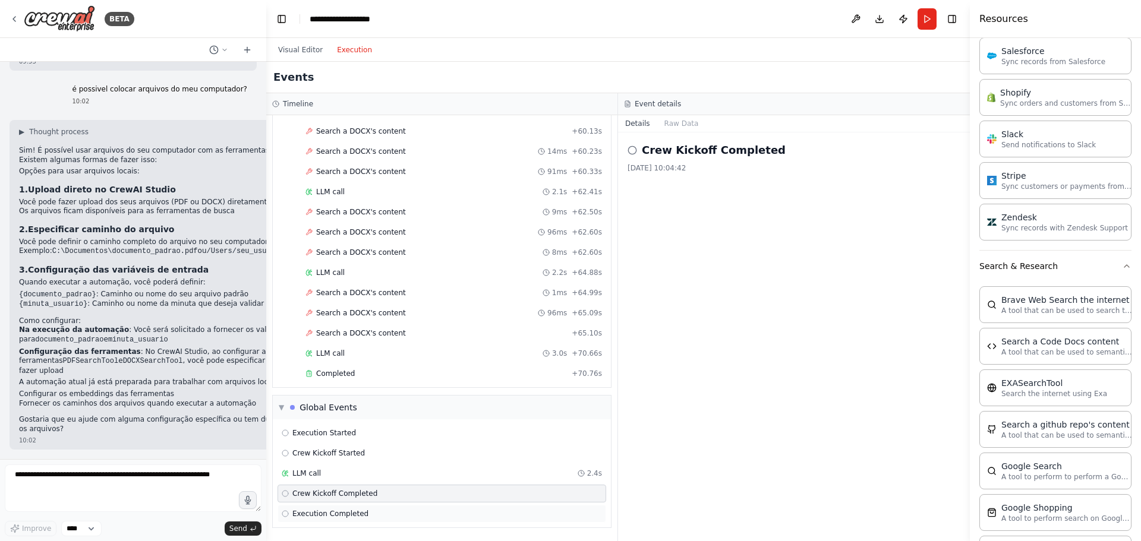
click at [361, 516] on div "Execution Completed" at bounding box center [442, 514] width 320 height 10
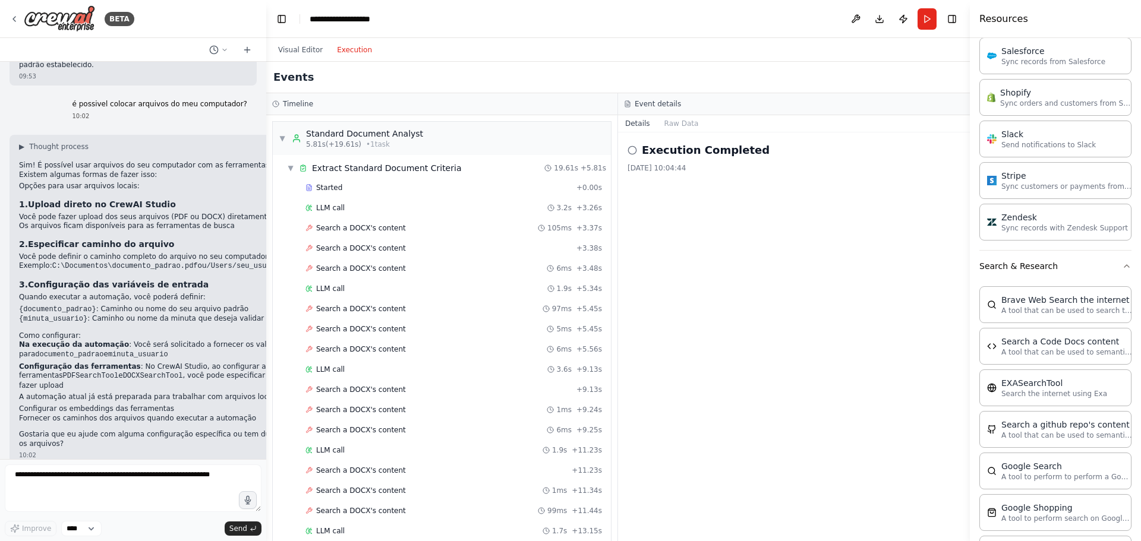
scroll to position [1090, 0]
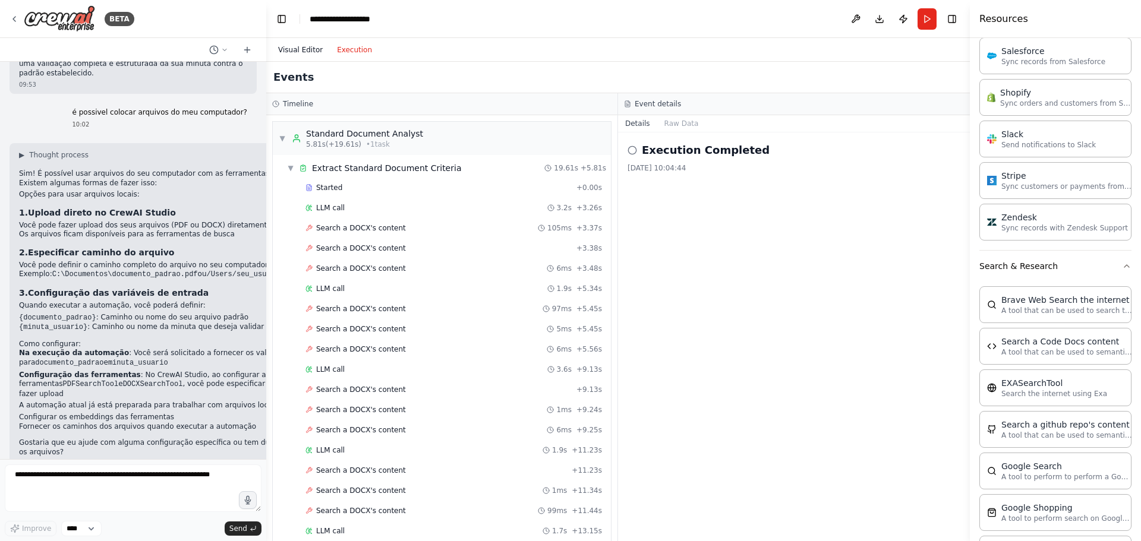
click at [295, 55] on button "Visual Editor" at bounding box center [300, 50] width 59 height 14
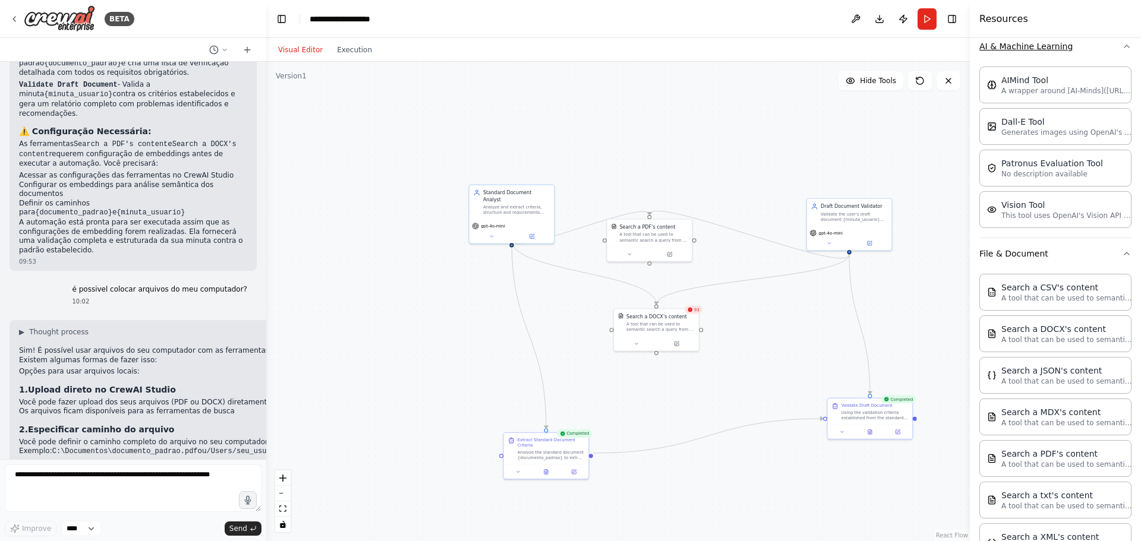
scroll to position [0, 0]
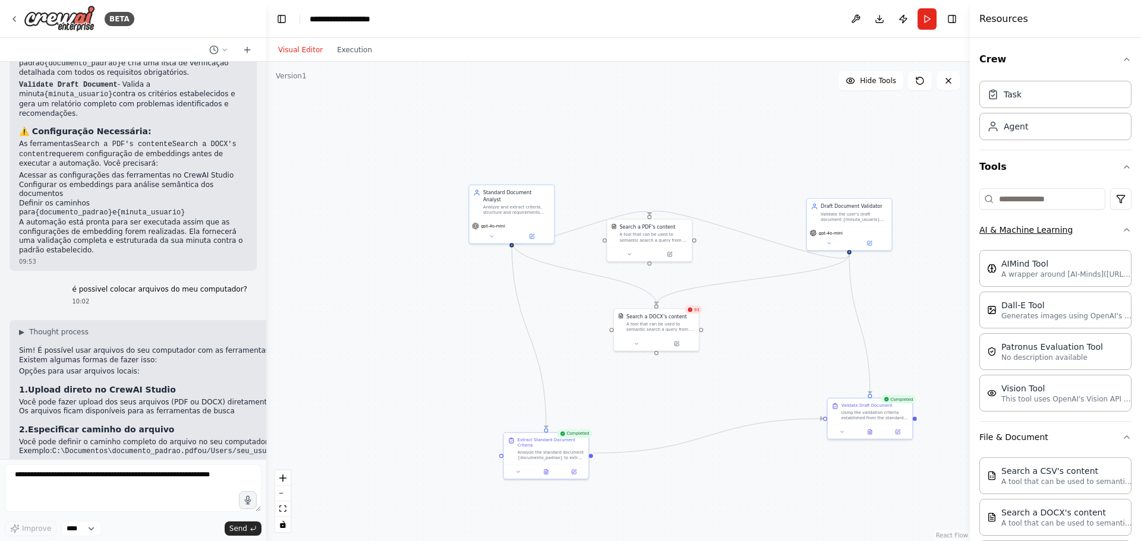
click at [1122, 234] on icon "button" at bounding box center [1127, 230] width 10 height 10
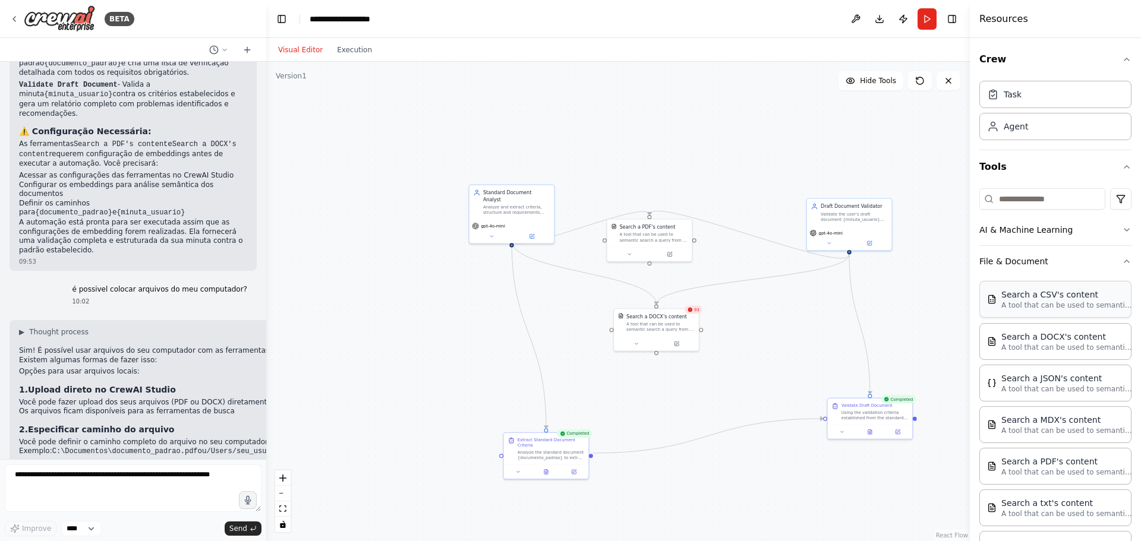
click at [1055, 314] on div "Search a CSV's content A tool that can be used to semantic search a query from …" at bounding box center [1055, 299] width 152 height 37
click at [1056, 309] on p "A tool that can be used to semantic search a query from a CSV's content." at bounding box center [1066, 306] width 131 height 10
click at [1066, 346] on p "A tool that can be used to semantic search a query from a DOCX's content." at bounding box center [1066, 347] width 131 height 10
click at [1122, 259] on icon "button" at bounding box center [1127, 262] width 10 height 10
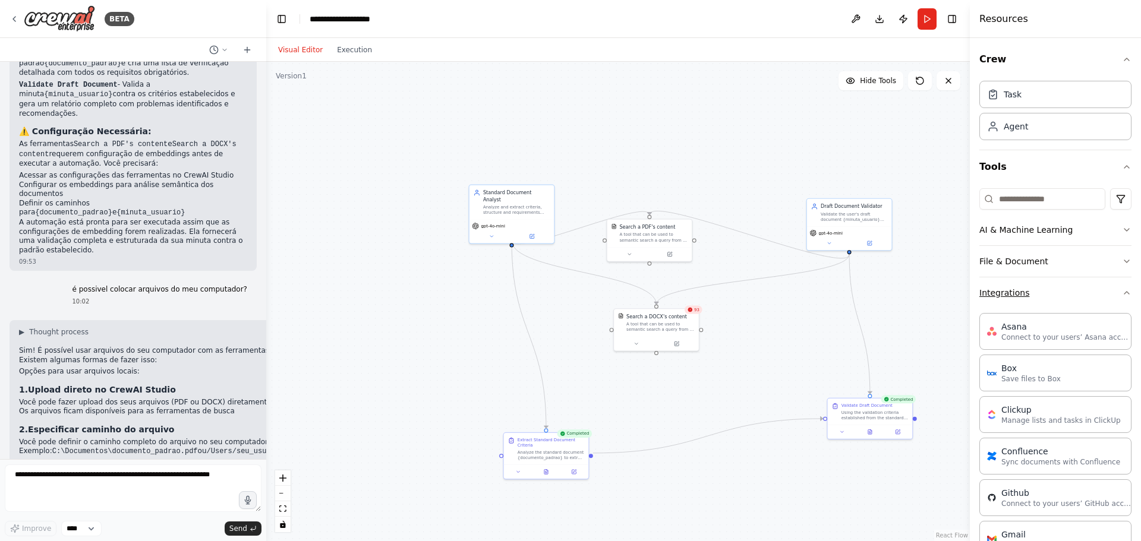
click at [1122, 295] on icon "button" at bounding box center [1127, 293] width 10 height 10
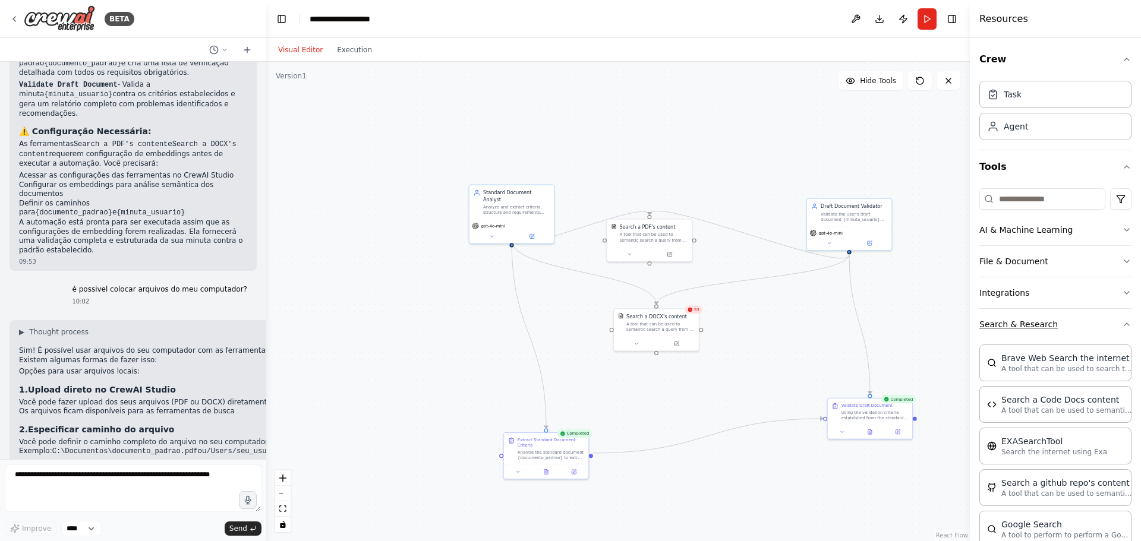
click at [1122, 321] on icon "button" at bounding box center [1127, 325] width 10 height 10
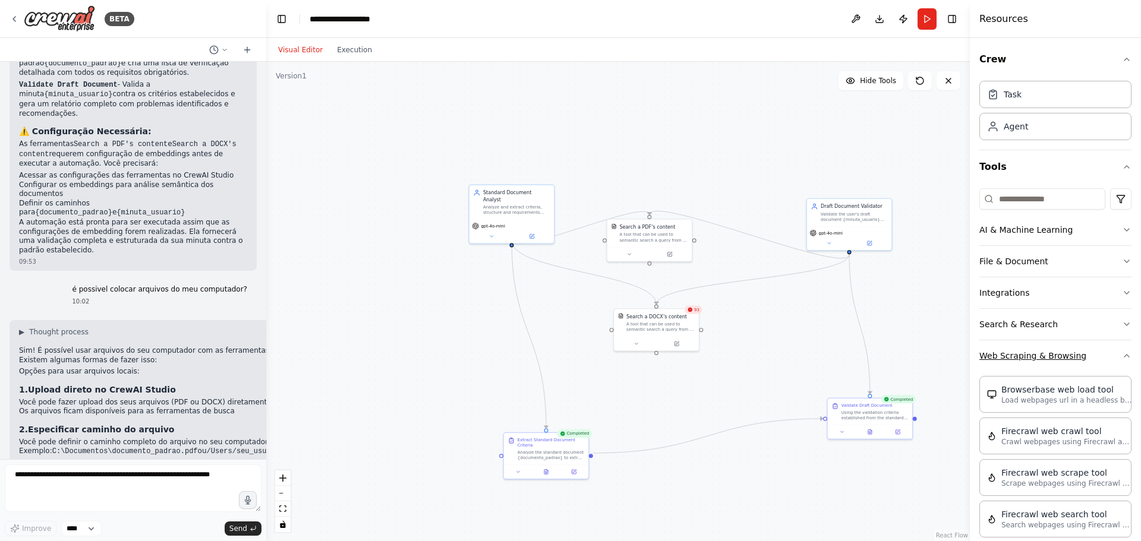
click at [1112, 354] on button "Web Scraping & Browsing" at bounding box center [1055, 355] width 152 height 31
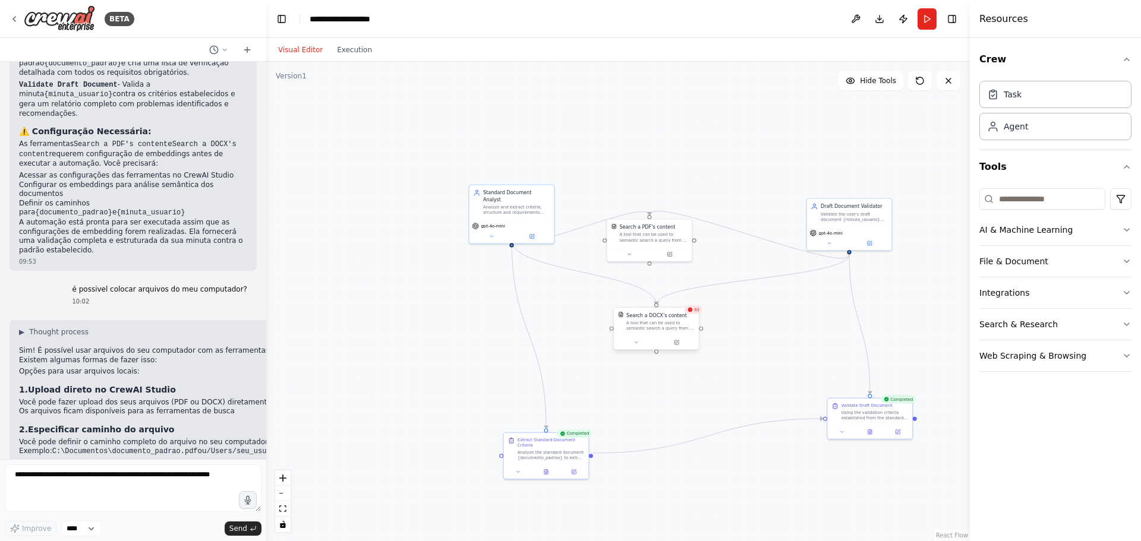
click at [689, 330] on div "A tool that can be used to semantic search a query from a DOCX's content." at bounding box center [660, 325] width 68 height 11
click at [641, 343] on button at bounding box center [636, 343] width 39 height 8
click at [679, 343] on icon at bounding box center [676, 342] width 4 height 4
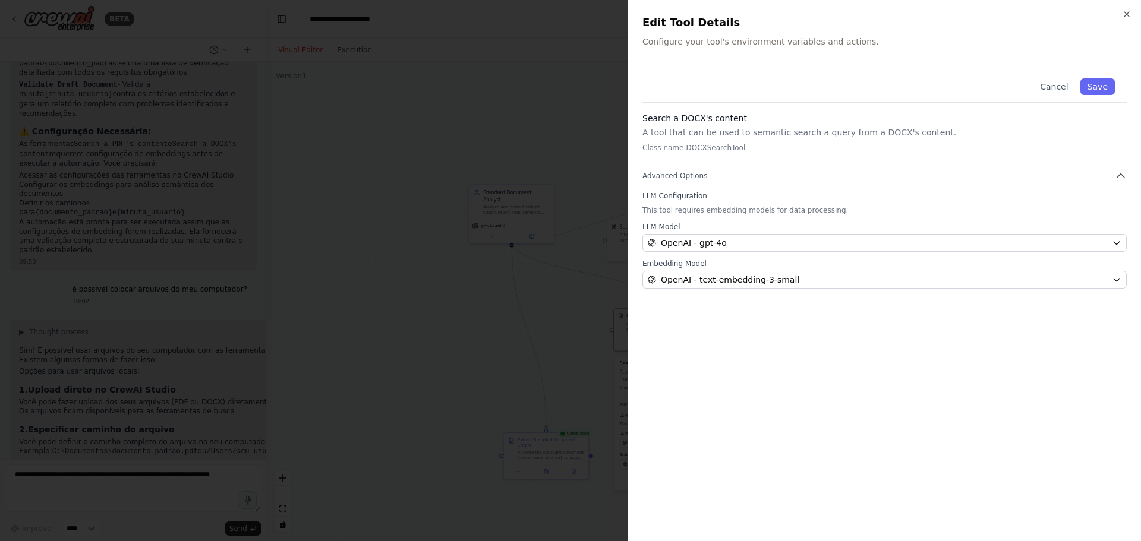
click at [1125, 7] on div "Close Edit Tool Details Configure your tool's environment variables and actions…" at bounding box center [883, 270] width 513 height 541
click at [1125, 10] on icon "button" at bounding box center [1127, 15] width 10 height 10
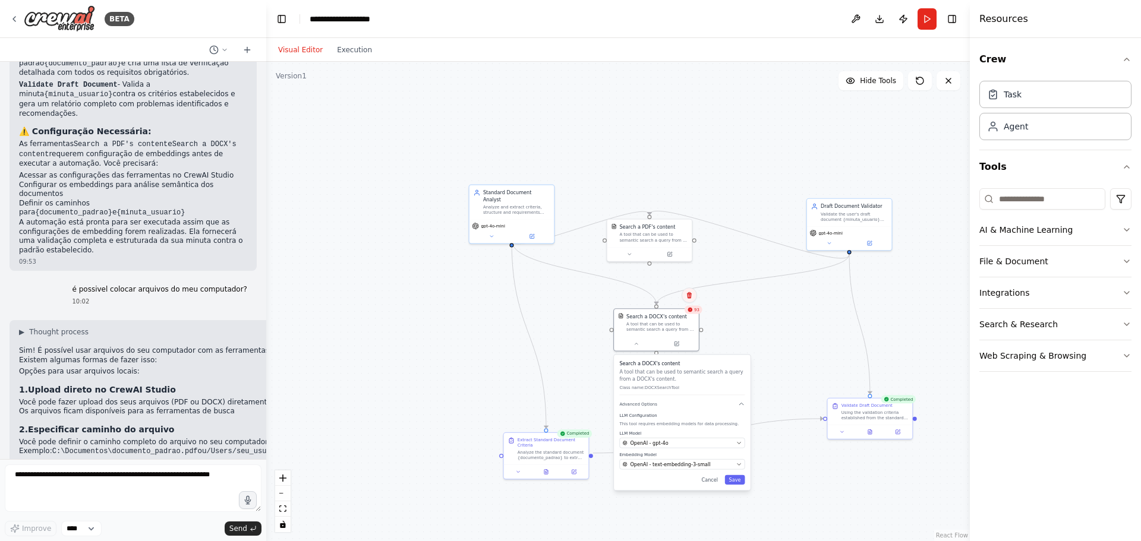
click at [694, 292] on button at bounding box center [689, 295] width 15 height 15
click at [695, 317] on div "Search a DOCX's content A tool that can be used to semantic search a query from…" at bounding box center [656, 321] width 85 height 27
click at [696, 311] on span "93" at bounding box center [696, 309] width 5 height 5
click at [693, 314] on div "93" at bounding box center [693, 310] width 18 height 8
click at [704, 477] on button "Cancel" at bounding box center [710, 480] width 24 height 10
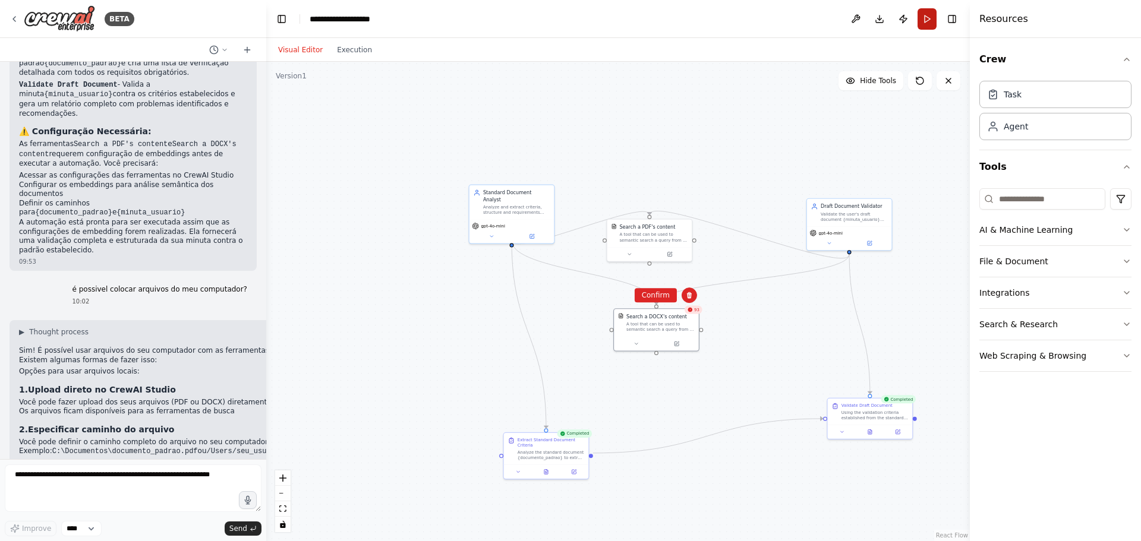
click at [928, 26] on button "Run" at bounding box center [926, 18] width 19 height 21
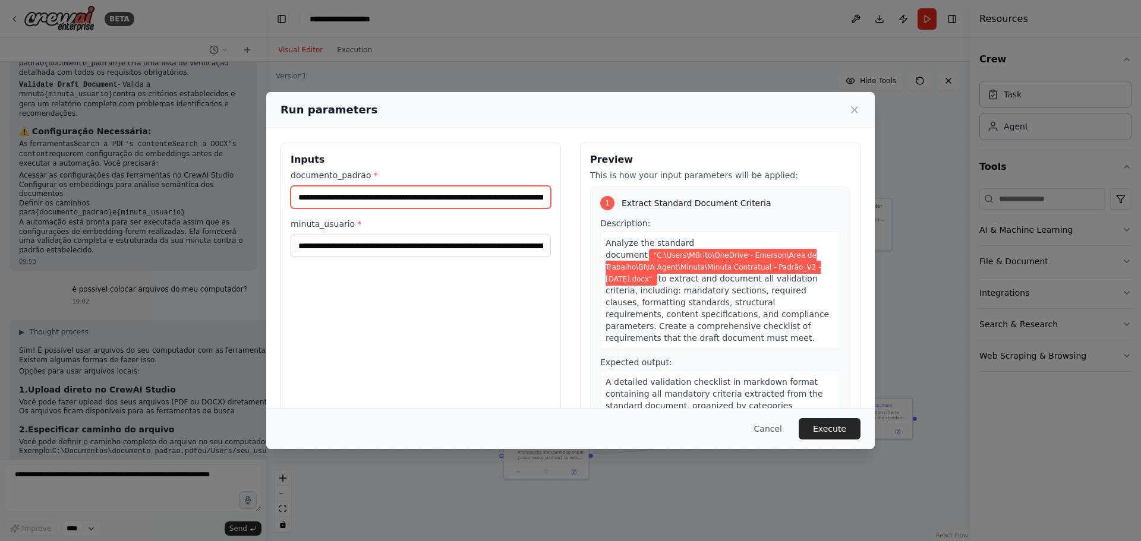
click at [430, 202] on input "**********" at bounding box center [421, 197] width 260 height 23
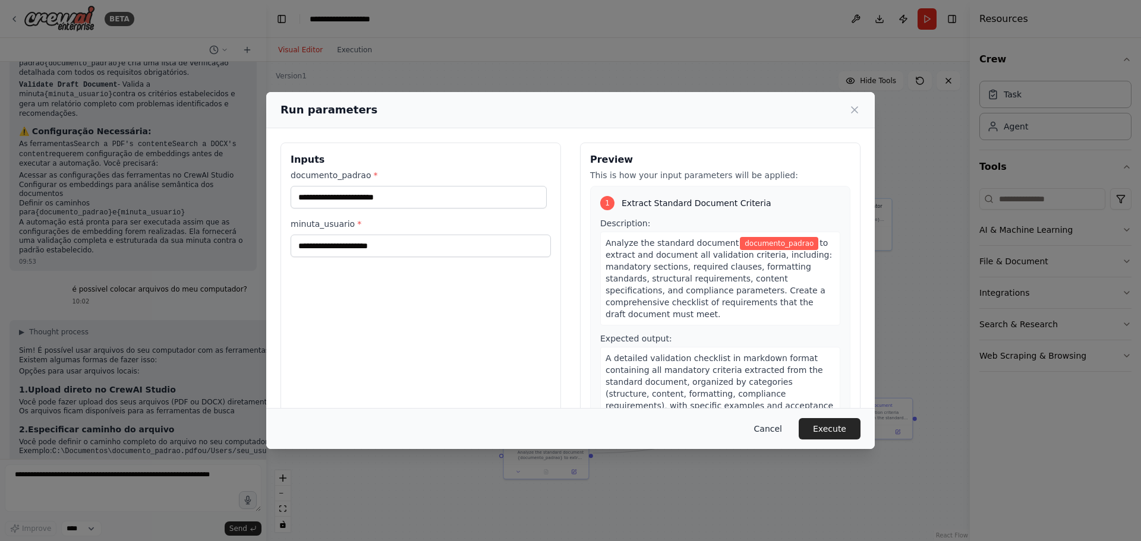
click at [769, 428] on button "Cancel" at bounding box center [768, 428] width 47 height 21
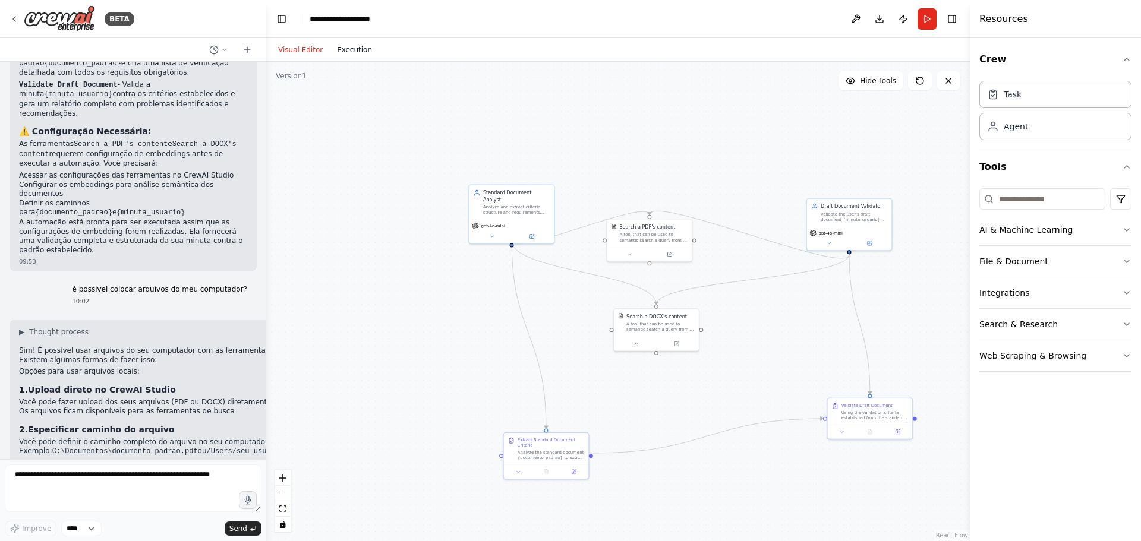
click at [338, 53] on button "Execution" at bounding box center [354, 50] width 49 height 14
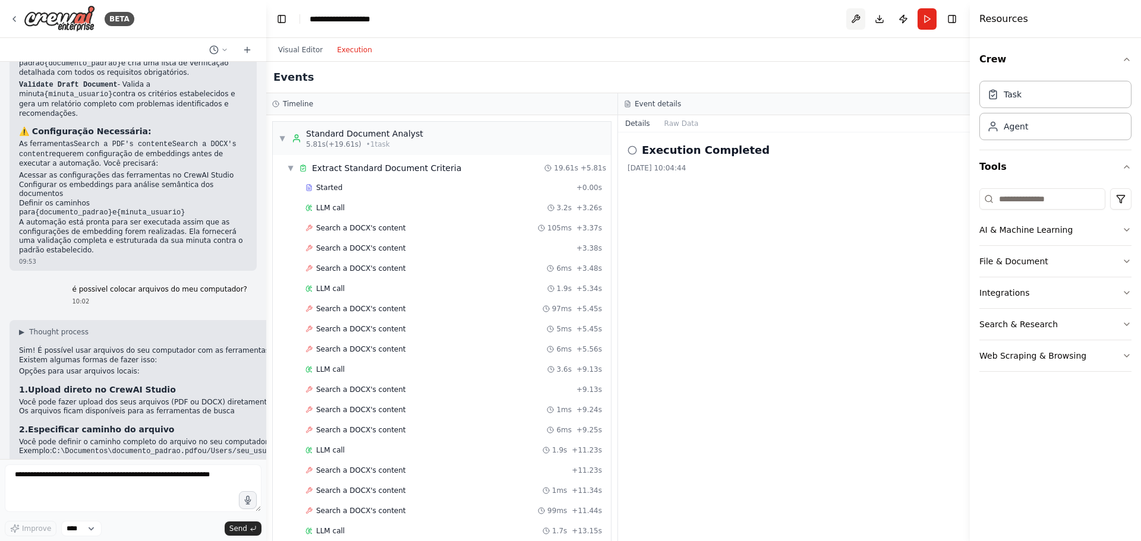
click at [848, 21] on button at bounding box center [855, 18] width 19 height 21
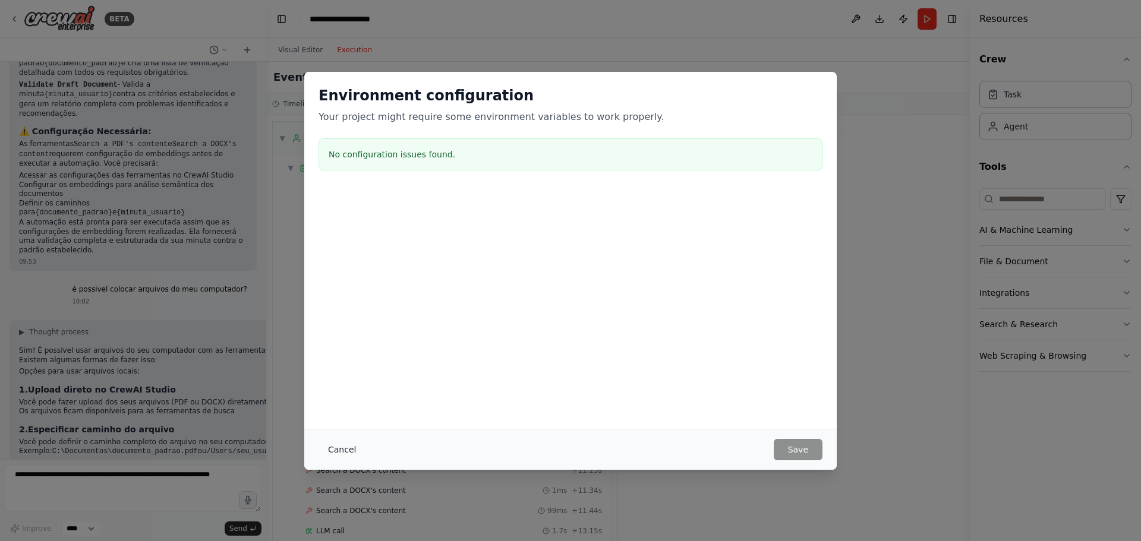
click at [339, 451] on button "Cancel" at bounding box center [341, 449] width 47 height 21
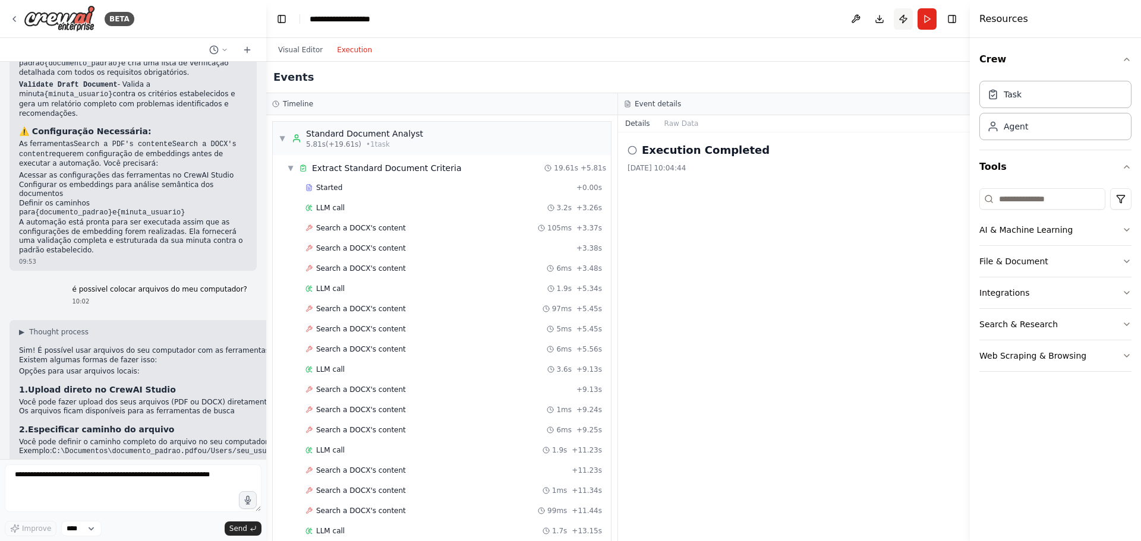
click at [903, 21] on button "Publish" at bounding box center [903, 18] width 19 height 21
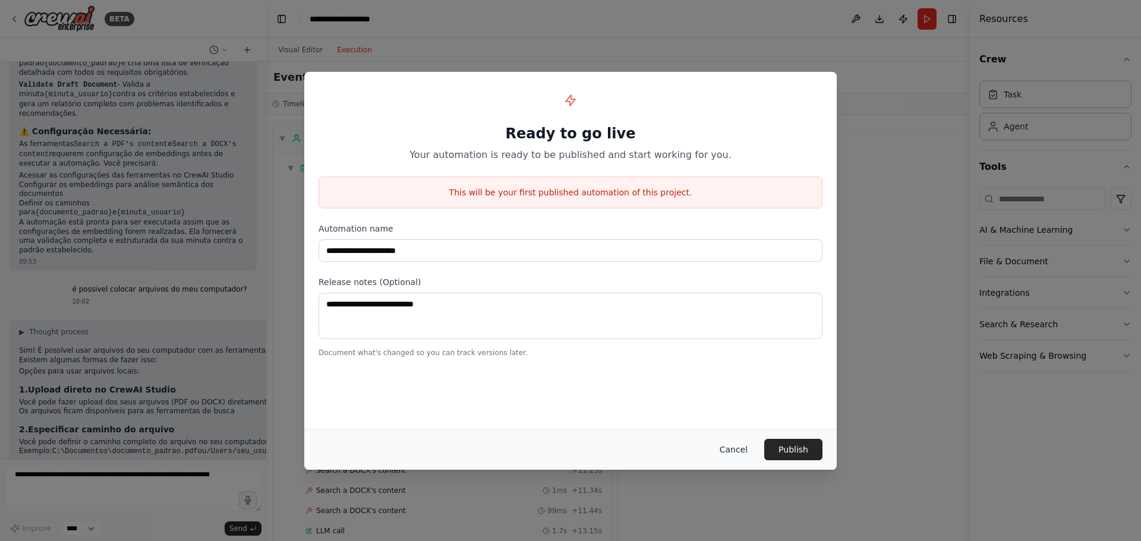
click at [739, 446] on button "Cancel" at bounding box center [733, 449] width 47 height 21
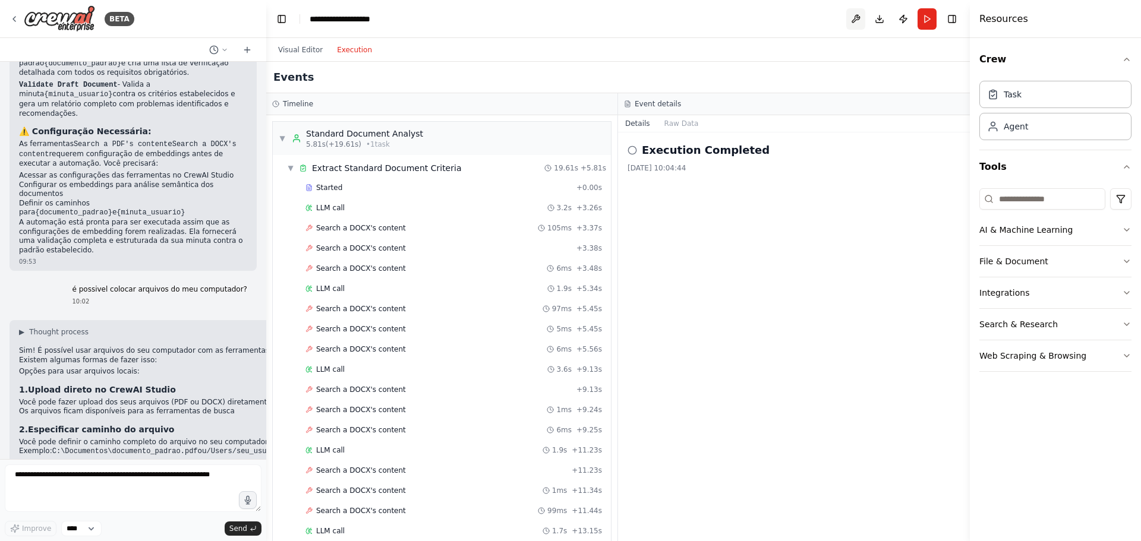
click at [850, 21] on button at bounding box center [855, 18] width 19 height 21
click at [955, 15] on button "Toggle Right Sidebar" at bounding box center [952, 19] width 17 height 17
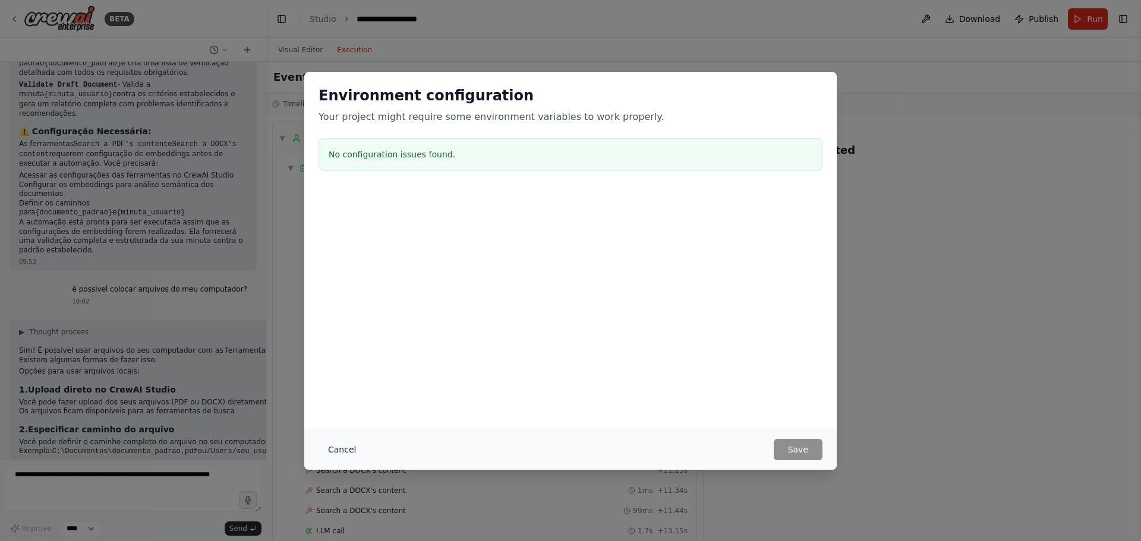
click at [342, 441] on button "Cancel" at bounding box center [341, 449] width 47 height 21
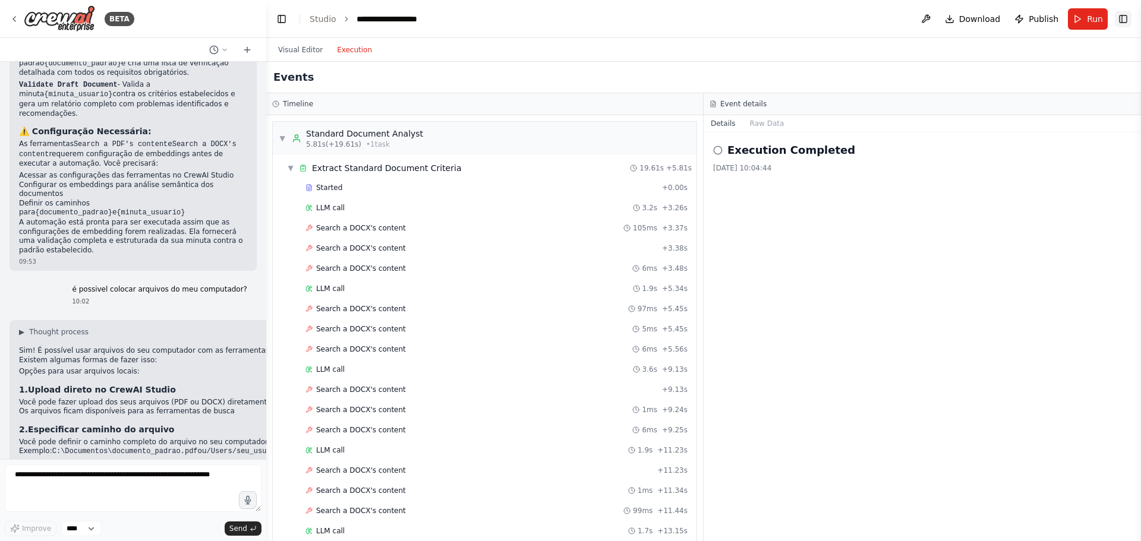
click at [1121, 18] on button "Toggle Right Sidebar" at bounding box center [1123, 19] width 17 height 17
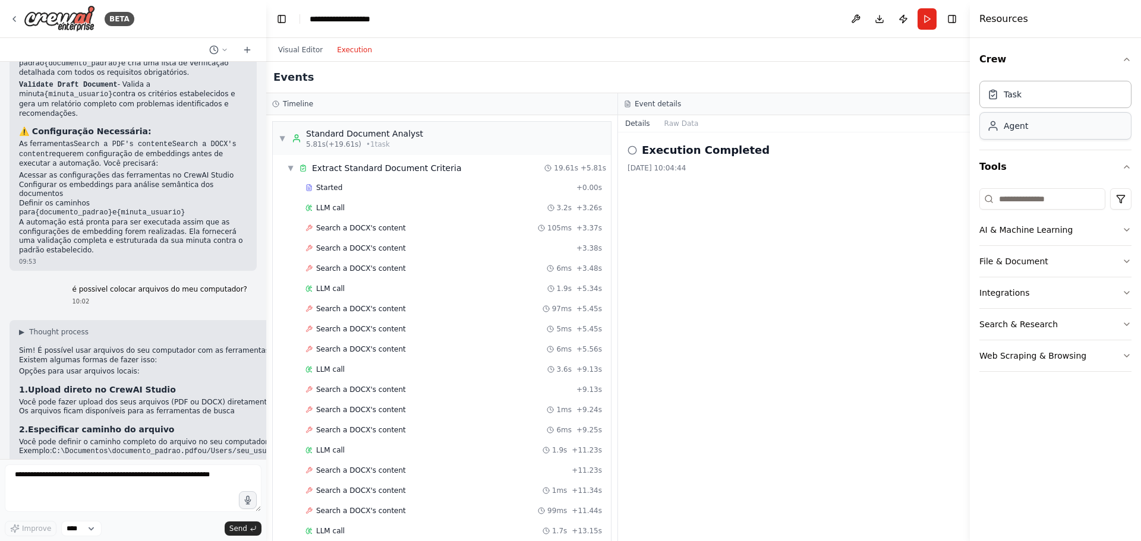
click at [1085, 125] on div "Agent" at bounding box center [1055, 125] width 152 height 27
click at [1027, 102] on div "Task" at bounding box center [1055, 93] width 152 height 27
click at [298, 48] on button "Visual Editor" at bounding box center [300, 50] width 59 height 14
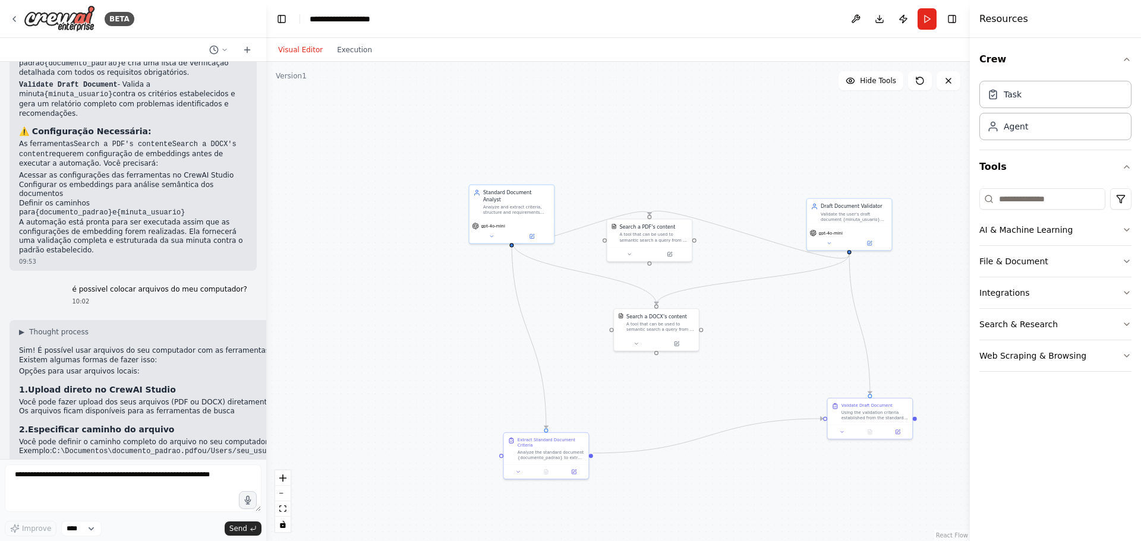
drag, startPoint x: 304, startPoint y: 51, endPoint x: 754, endPoint y: 143, distance: 459.7
click at [754, 143] on div ".deletable-edge-delete-btn { width: 20px; height: 20px; border: 0px solid #ffff…" at bounding box center [618, 301] width 704 height 479
click at [1072, 287] on button "Integrations" at bounding box center [1055, 292] width 152 height 31
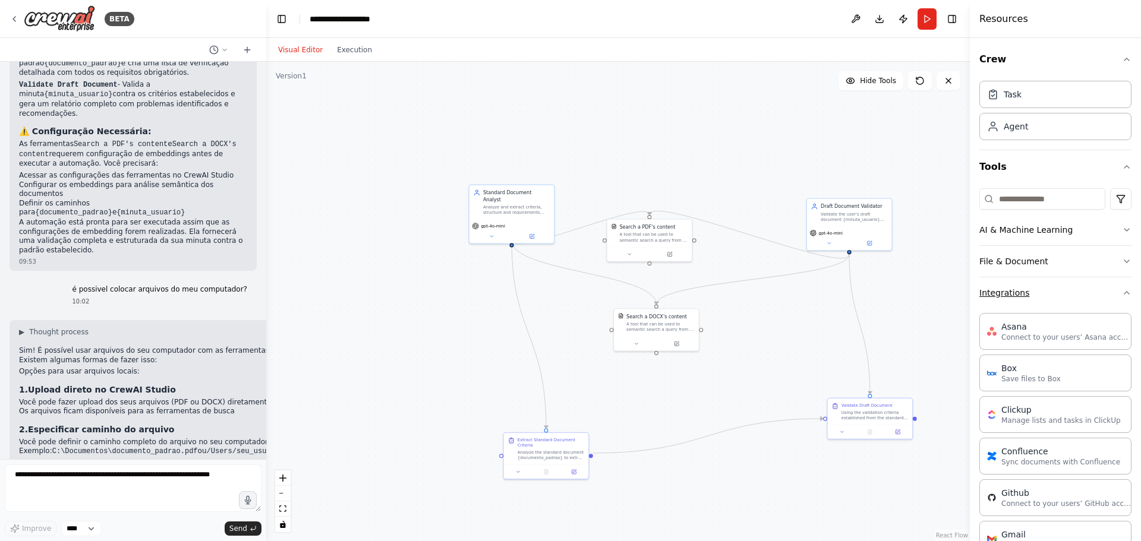
click at [1062, 299] on button "Integrations" at bounding box center [1055, 292] width 152 height 31
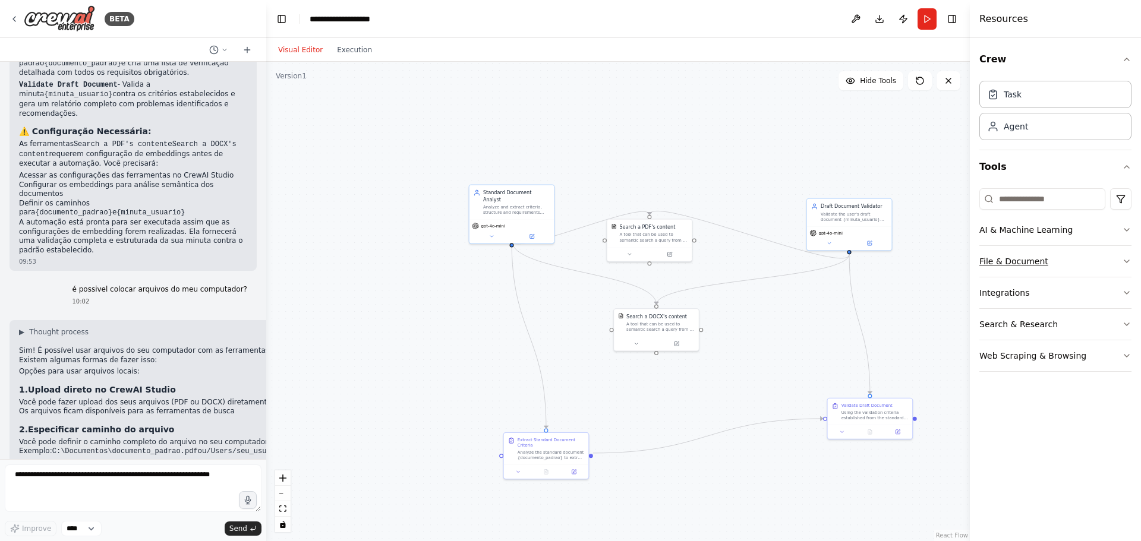
click at [1075, 262] on button "File & Document" at bounding box center [1055, 261] width 152 height 31
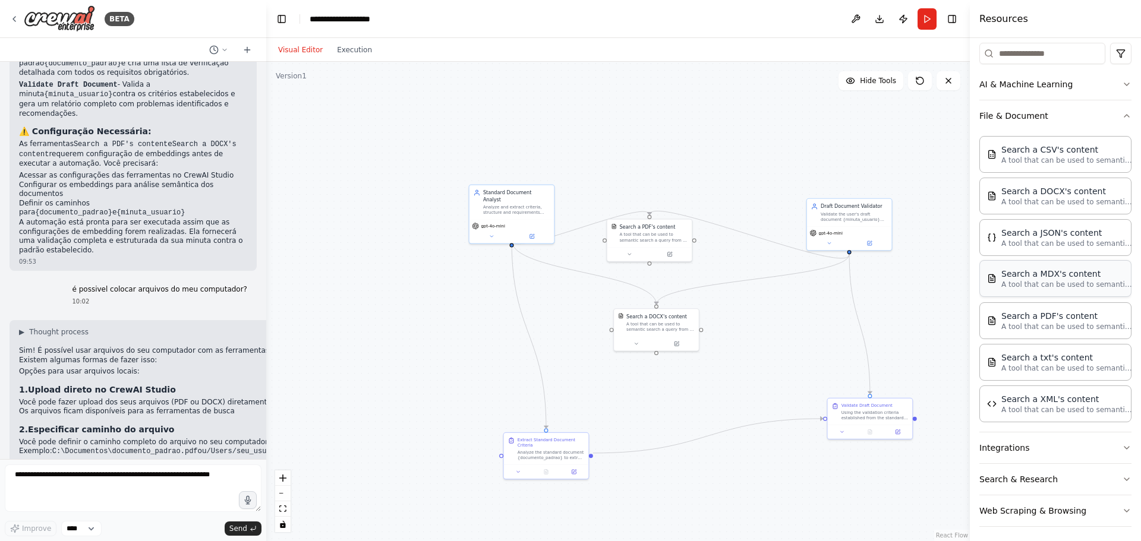
scroll to position [150, 0]
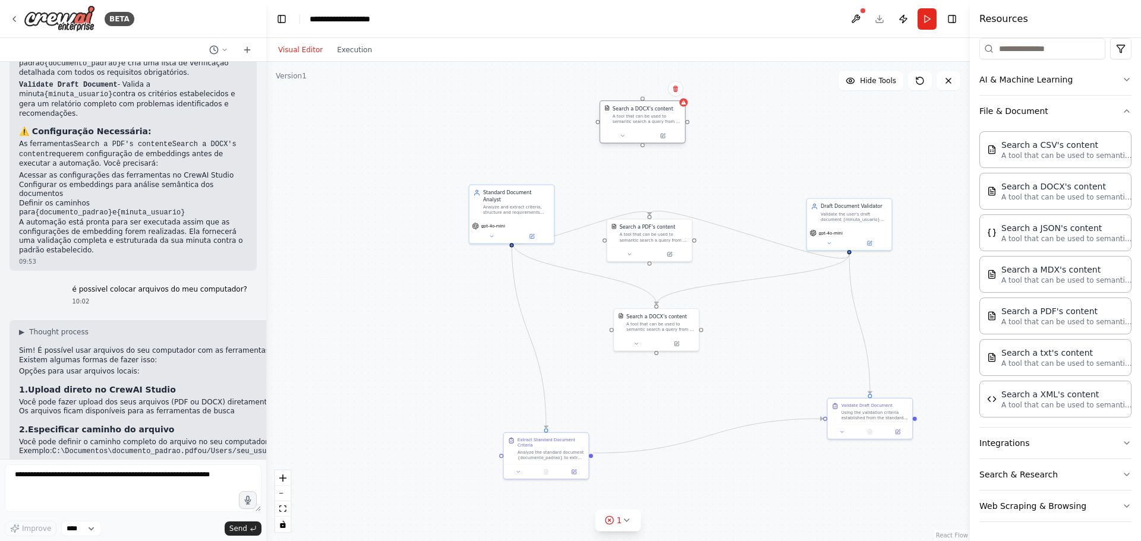
drag, startPoint x: 737, startPoint y: 134, endPoint x: 641, endPoint y: 115, distance: 98.1
click at [641, 115] on div "A tool that can be used to semantic search a query from a DOCX's content." at bounding box center [647, 118] width 68 height 11
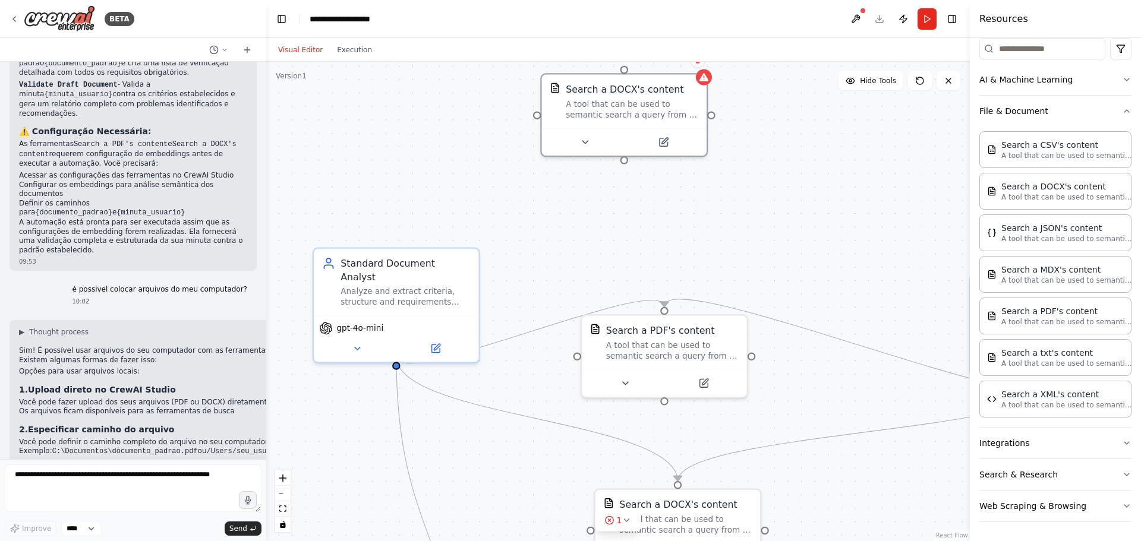
drag, startPoint x: 729, startPoint y: 150, endPoint x: 737, endPoint y: 251, distance: 100.8
click at [737, 251] on div ".deletable-edge-delete-btn { width: 20px; height: 20px; border: 0px solid #ffff…" at bounding box center [618, 301] width 704 height 479
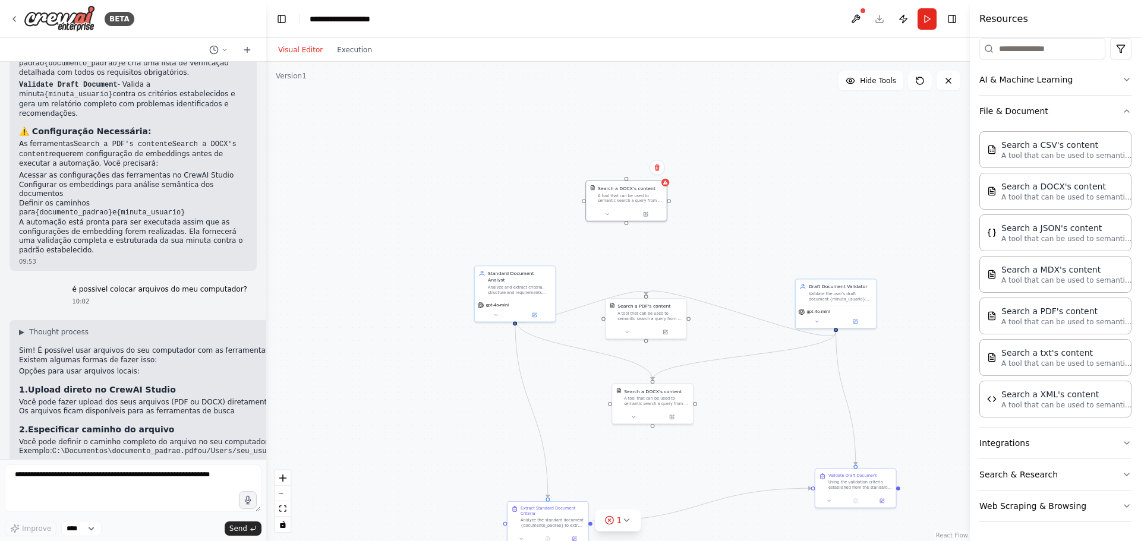
drag, startPoint x: 773, startPoint y: 247, endPoint x: 714, endPoint y: 234, distance: 61.0
click at [714, 234] on div ".deletable-edge-delete-btn { width: 20px; height: 20px; border: 0px solid #ffff…" at bounding box center [618, 301] width 704 height 479
click at [638, 418] on button at bounding box center [632, 416] width 37 height 8
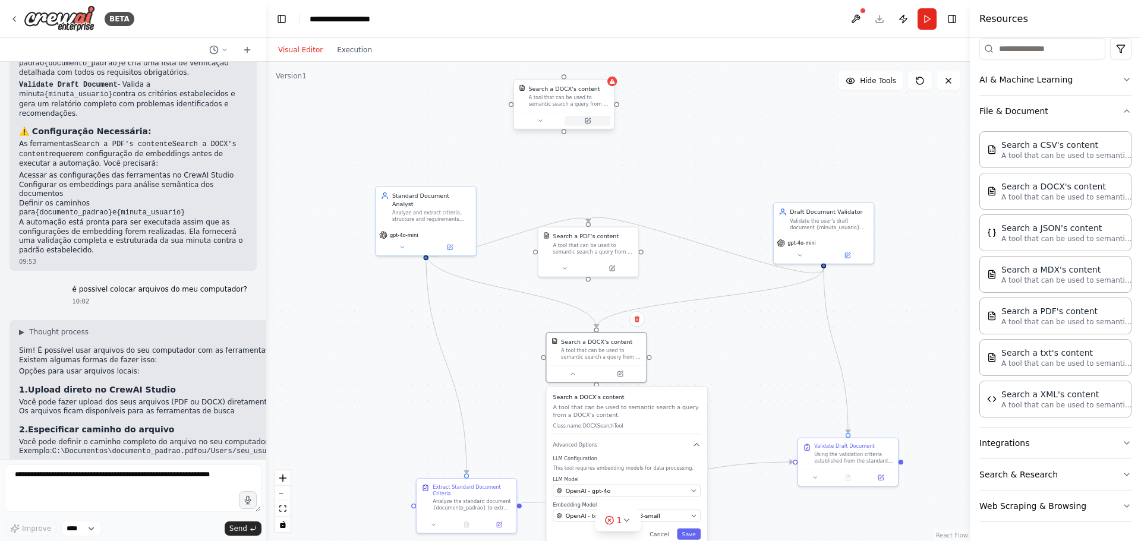
click at [592, 122] on button at bounding box center [587, 121] width 46 height 10
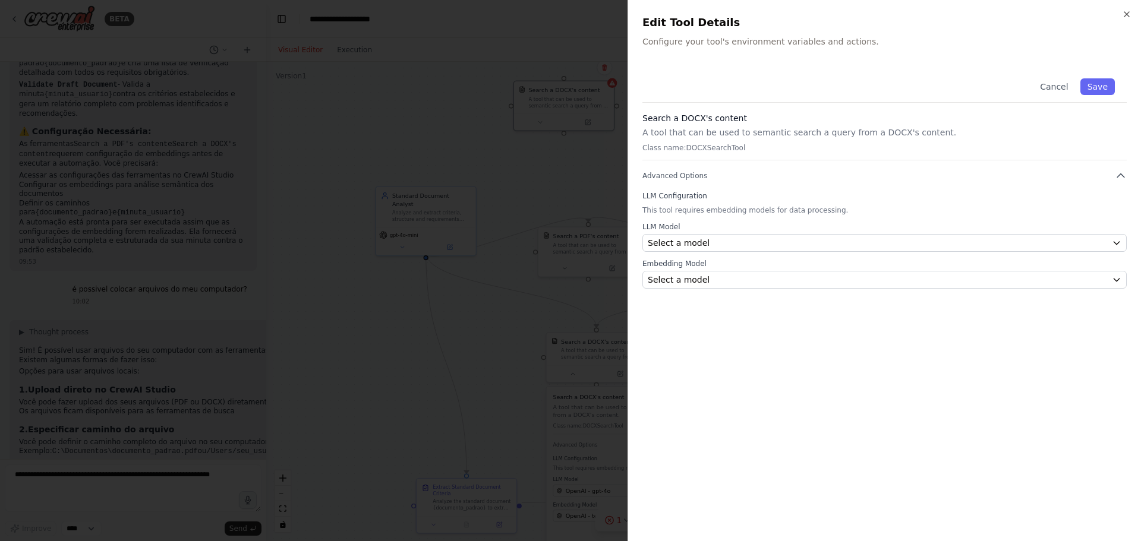
click at [1132, 13] on div "Close Edit Tool Details Configure your tool's environment variables and actions…" at bounding box center [883, 270] width 513 height 541
click at [1065, 87] on button "Cancel" at bounding box center [1054, 86] width 42 height 17
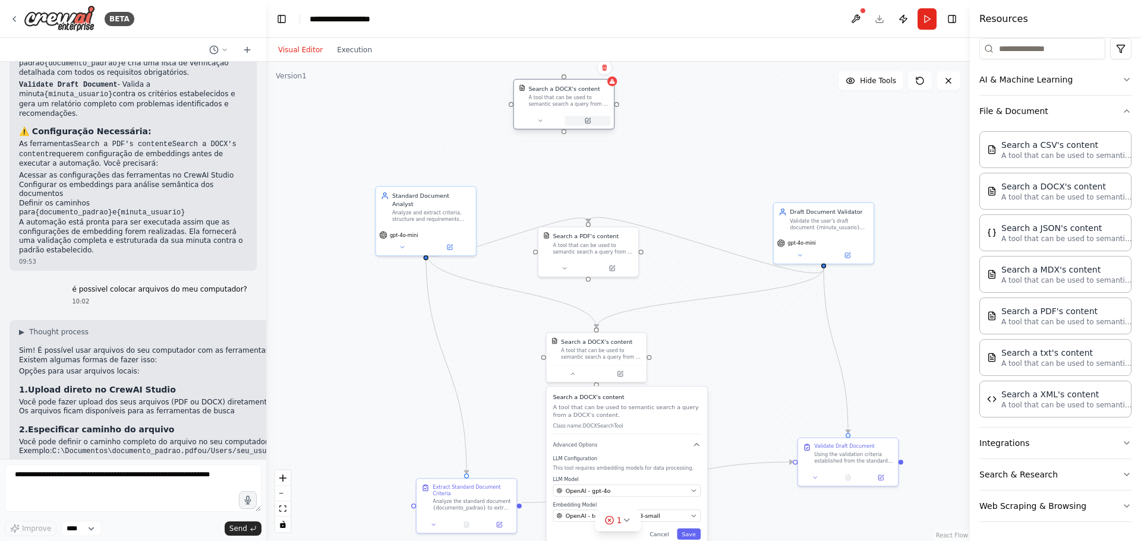
click at [603, 121] on button at bounding box center [587, 121] width 46 height 10
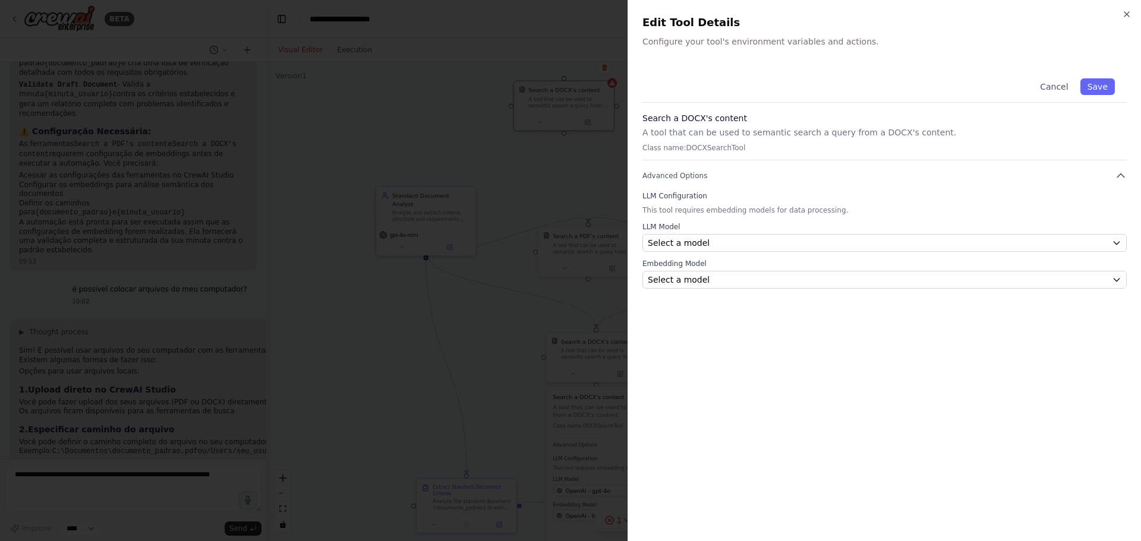
click at [1139, 14] on div "Close Edit Tool Details Configure your tool's environment variables and actions…" at bounding box center [883, 270] width 513 height 541
click at [1120, 17] on h2 "Edit Tool Details" at bounding box center [884, 22] width 484 height 17
click at [1134, 13] on div "Close Edit Tool Details Configure your tool's environment variables and actions…" at bounding box center [883, 270] width 513 height 541
click at [1078, 77] on div "Cancel Save" at bounding box center [884, 85] width 484 height 36
drag, startPoint x: 1056, startPoint y: 86, endPoint x: 996, endPoint y: 84, distance: 59.4
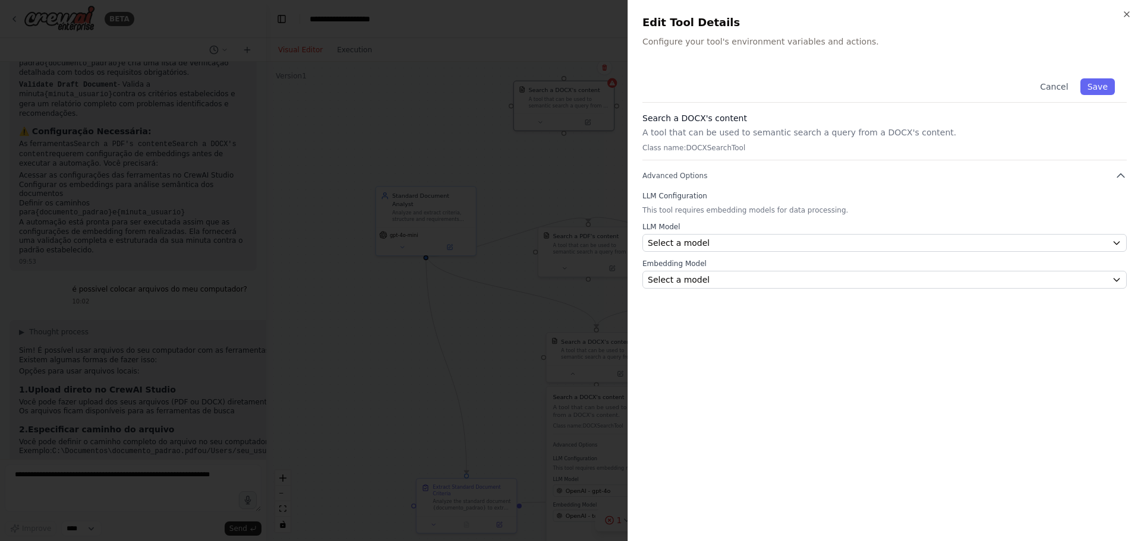
click at [1056, 86] on button "Cancel" at bounding box center [1054, 86] width 42 height 17
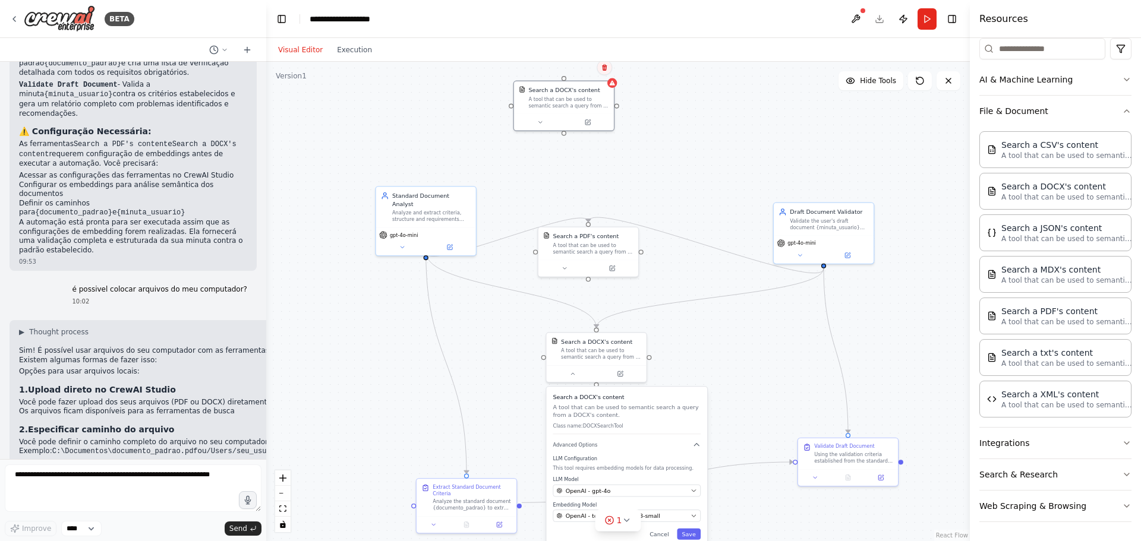
click at [606, 72] on button at bounding box center [604, 67] width 15 height 15
click at [573, 67] on button "Confirm" at bounding box center [571, 68] width 42 height 14
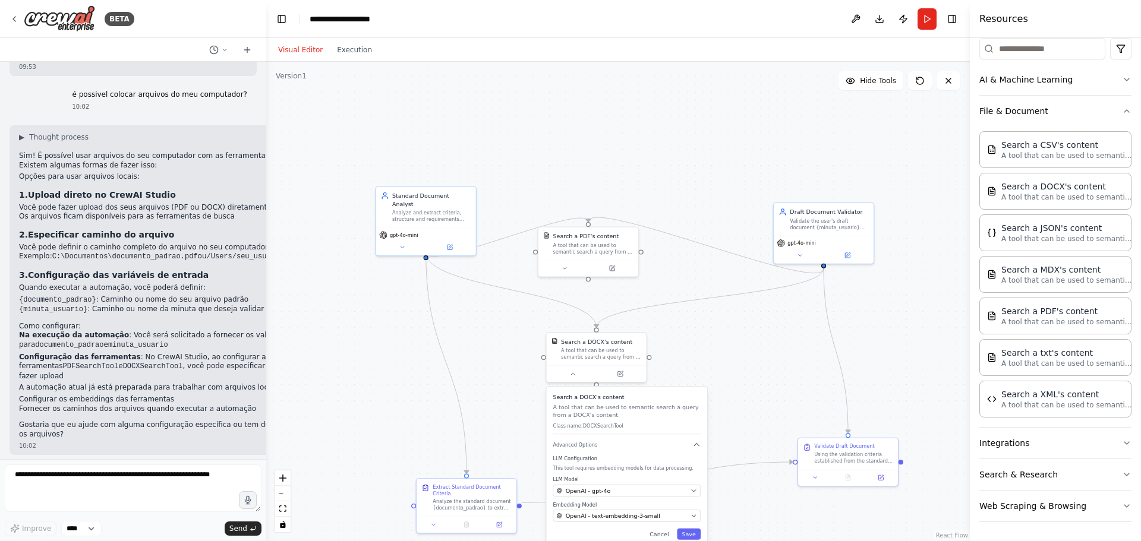
scroll to position [1113, 0]
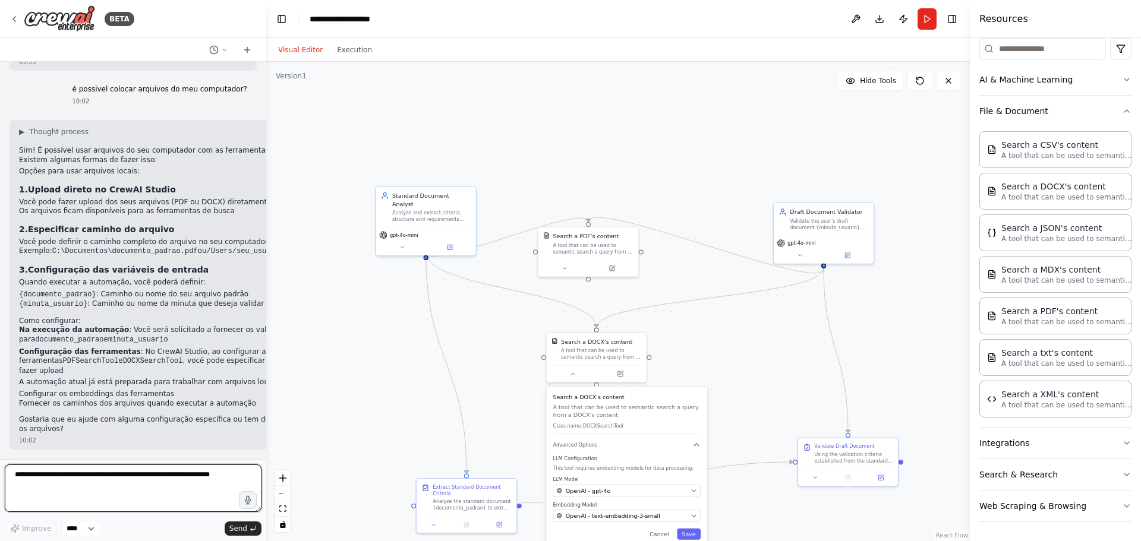
click at [136, 474] on textarea at bounding box center [133, 489] width 257 height 48
type textarea "**********"
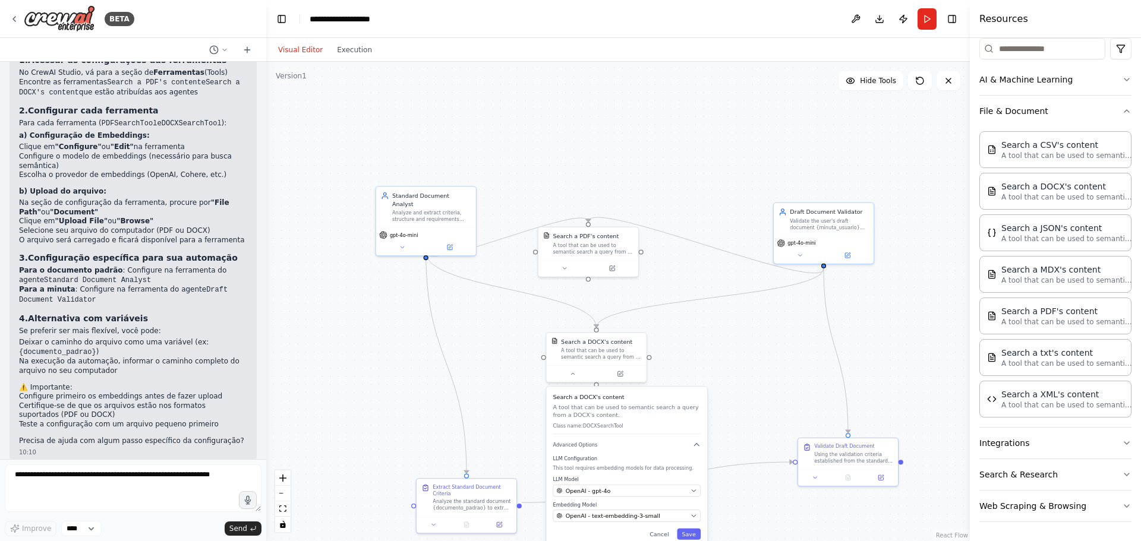
scroll to position [1628, 0]
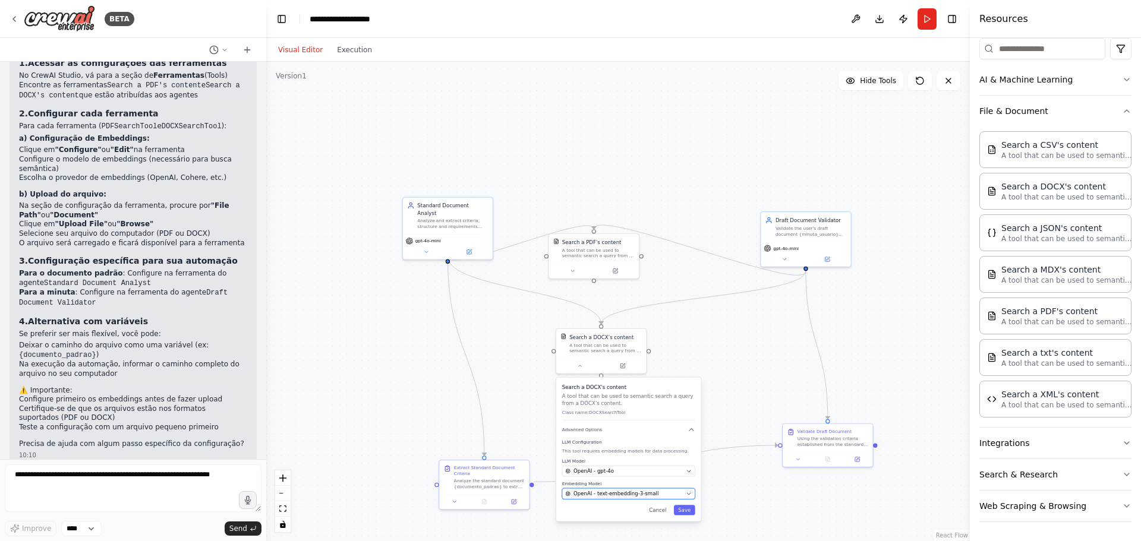
click at [673, 495] on div "OpenAI - text-embedding-3-small" at bounding box center [624, 493] width 118 height 7
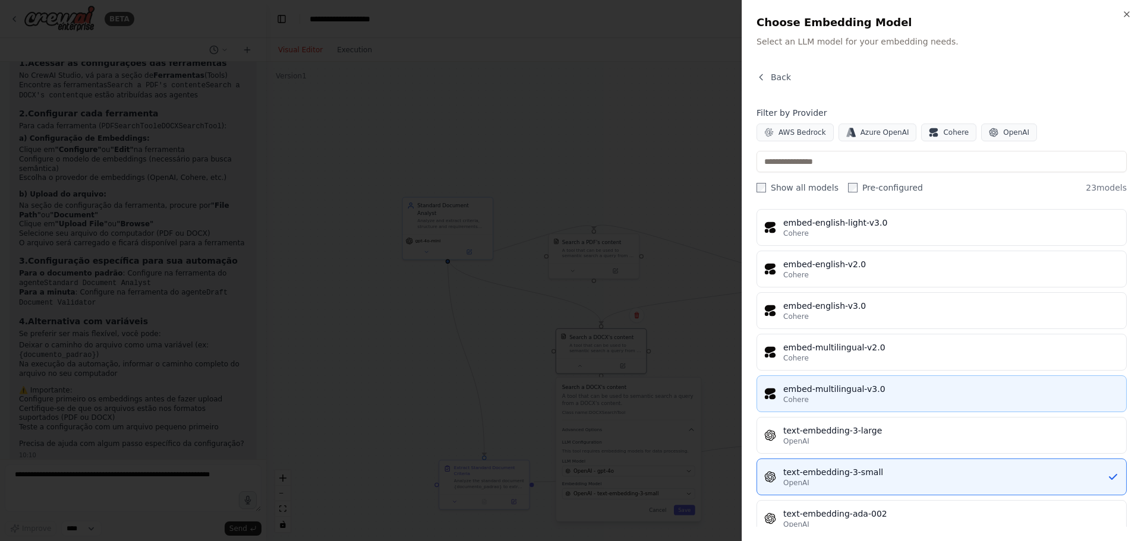
scroll to position [680, 0]
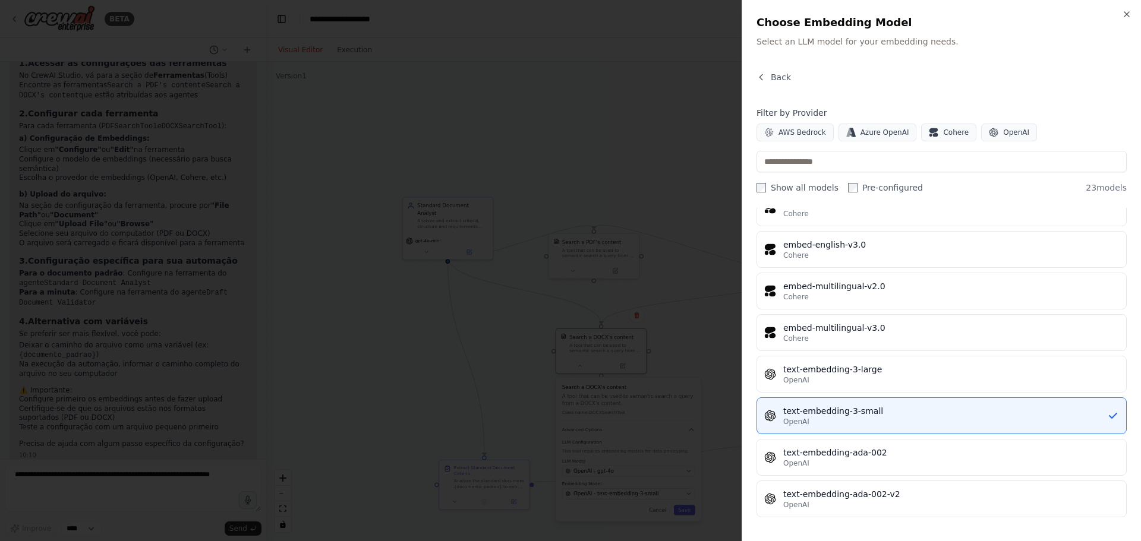
click at [891, 185] on label "Pre-configured" at bounding box center [885, 188] width 75 height 12
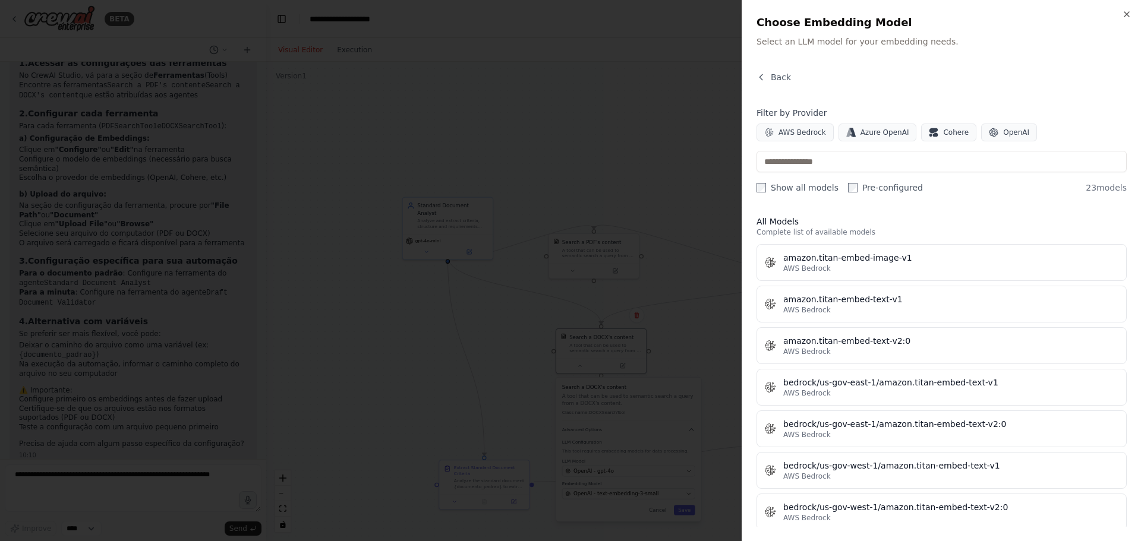
scroll to position [0, 0]
click at [851, 184] on label "Pre-configured" at bounding box center [885, 188] width 75 height 12
click at [783, 191] on label "Show all models" at bounding box center [797, 188] width 82 height 12
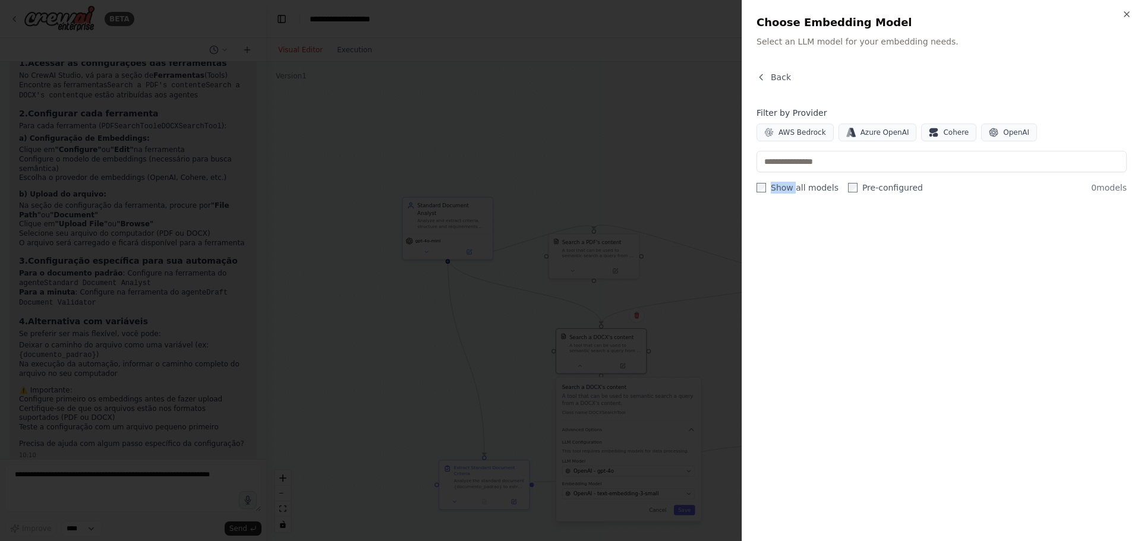
click at [783, 191] on label "Show all models" at bounding box center [797, 188] width 82 height 12
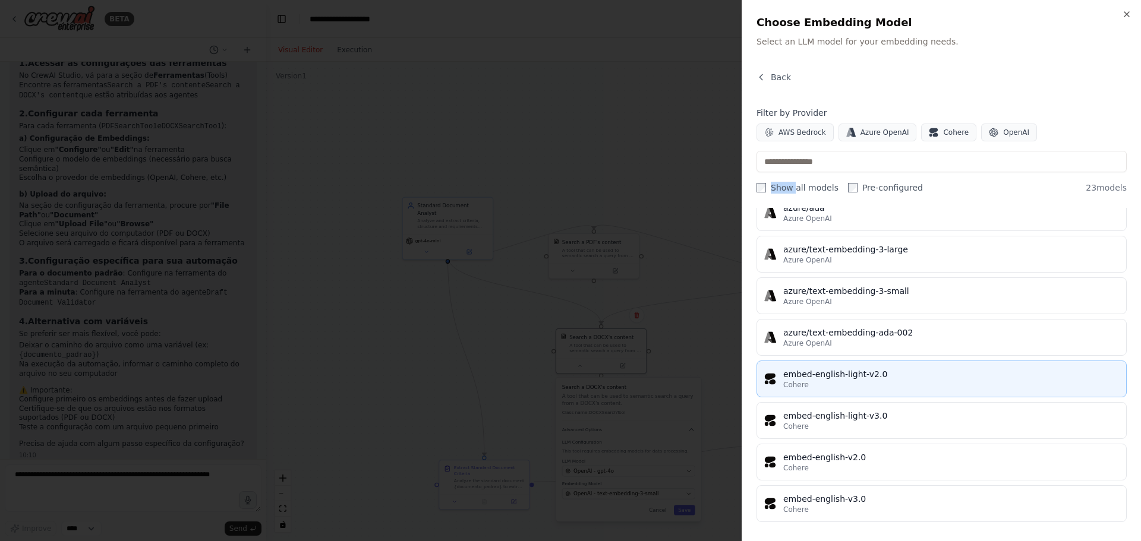
scroll to position [680, 0]
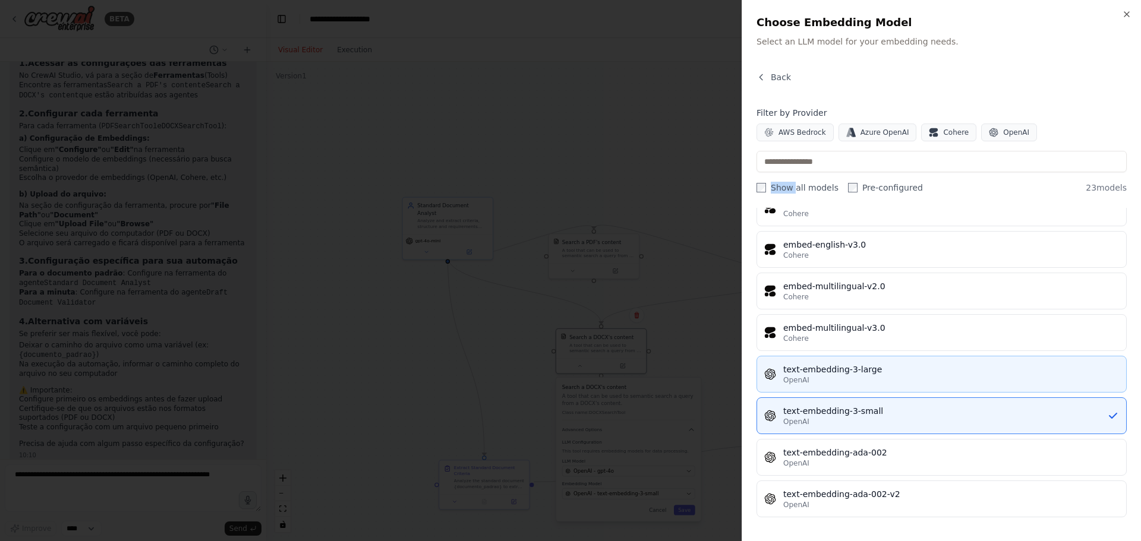
click at [939, 380] on div "OpenAI" at bounding box center [951, 381] width 336 height 10
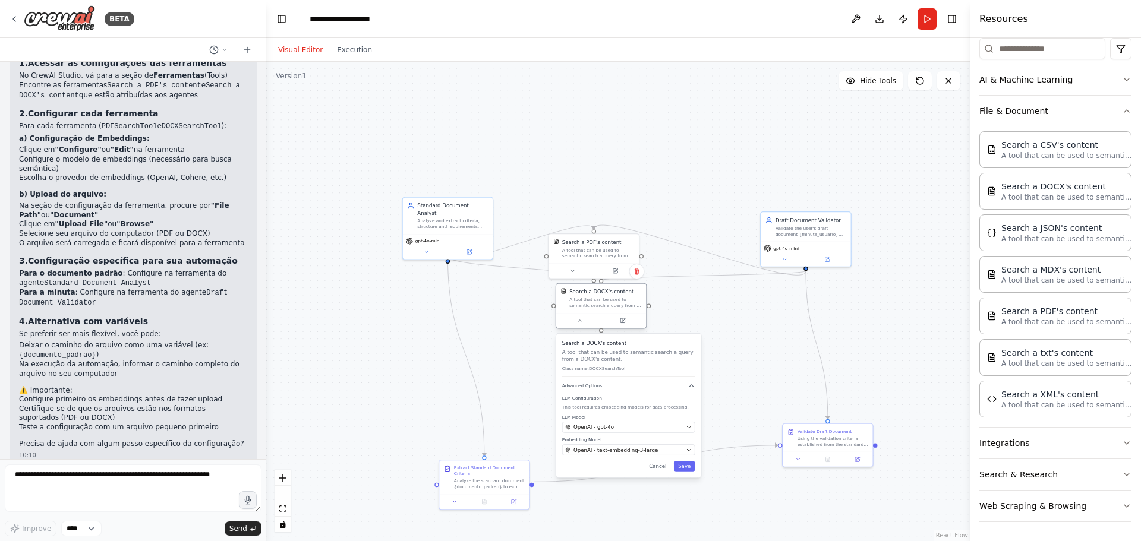
drag, startPoint x: 598, startPoint y: 346, endPoint x: 592, endPoint y: 304, distance: 43.1
click at [592, 304] on div "A tool that can be used to semantic search a query from a DOCX's content." at bounding box center [605, 303] width 72 height 12
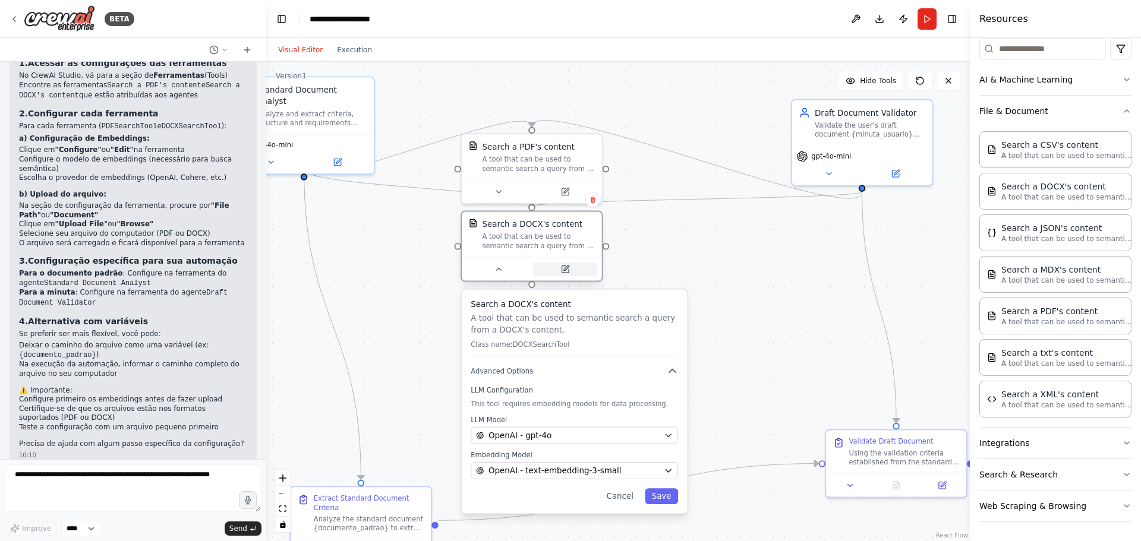
click at [556, 272] on button at bounding box center [565, 270] width 64 height 14
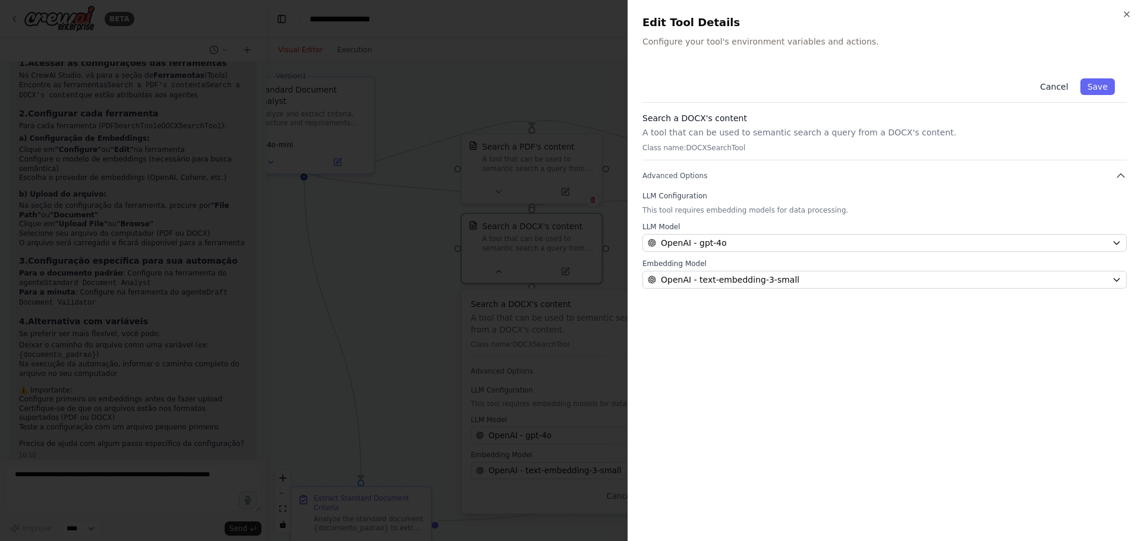
click at [1051, 87] on button "Cancel" at bounding box center [1054, 86] width 42 height 17
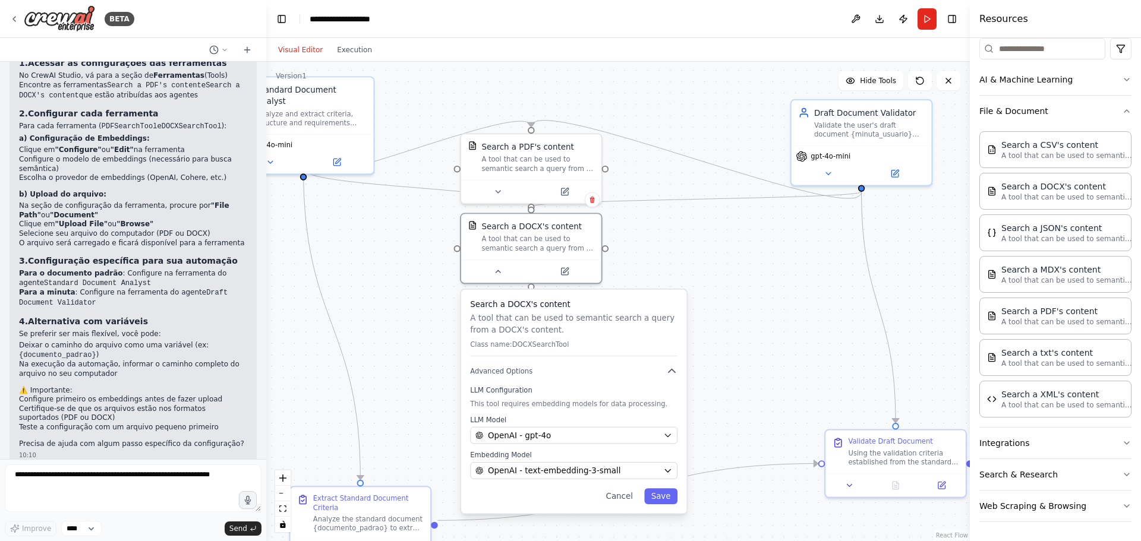
drag, startPoint x: 680, startPoint y: 257, endPoint x: 665, endPoint y: 241, distance: 21.9
click at [679, 257] on div ".deletable-edge-delete-btn { width: 20px; height: 20px; border: 0px solid #ffff…" at bounding box center [618, 301] width 704 height 479
